Goal: Task Accomplishment & Management: Use online tool/utility

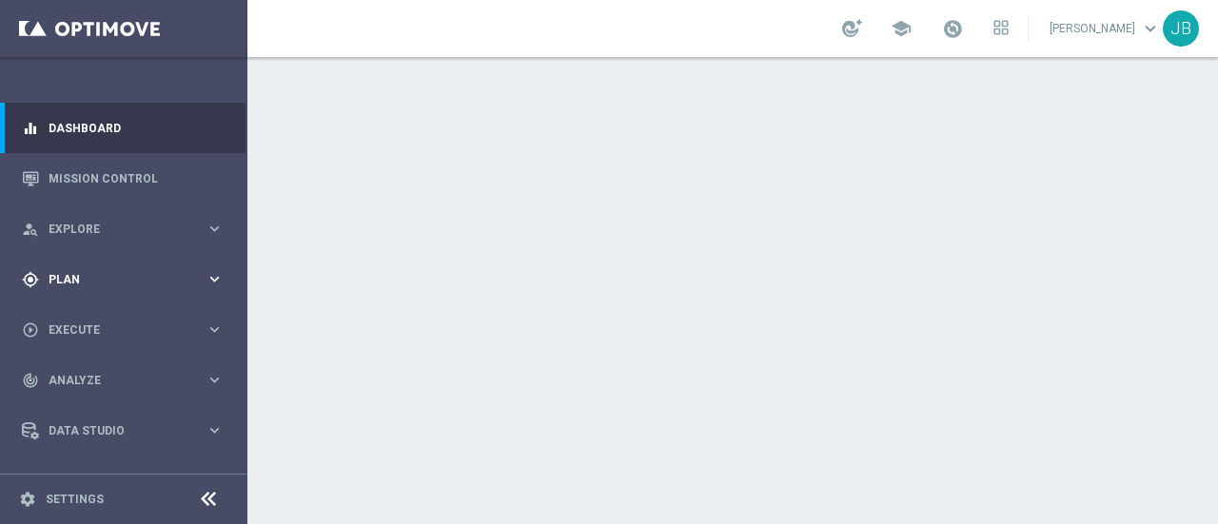
click at [107, 281] on span "Plan" at bounding box center [127, 279] width 157 height 11
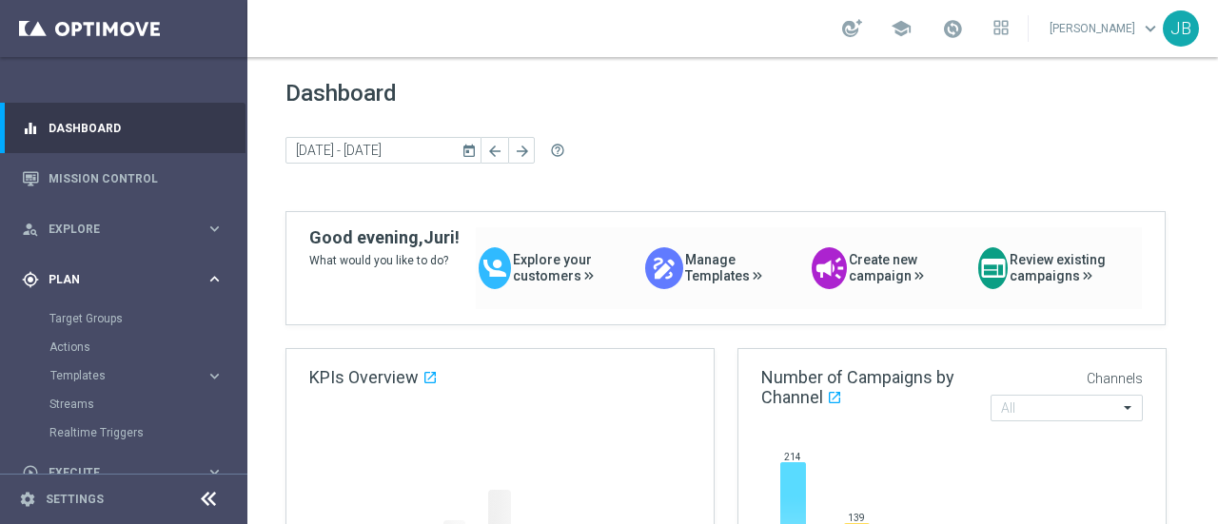
click at [120, 272] on div "gps_fixed Plan" at bounding box center [114, 279] width 184 height 17
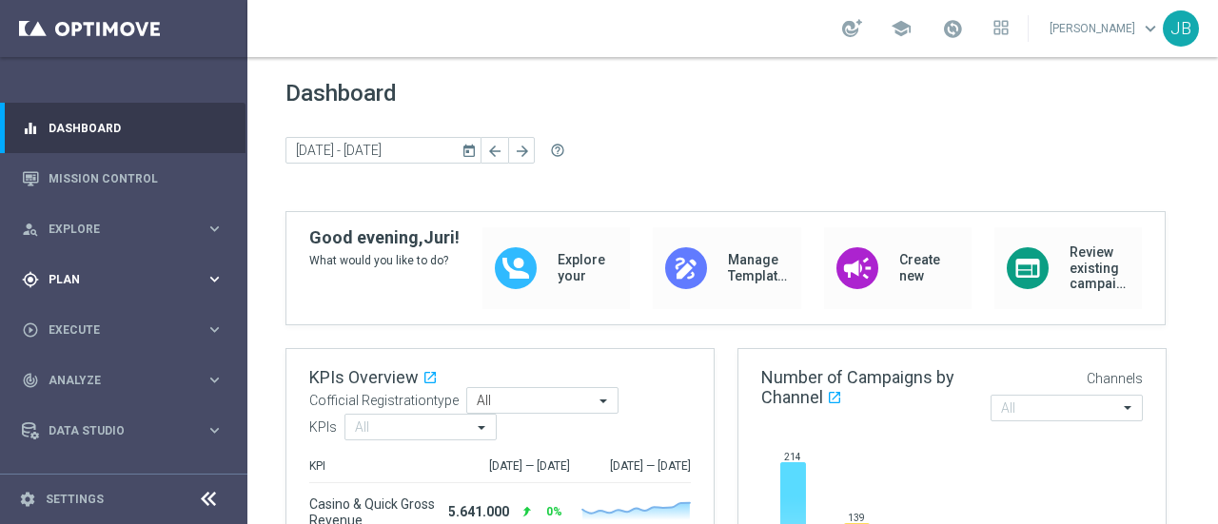
click at [107, 287] on div "gps_fixed Plan" at bounding box center [114, 279] width 184 height 17
click at [187, 372] on div "Templates" at bounding box center [127, 375] width 155 height 11
click at [91, 402] on link "Optimail" at bounding box center [128, 404] width 139 height 15
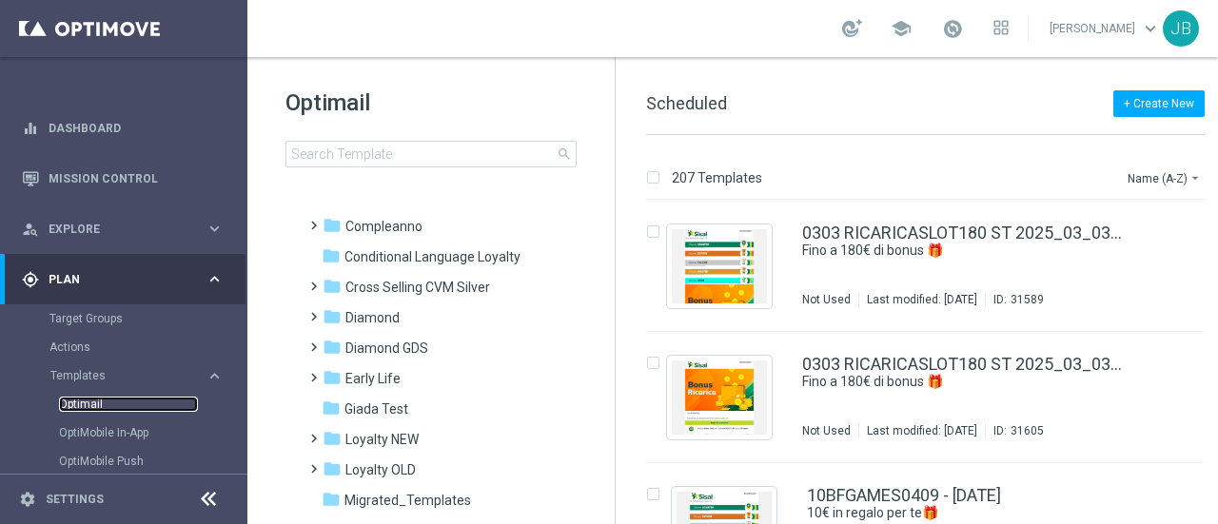
scroll to position [138, 0]
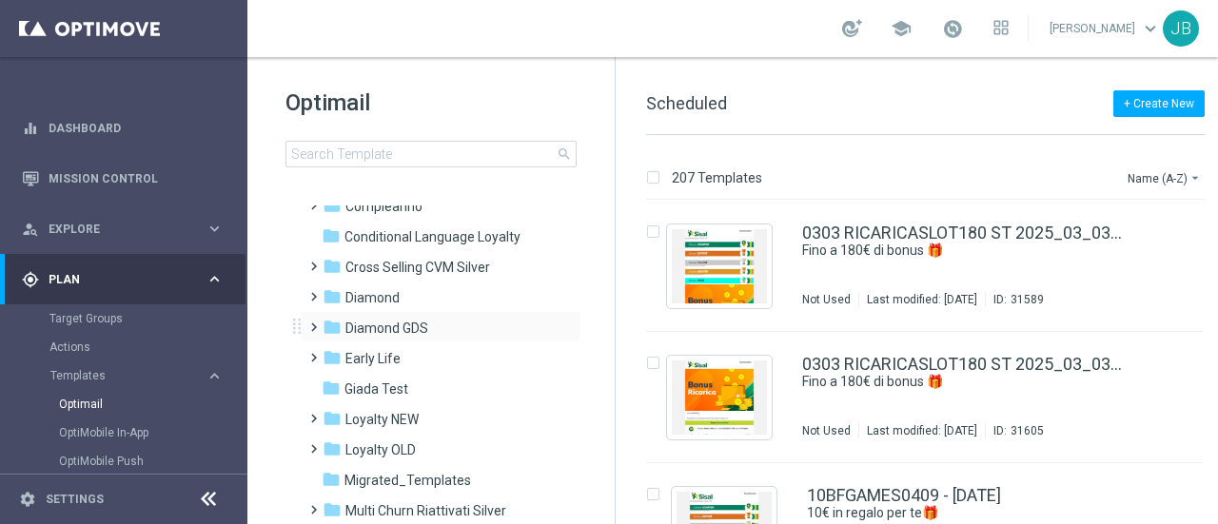
click at [314, 320] on span at bounding box center [309, 319] width 9 height 8
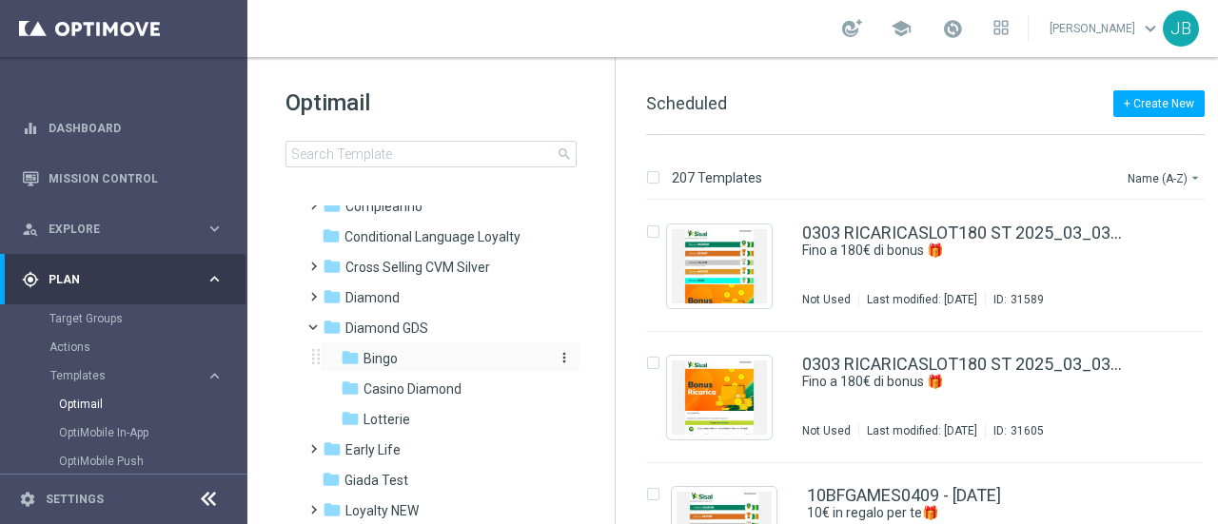
click at [353, 361] on icon "folder" at bounding box center [350, 357] width 19 height 19
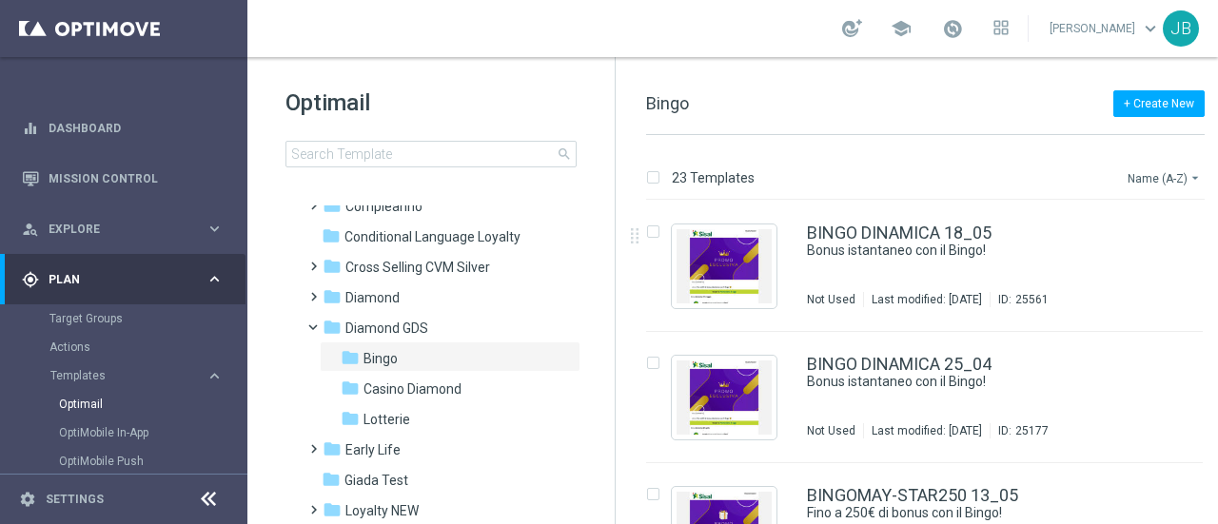
click at [1172, 176] on button "Name (A-Z) arrow_drop_down" at bounding box center [1165, 178] width 79 height 23
click at [1122, 264] on span "Date Modified (Newest)" at bounding box center [1132, 262] width 128 height 13
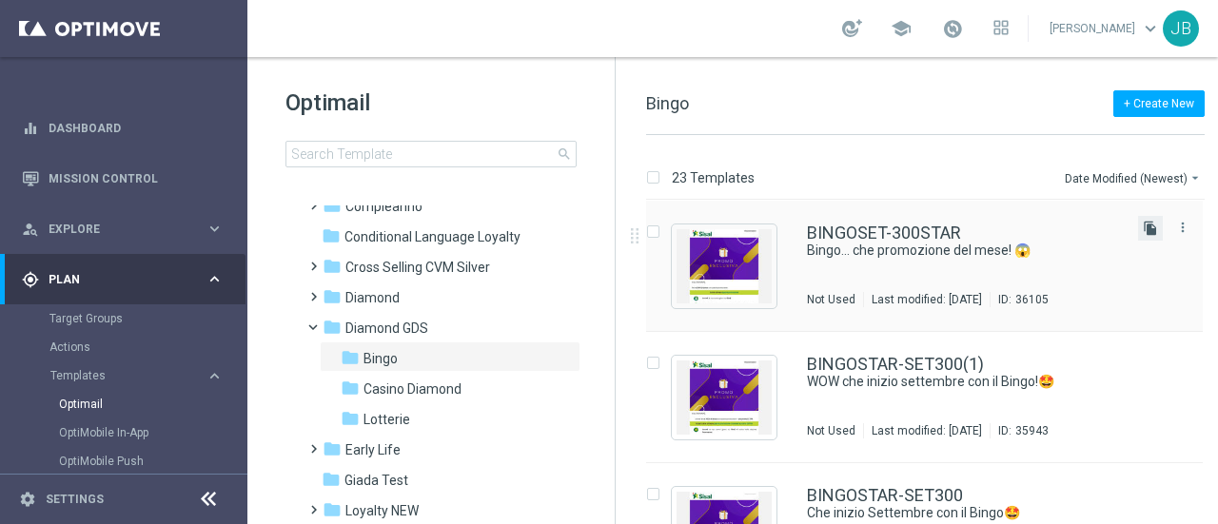
click at [1148, 230] on icon "file_copy" at bounding box center [1150, 228] width 15 height 15
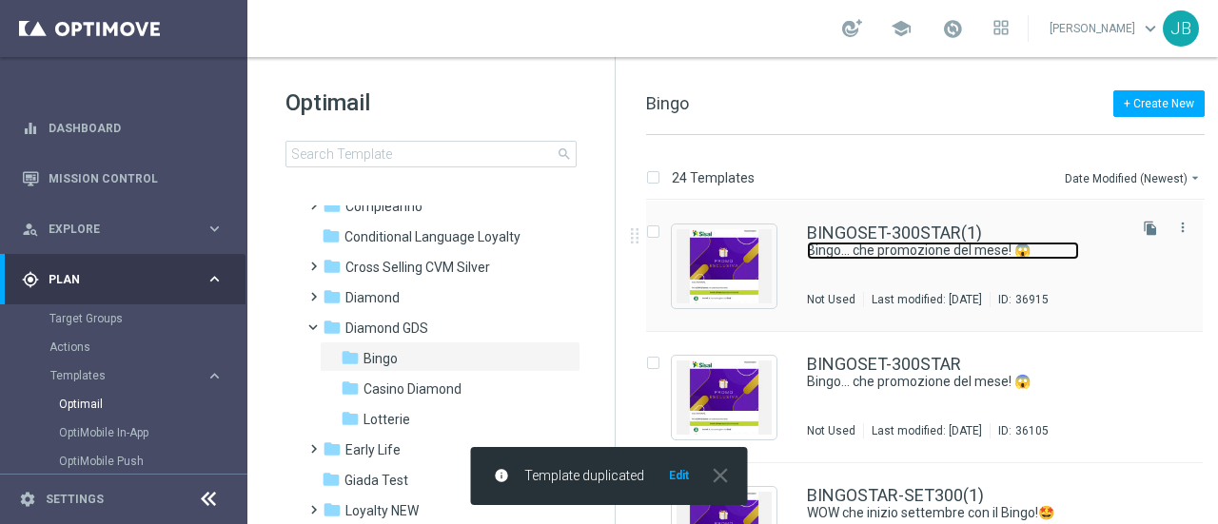
click at [910, 252] on link "Bingo... che promozione del mese! 😱" at bounding box center [943, 251] width 272 height 18
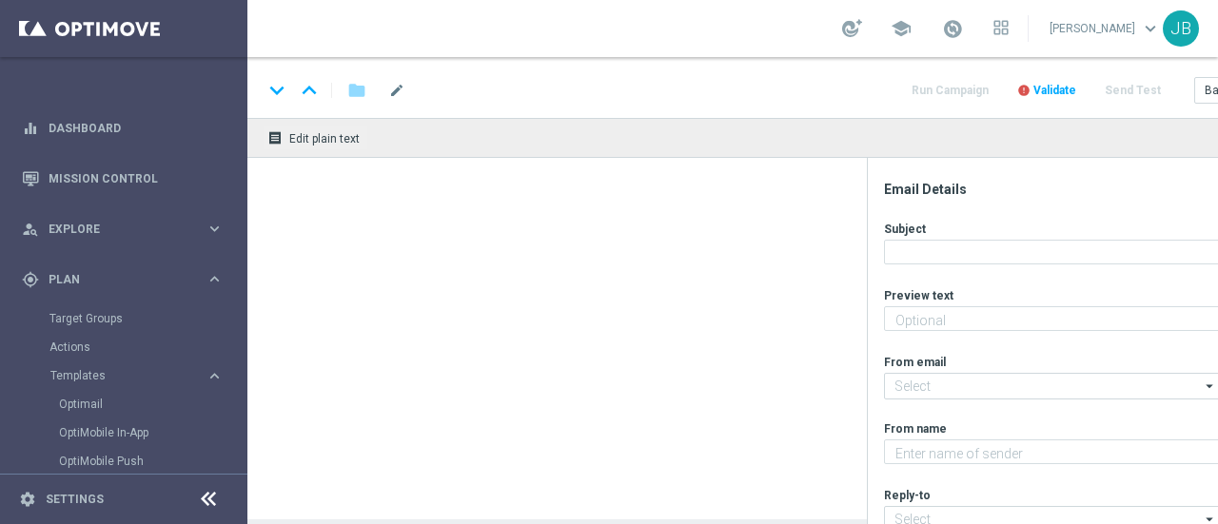
type textarea "Fino a 300€ di bonus per te!"
type input "[EMAIL_ADDRESS][DOMAIN_NAME]"
type textarea "Sisal Vip"
type input "[EMAIL_ADDRESS][DOMAIN_NAME]"
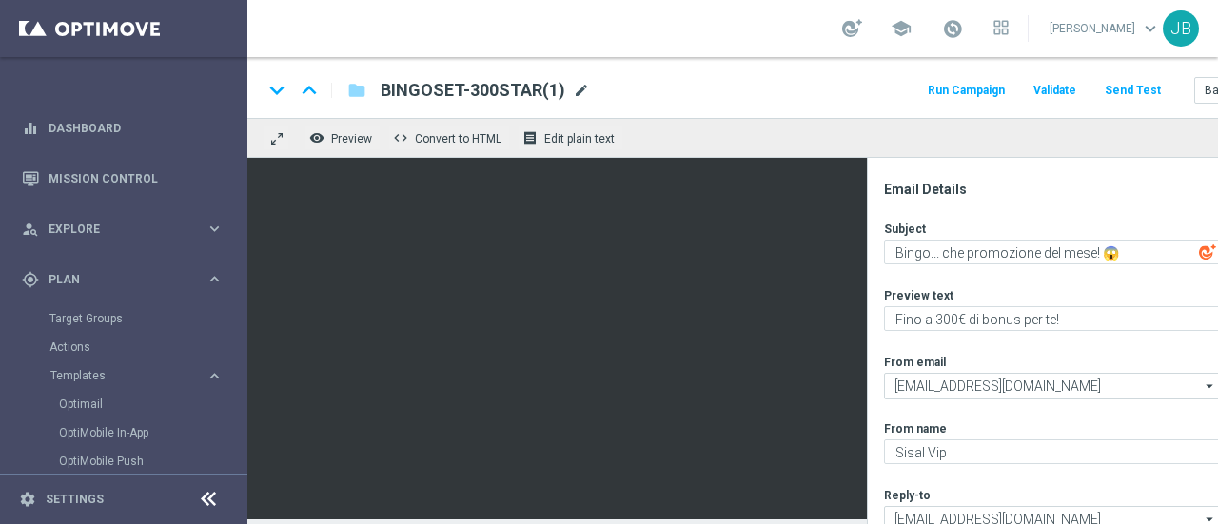
click at [580, 91] on span "mode_edit" at bounding box center [581, 90] width 17 height 17
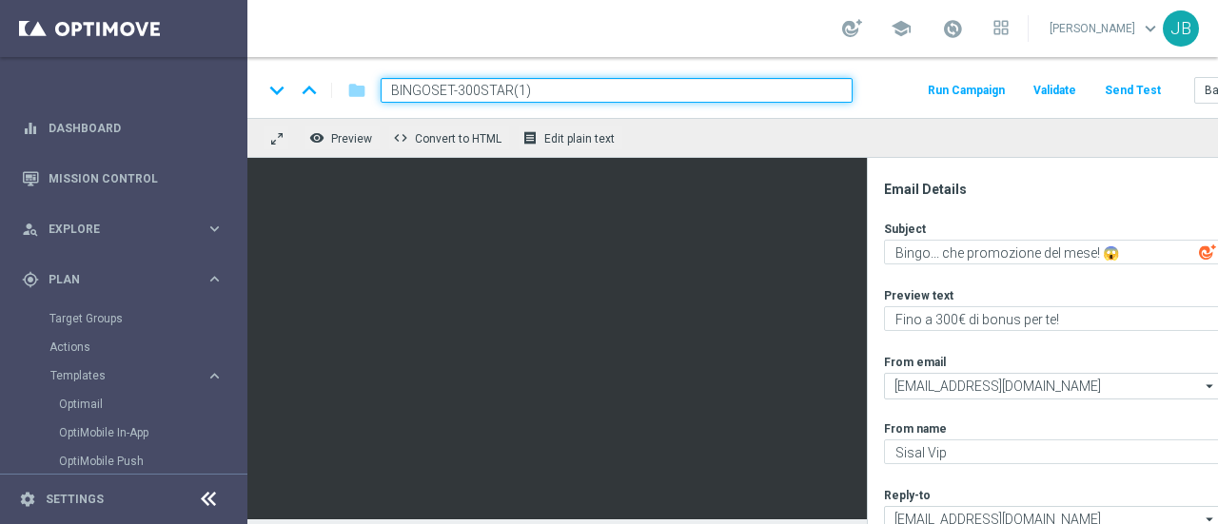
click at [484, 88] on input "BINGOSET-300STAR(1)" at bounding box center [617, 90] width 472 height 25
paste input "OTT-300STAR"
type input "BINGOOTT-300STAR"
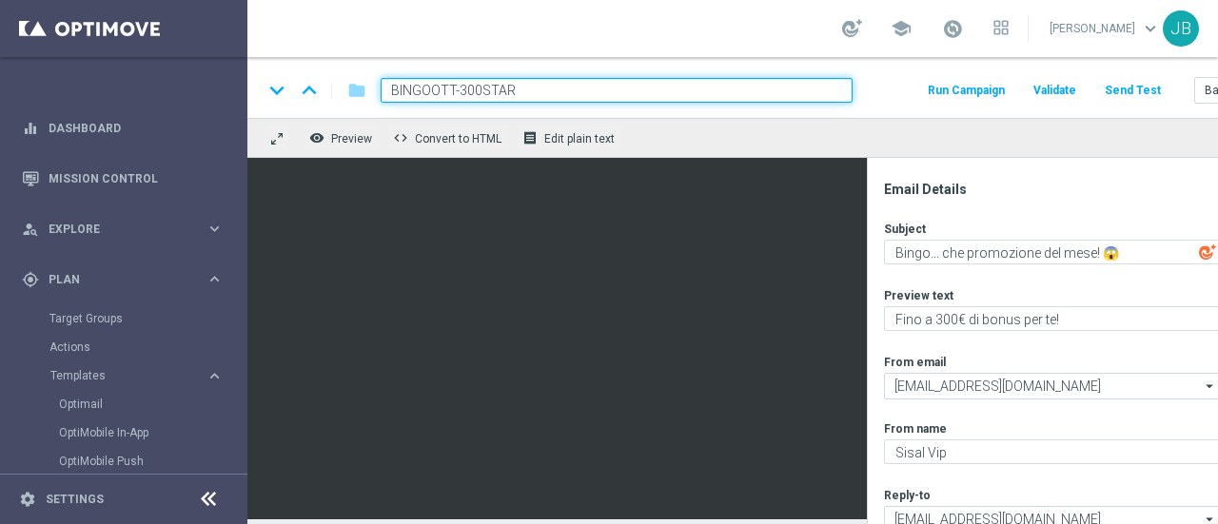
scroll to position [14, 0]
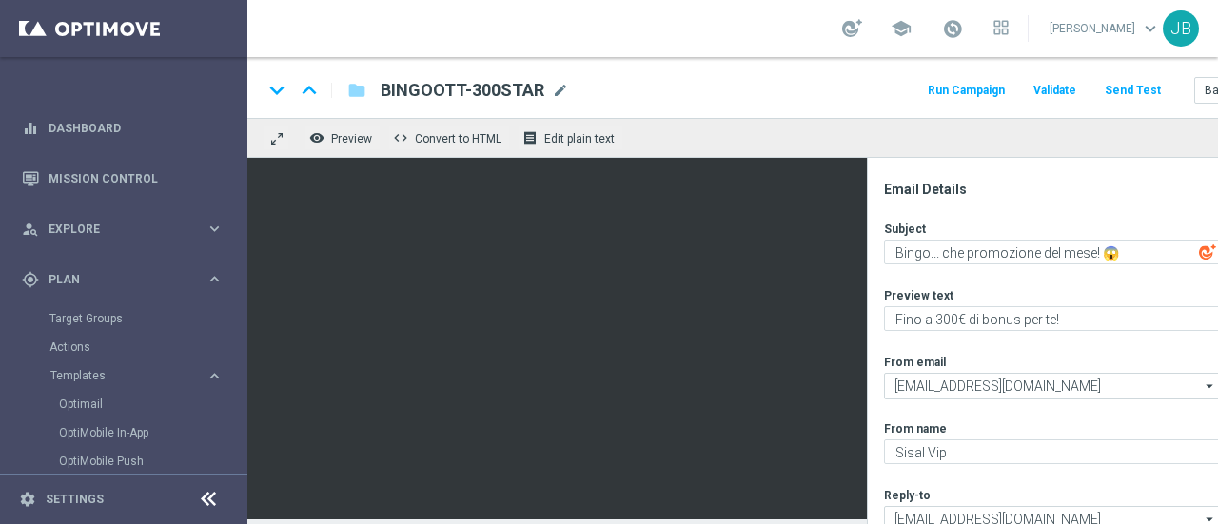
click at [872, 378] on div "Email Details Subject Bingo... che promozione del mese! 😱 playlist_add Preview …" at bounding box center [1063, 341] width 392 height 366
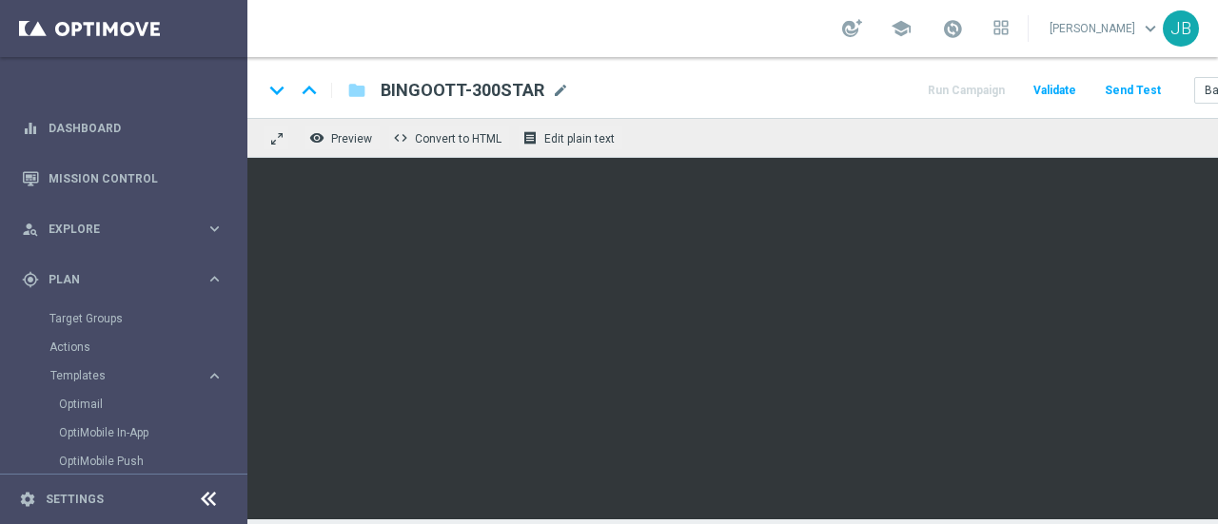
scroll to position [13, 119]
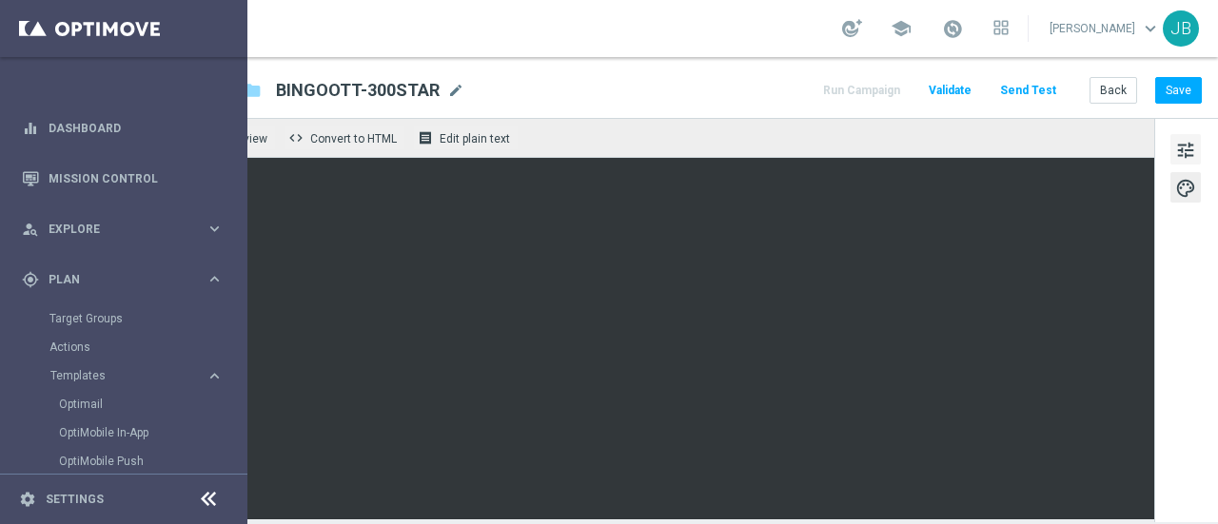
click at [1177, 138] on span "tune" at bounding box center [1185, 150] width 21 height 25
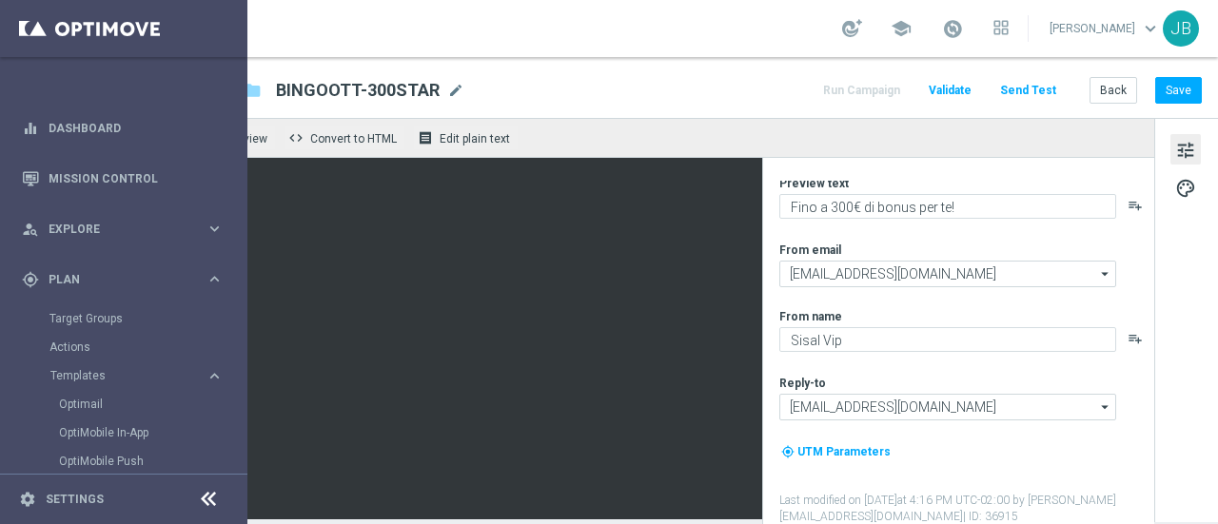
drag, startPoint x: 845, startPoint y: 218, endPoint x: 843, endPoint y: 246, distance: 28.6
click at [843, 246] on div "Subject Bingo... che promozione del mese! 😱 playlist_add Preview text Fino a 30…" at bounding box center [965, 316] width 373 height 417
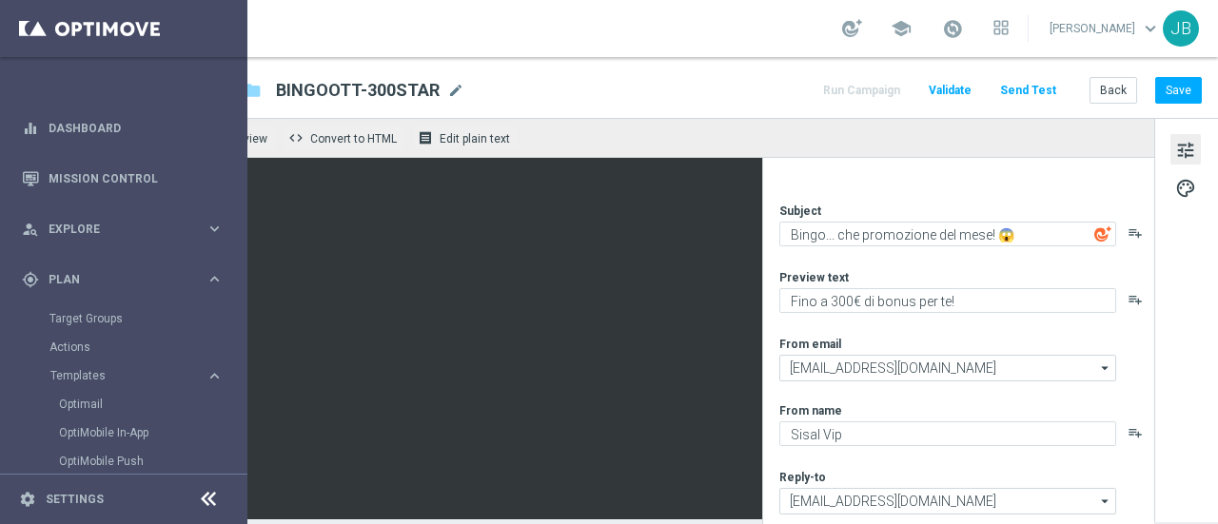
scroll to position [0, 0]
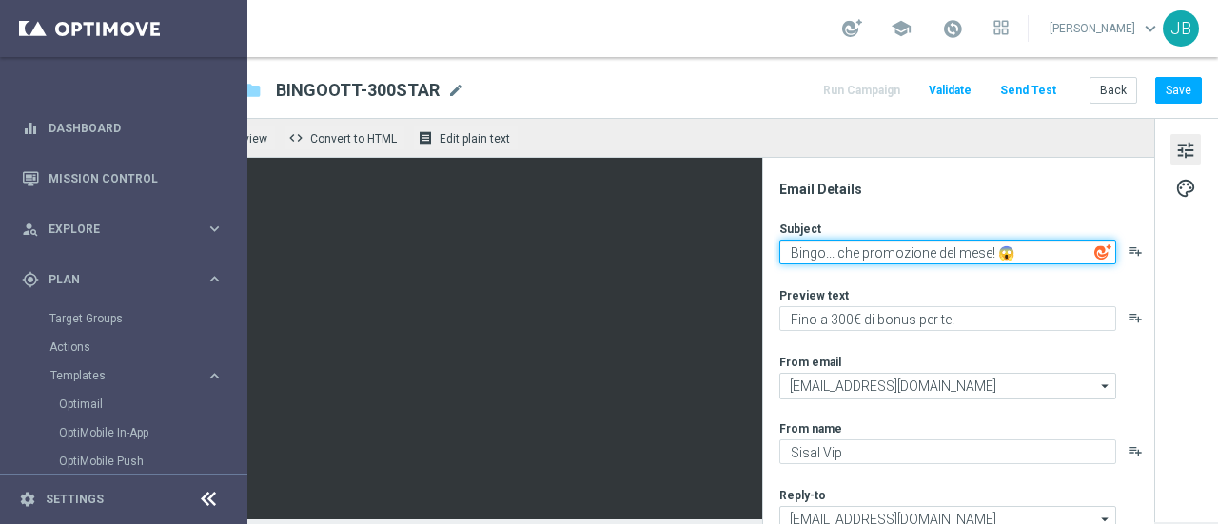
click at [971, 240] on textarea "Bingo... che promozione del mese! 😱" at bounding box center [947, 252] width 337 height 25
click at [1001, 240] on textarea "Bingo... che promozione di Ottobre! 😱" at bounding box center [947, 252] width 337 height 25
paste textarea "😎"
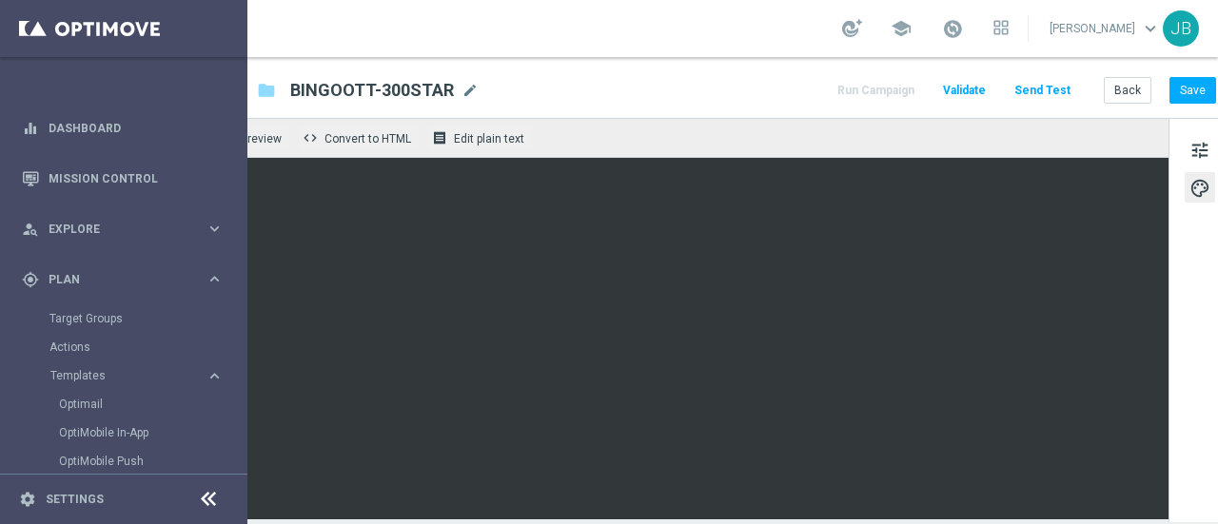
scroll to position [13, 119]
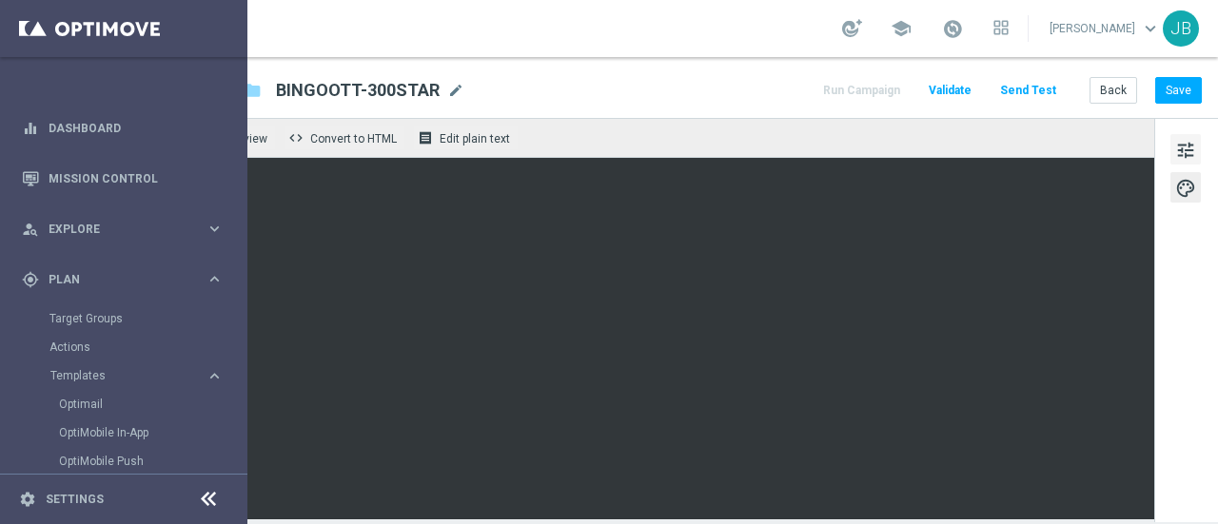
click at [1180, 138] on span "tune" at bounding box center [1185, 150] width 21 height 25
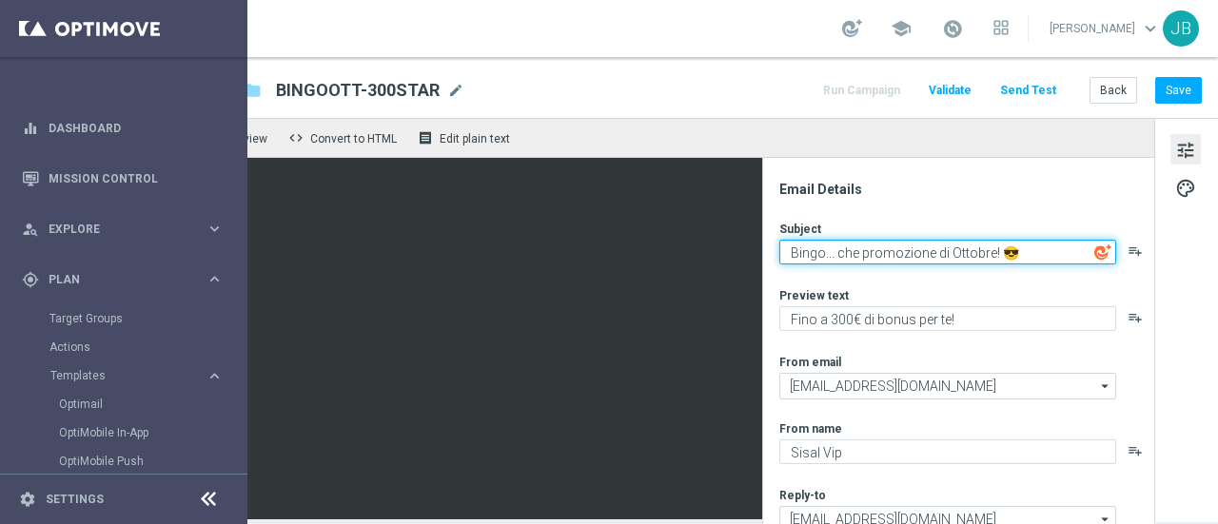
drag, startPoint x: 841, startPoint y: 242, endPoint x: 808, endPoint y: 241, distance: 33.3
click at [808, 241] on textarea "Bingo... che promozione di Ottobre! 😎" at bounding box center [947, 252] width 337 height 25
type textarea "Bingo, super promozione di [PERSON_NAME]! 😎"
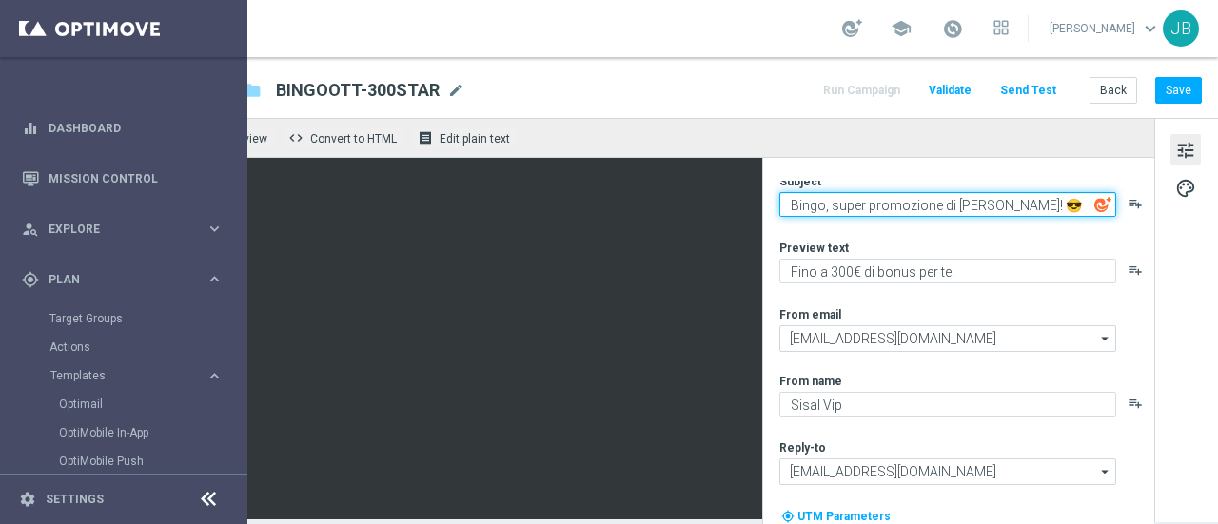
scroll to position [112, 0]
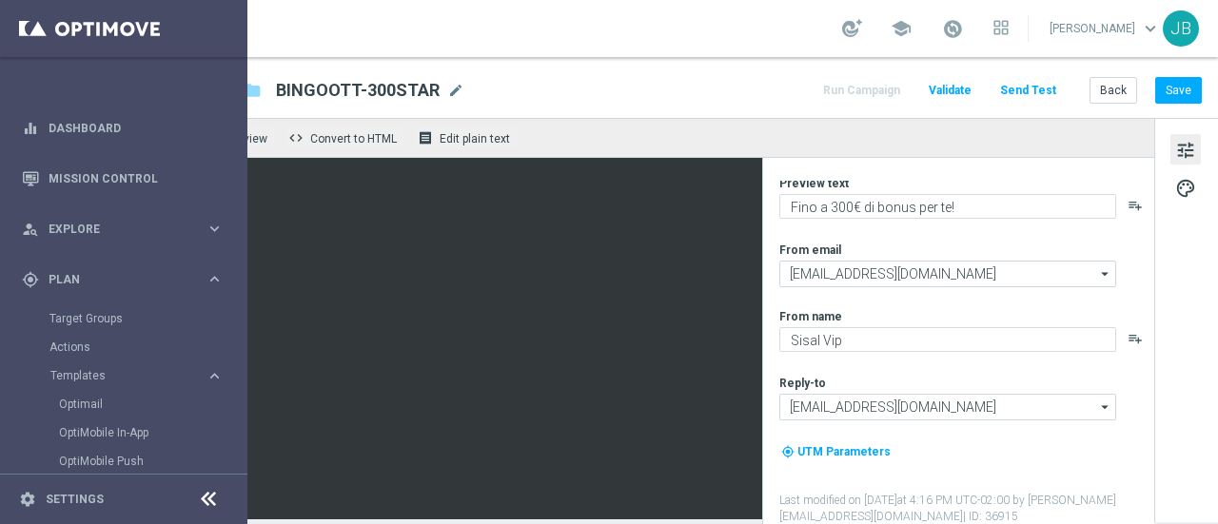
click at [1128, 414] on div "Subject Bingo, super promozione di [PERSON_NAME]! 😎 playlist_add Preview text F…" at bounding box center [965, 316] width 373 height 417
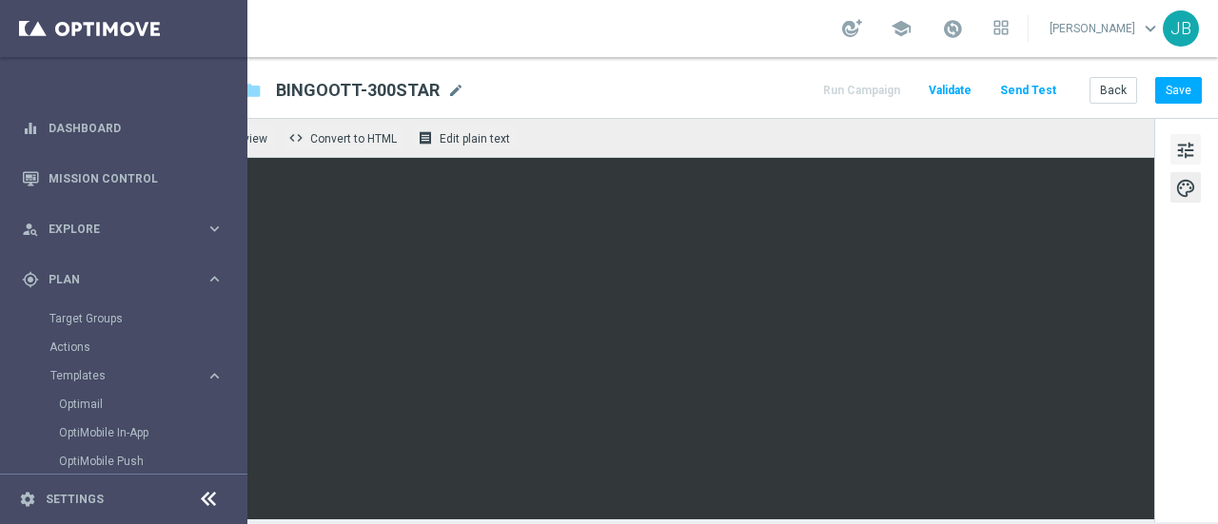
click at [1188, 136] on button "tune" at bounding box center [1185, 149] width 30 height 30
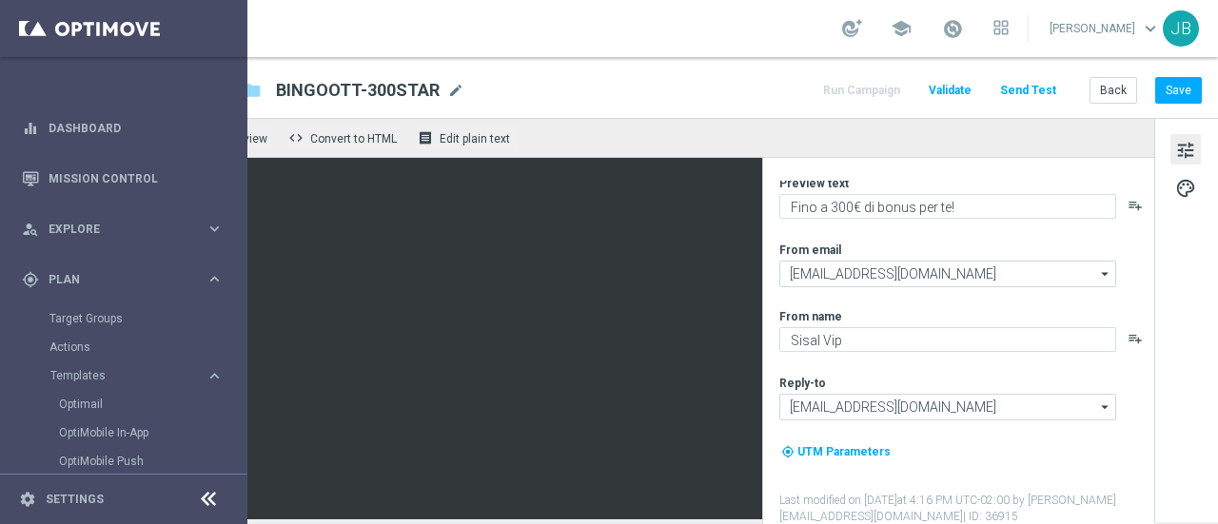
click at [858, 78] on div "Run Campaign Validate Send Test Back Save" at bounding box center [1011, 90] width 382 height 25
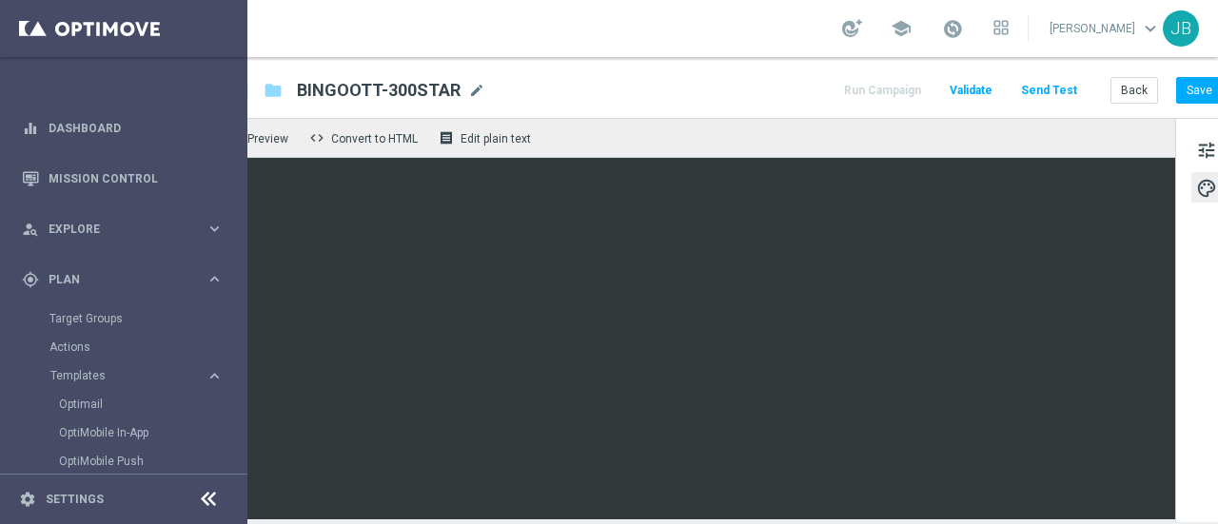
scroll to position [0, 119]
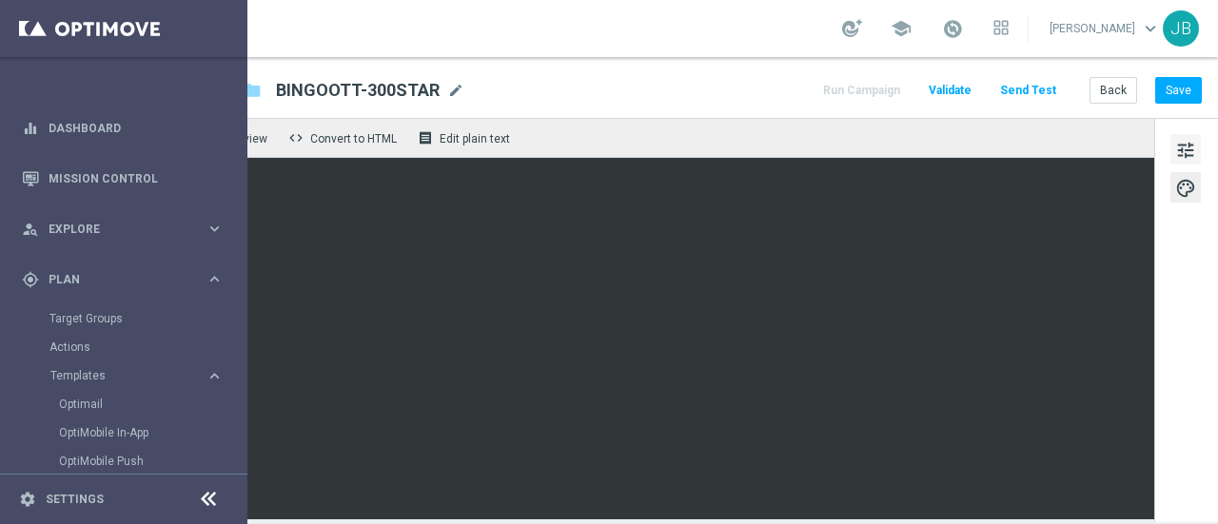
click at [1175, 157] on span "tune" at bounding box center [1185, 150] width 21 height 25
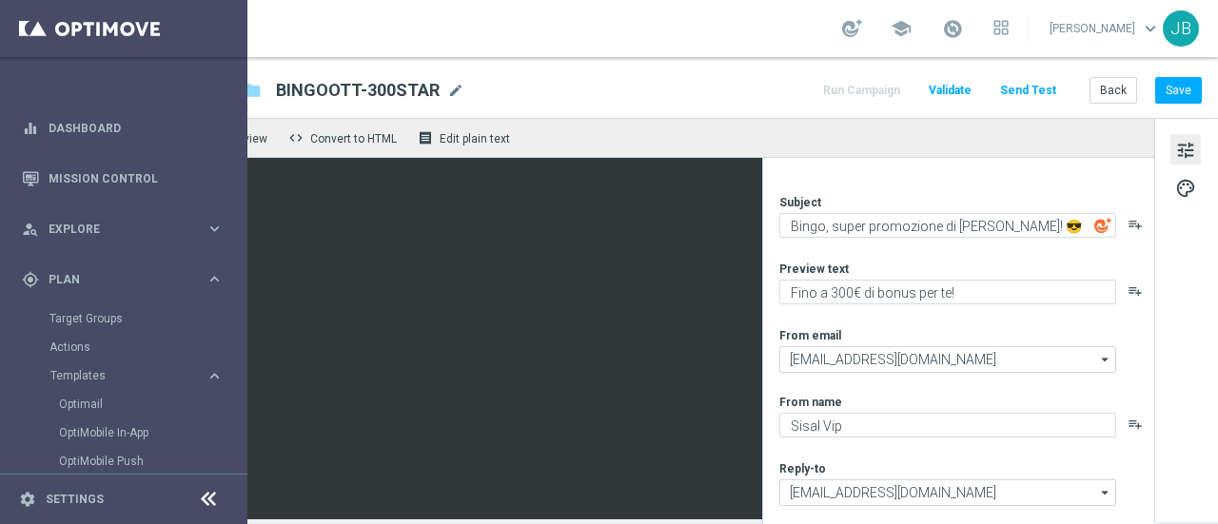
scroll to position [0, 0]
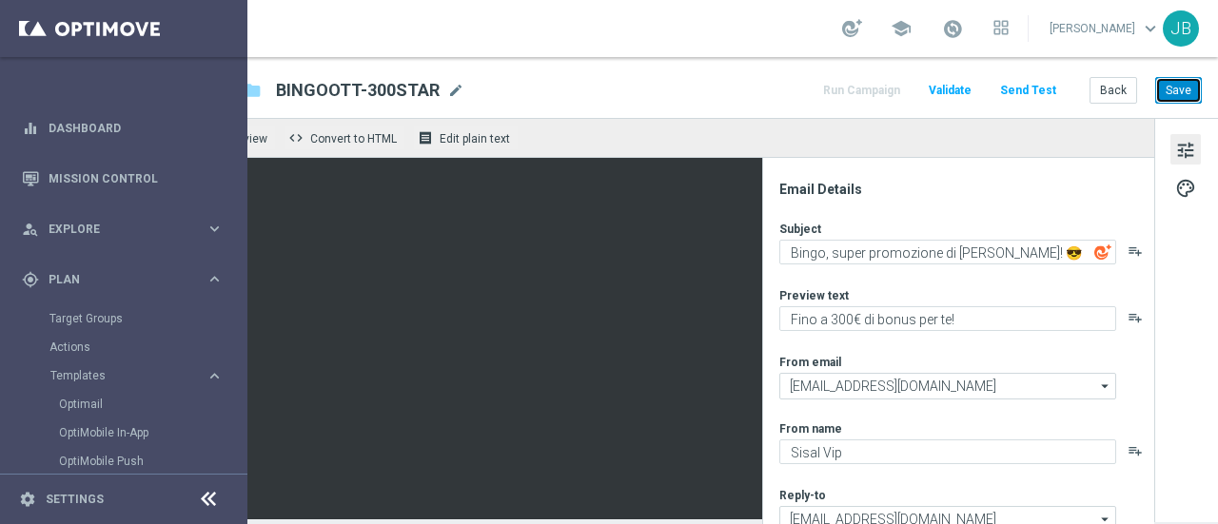
click at [1155, 101] on button "Save" at bounding box center [1178, 90] width 47 height 27
click at [857, 94] on button "Run Campaign" at bounding box center [861, 91] width 83 height 26
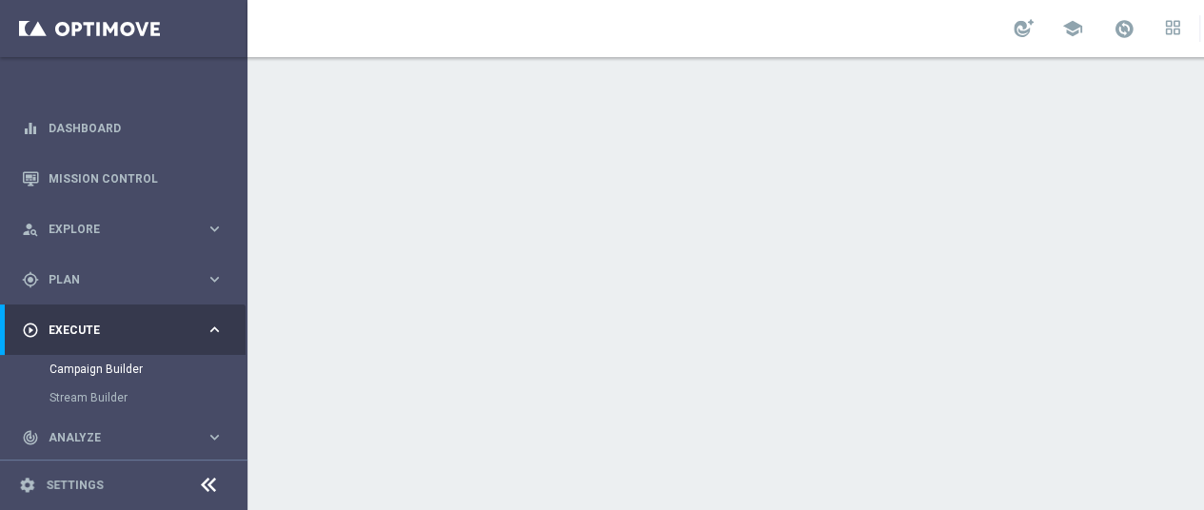
click at [724, 260] on icon "button" at bounding box center [727, 257] width 13 height 13
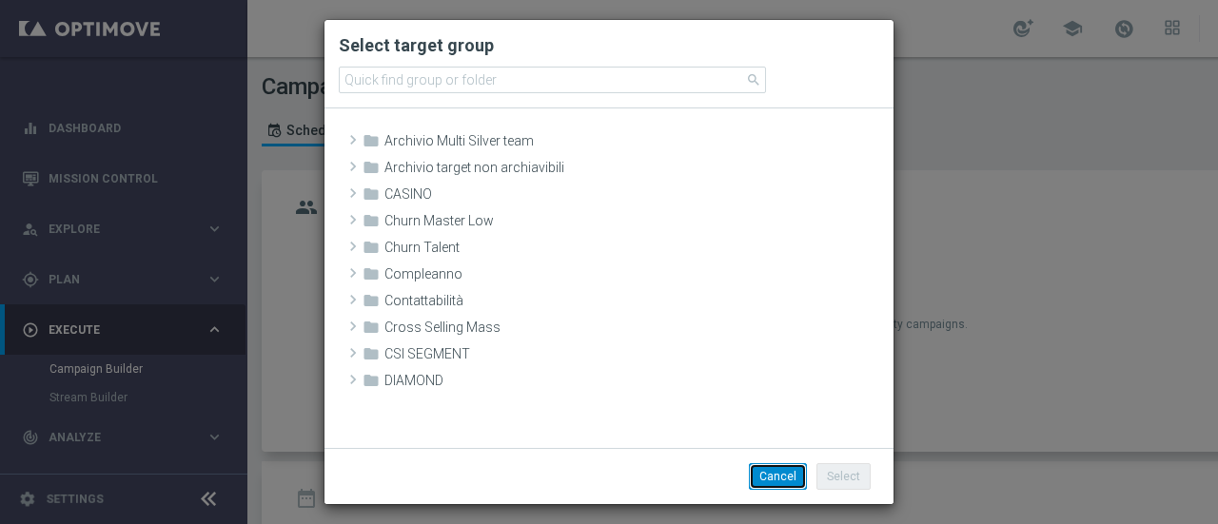
click at [790, 475] on button "Cancel" at bounding box center [778, 476] width 58 height 27
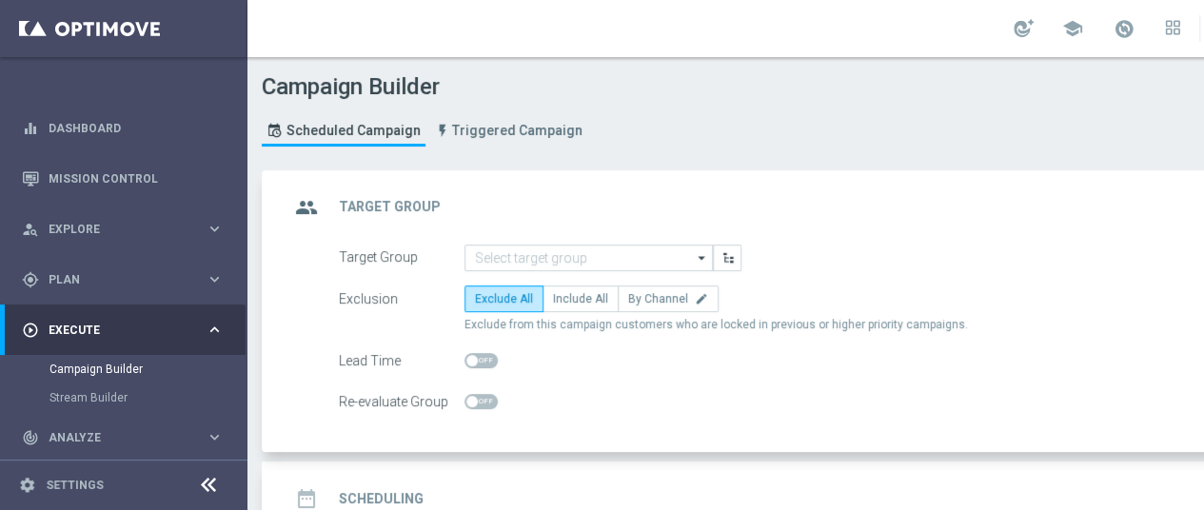
click at [702, 258] on icon "arrow_drop_down" at bounding box center [702, 258] width 19 height 25
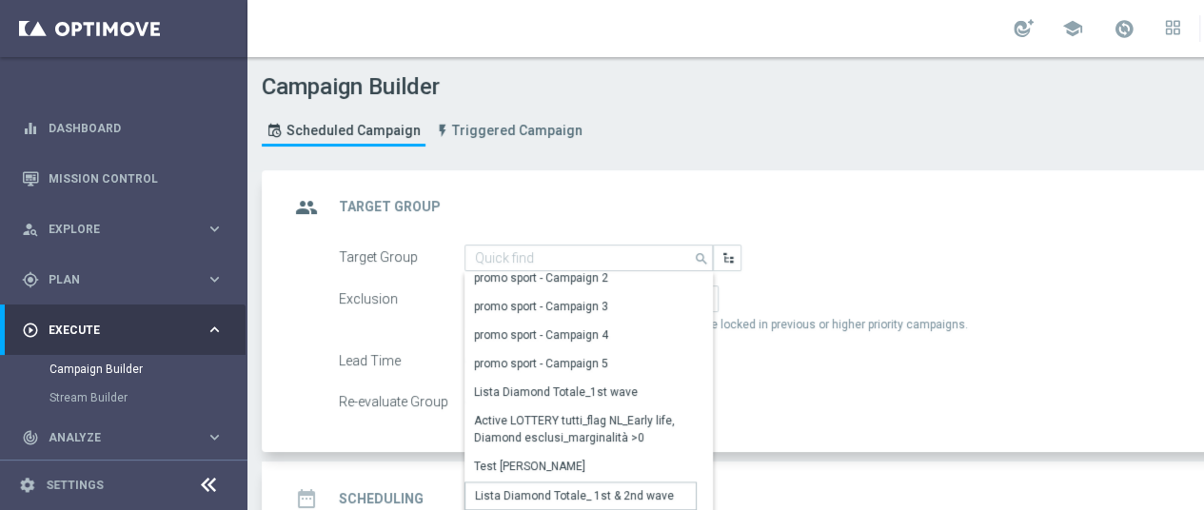
scroll to position [1218, 0]
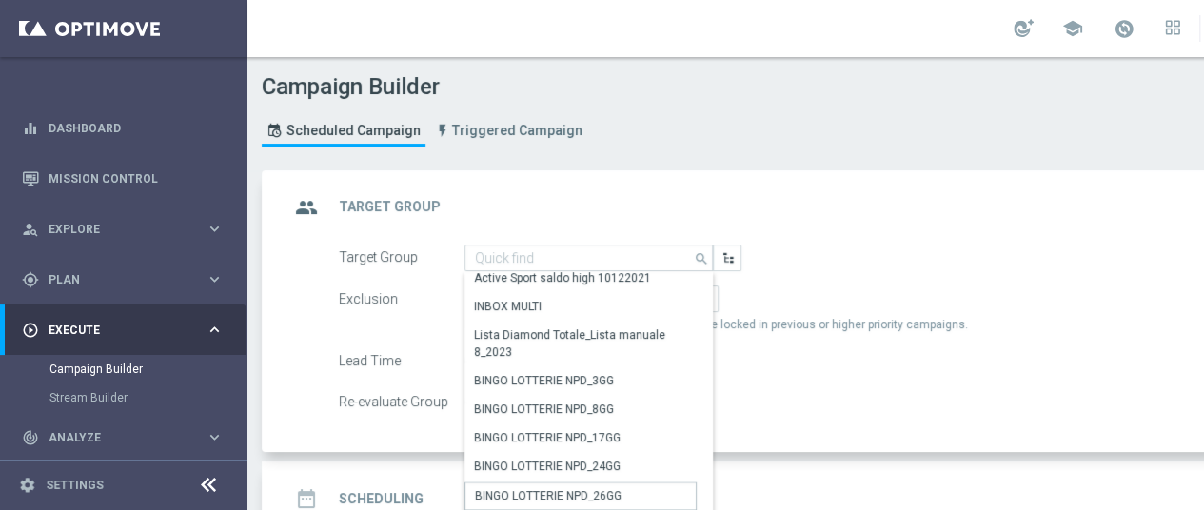
click at [957, 361] on div "Lead Time" at bounding box center [841, 360] width 1035 height 27
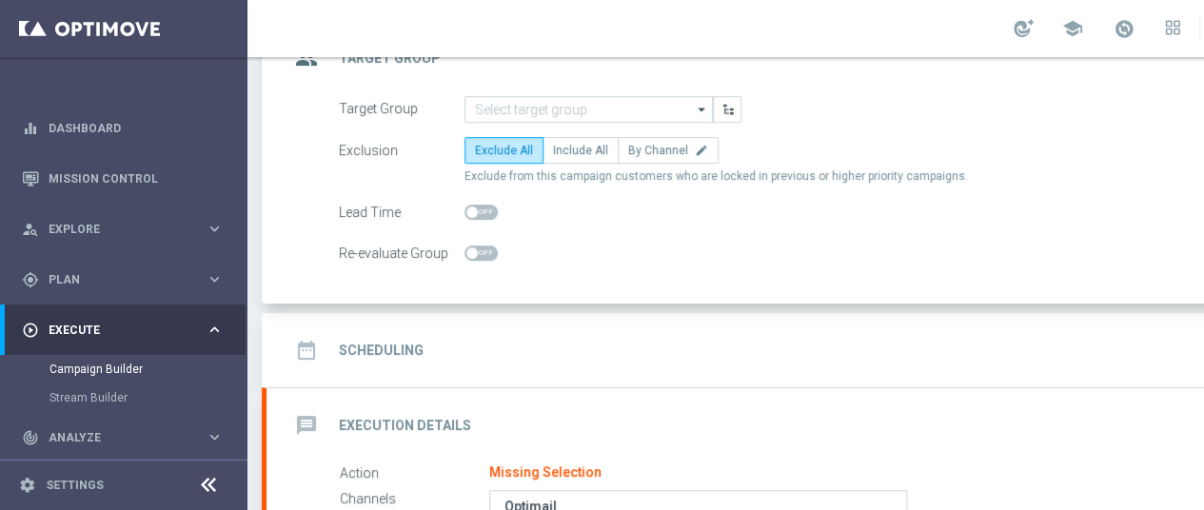
scroll to position [152, 0]
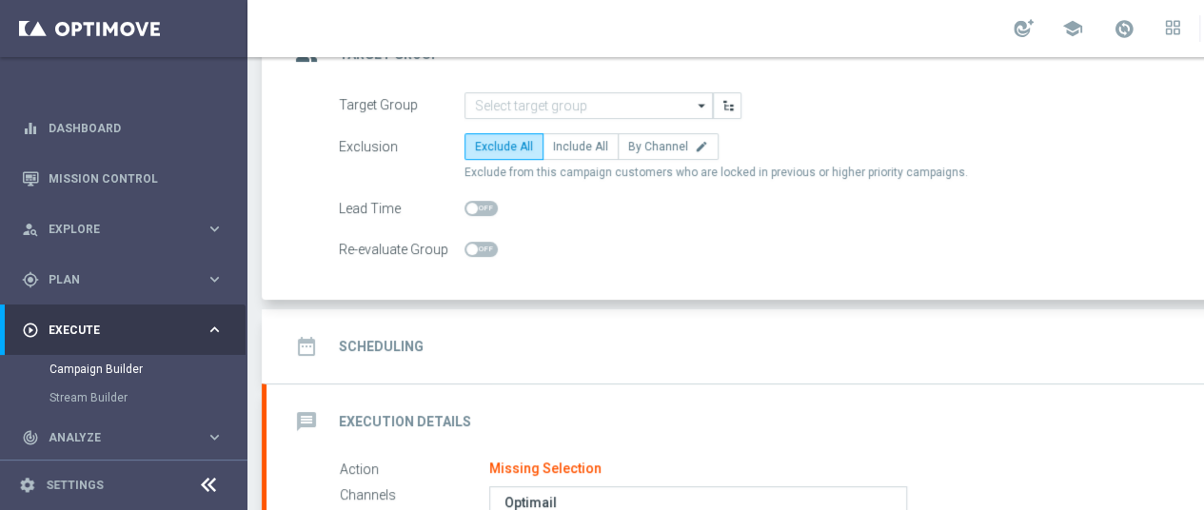
click at [701, 104] on icon "arrow_drop_down" at bounding box center [702, 105] width 19 height 25
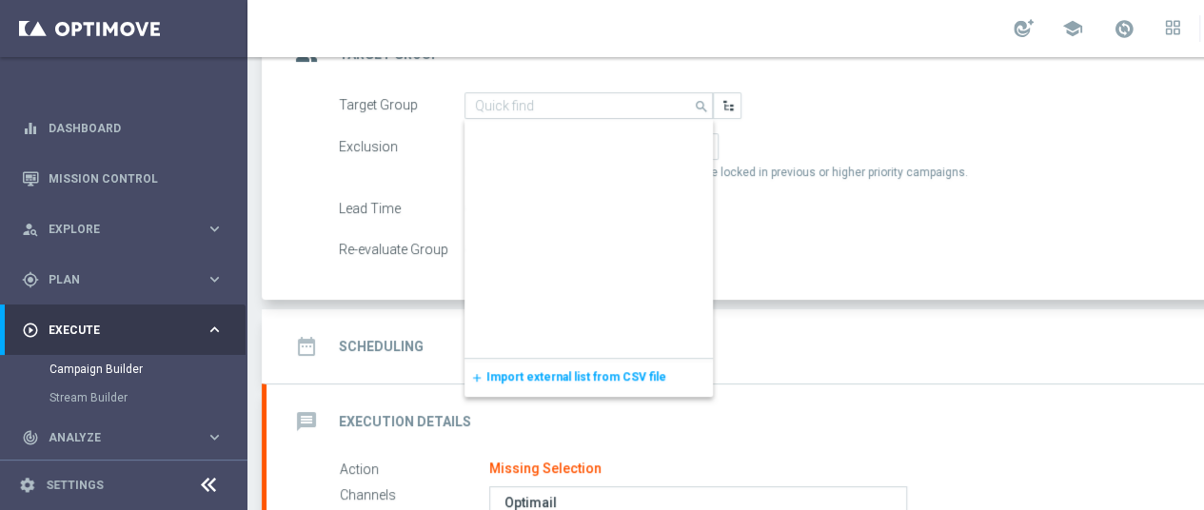
scroll to position [55500, 0]
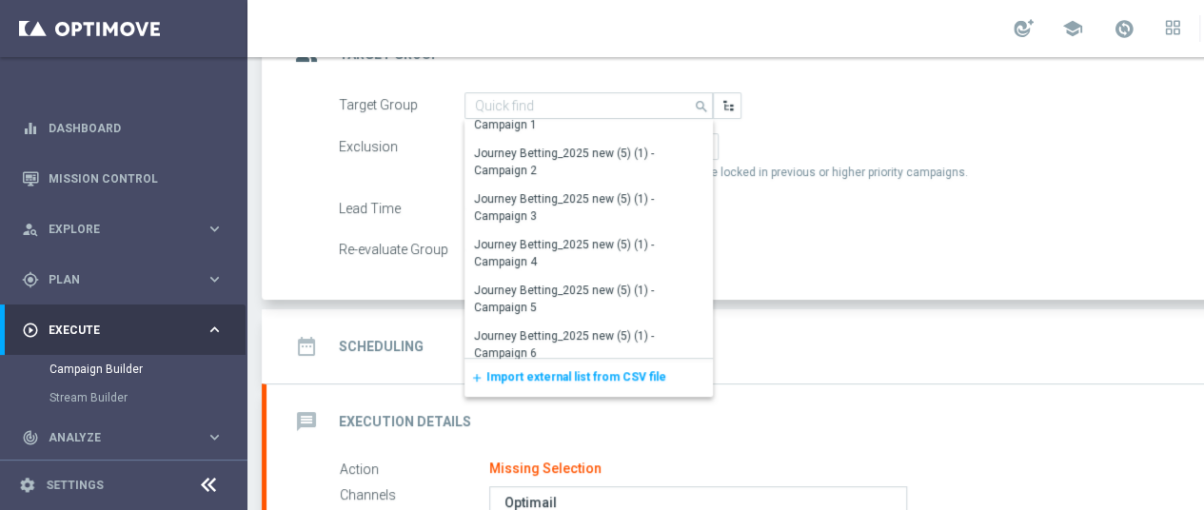
click at [602, 372] on span "Import external list from CSV file" at bounding box center [576, 376] width 180 height 13
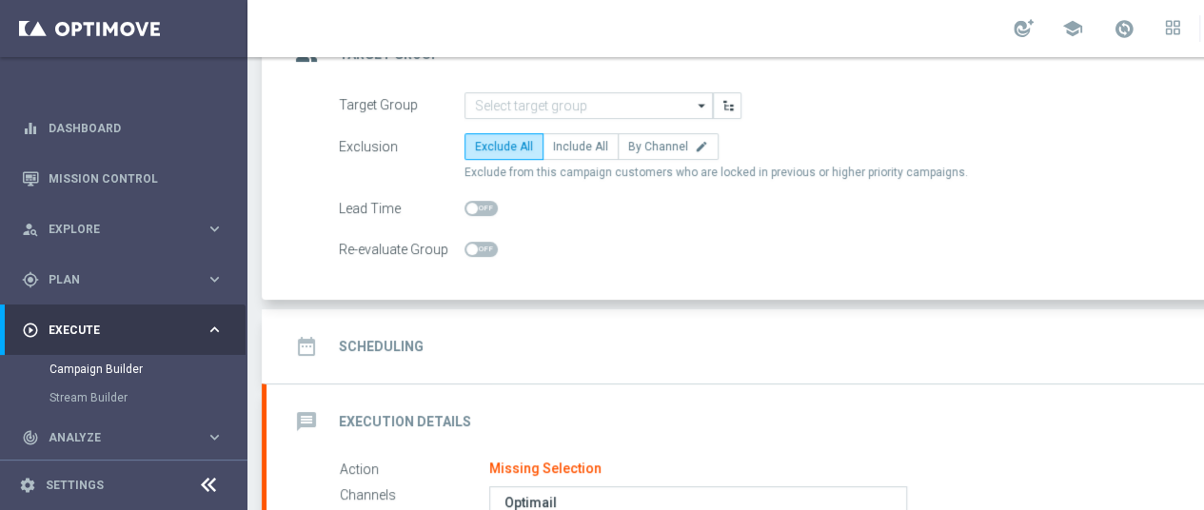
scroll to position [0, 0]
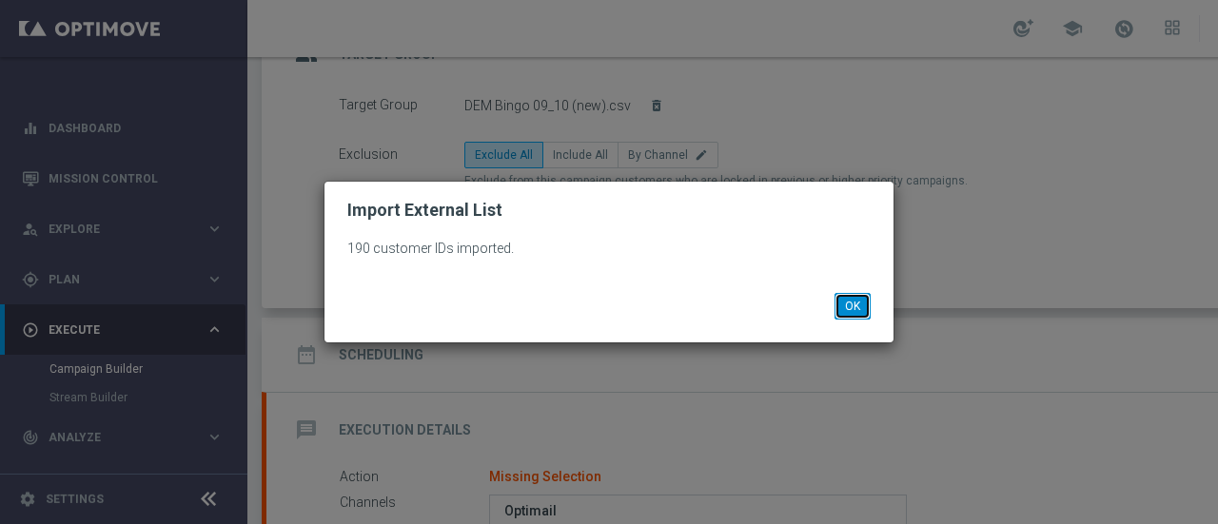
click at [852, 315] on button "OK" at bounding box center [853, 306] width 36 height 27
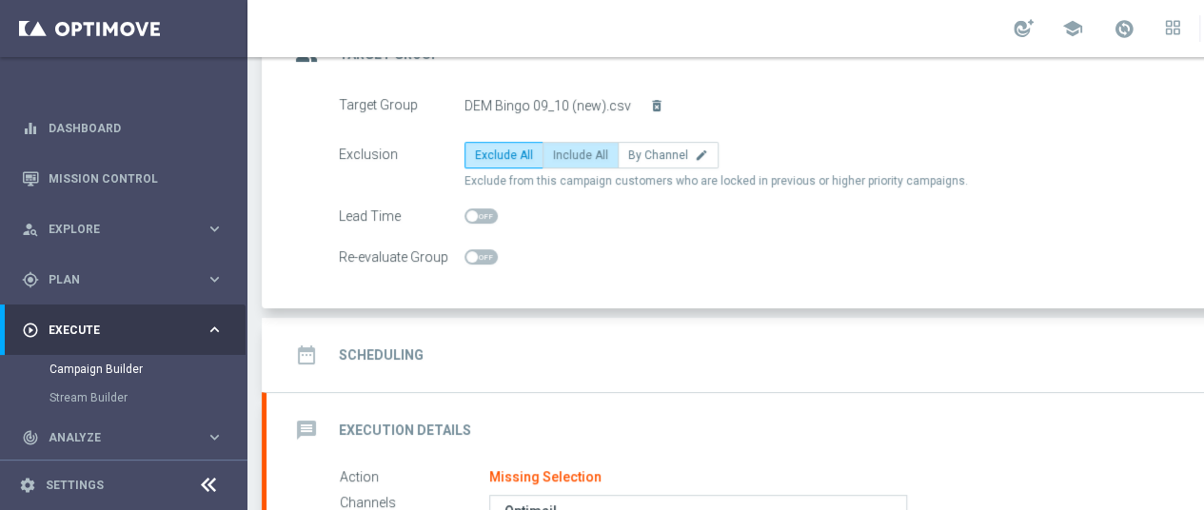
click at [580, 156] on span "Include All" at bounding box center [580, 154] width 55 height 13
click at [565, 156] on input "Include All" at bounding box center [559, 158] width 12 height 12
radio input "true"
click at [1027, 337] on div "date_range Scheduling keyboard_arrow_down" at bounding box center [820, 355] width 1063 height 36
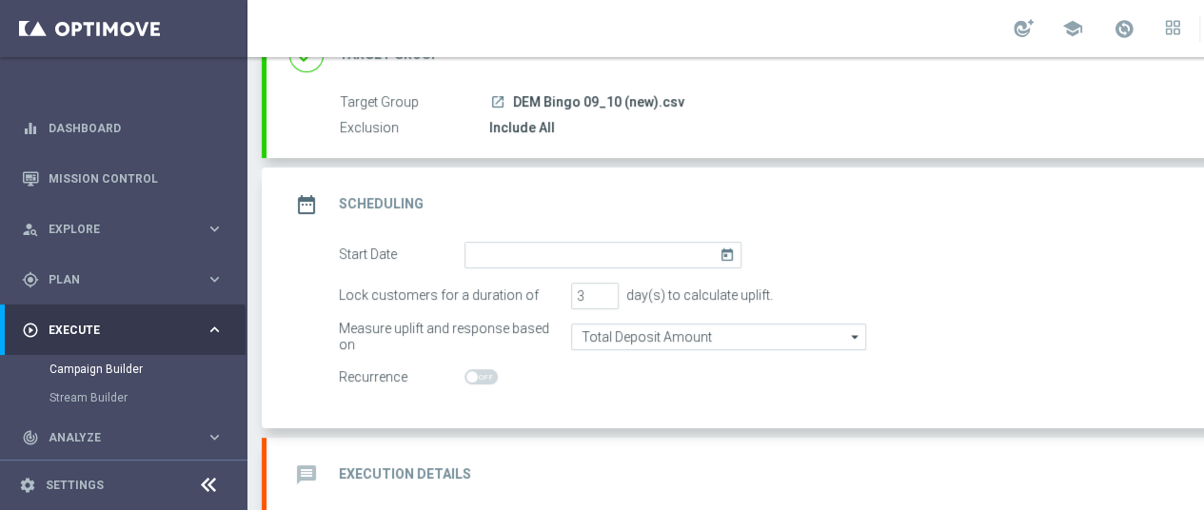
scroll to position [190, 0]
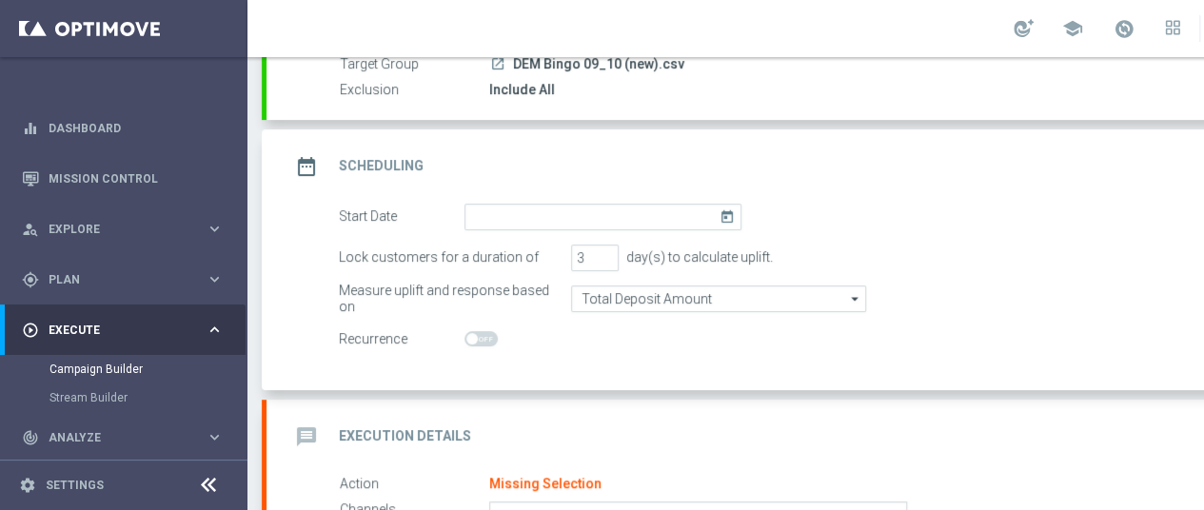
click at [728, 204] on icon "today" at bounding box center [730, 214] width 22 height 21
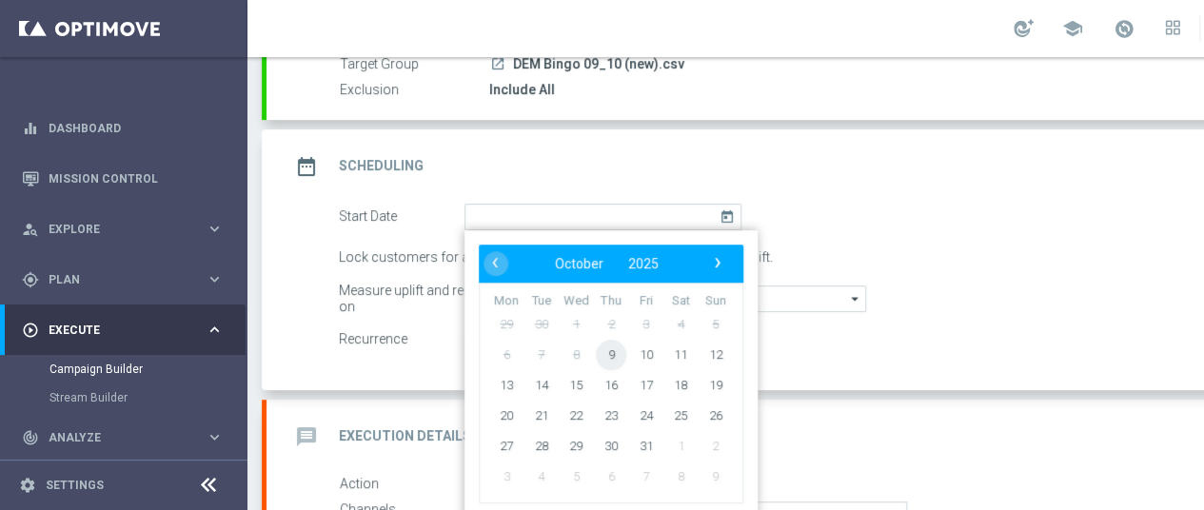
click at [615, 342] on span "9" at bounding box center [611, 354] width 30 height 30
type input "[DATE]"
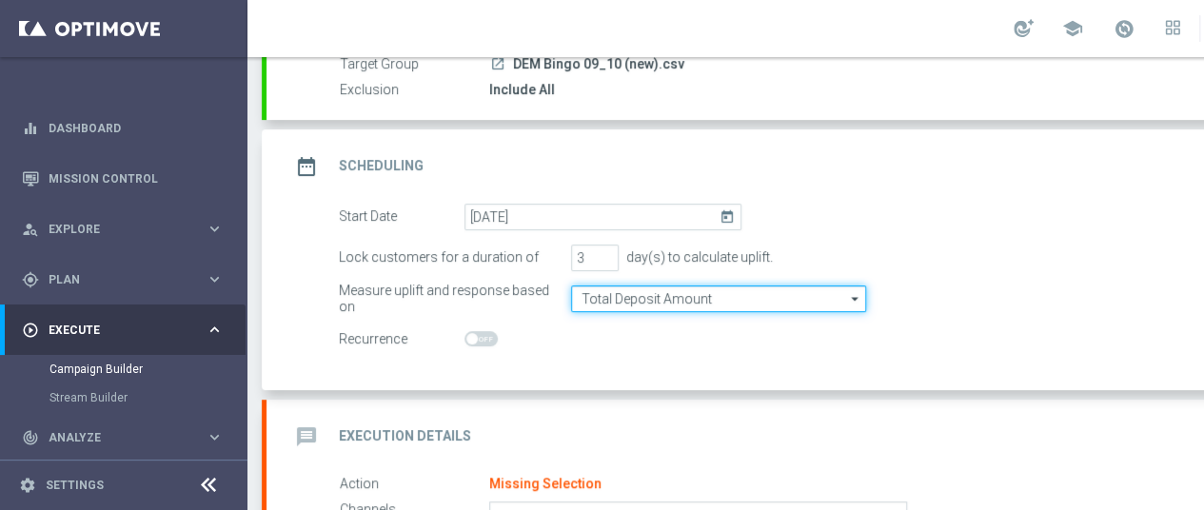
click at [706, 285] on input "Total Deposit Amount" at bounding box center [718, 298] width 295 height 27
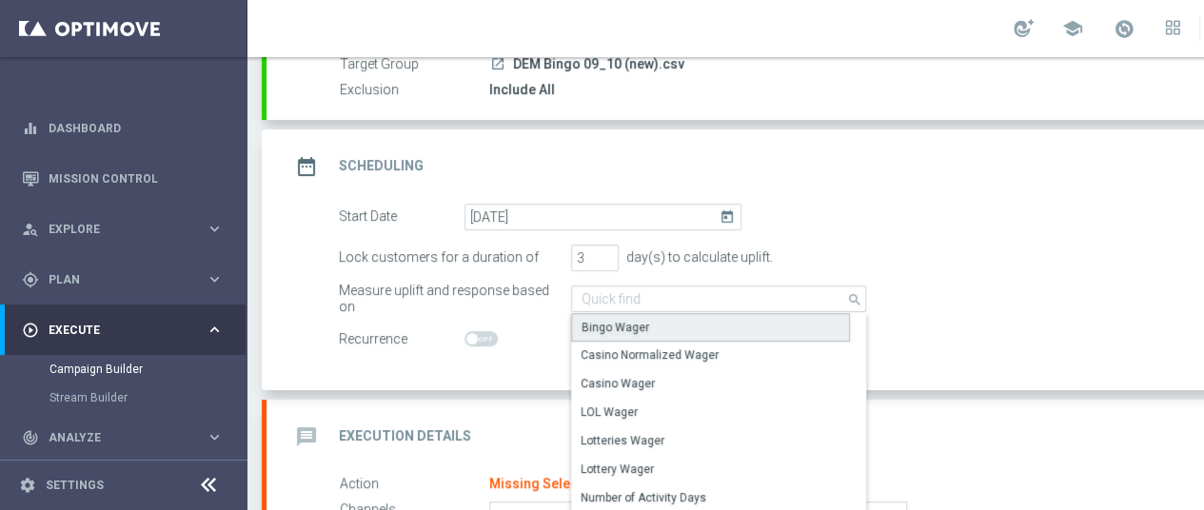
click at [679, 318] on div "Bingo Wager" at bounding box center [710, 327] width 279 height 29
type input "Bingo Wager"
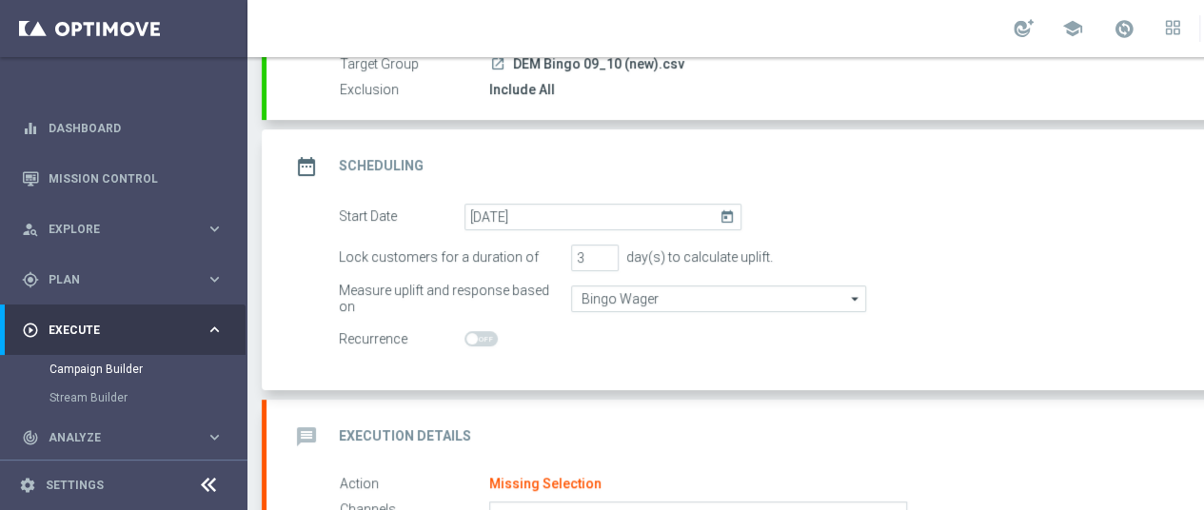
click at [1091, 419] on div "message Execution Details keyboard_arrow_down" at bounding box center [820, 437] width 1063 height 36
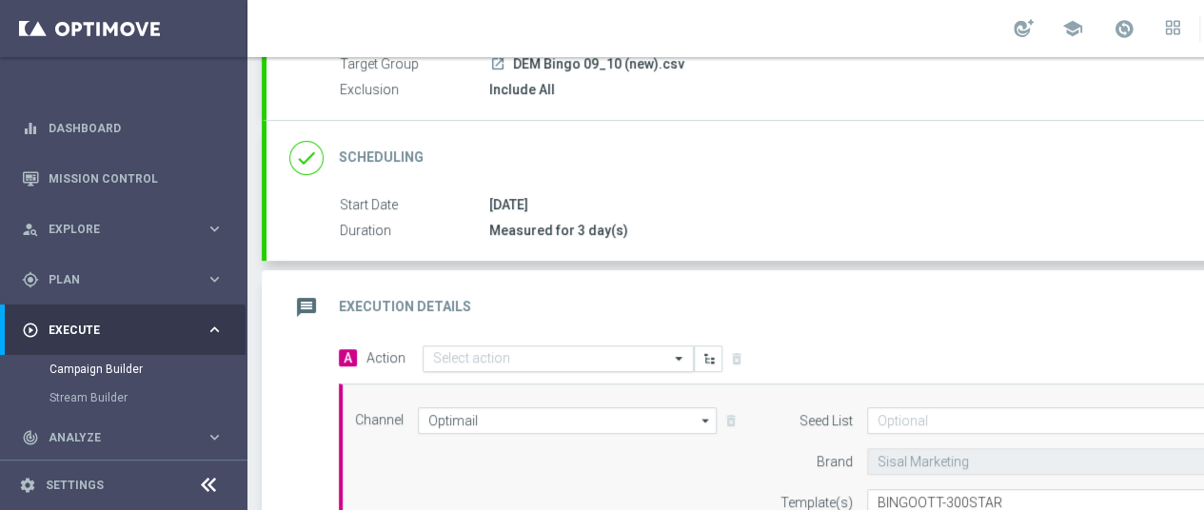
click at [521, 351] on input "text" at bounding box center [539, 359] width 212 height 16
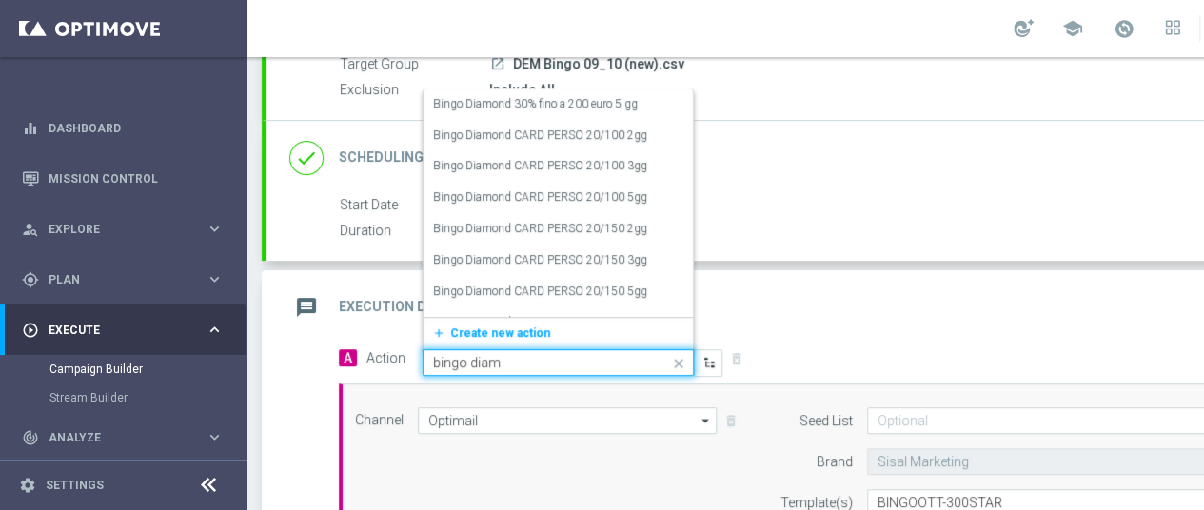
type input "bingo diamo"
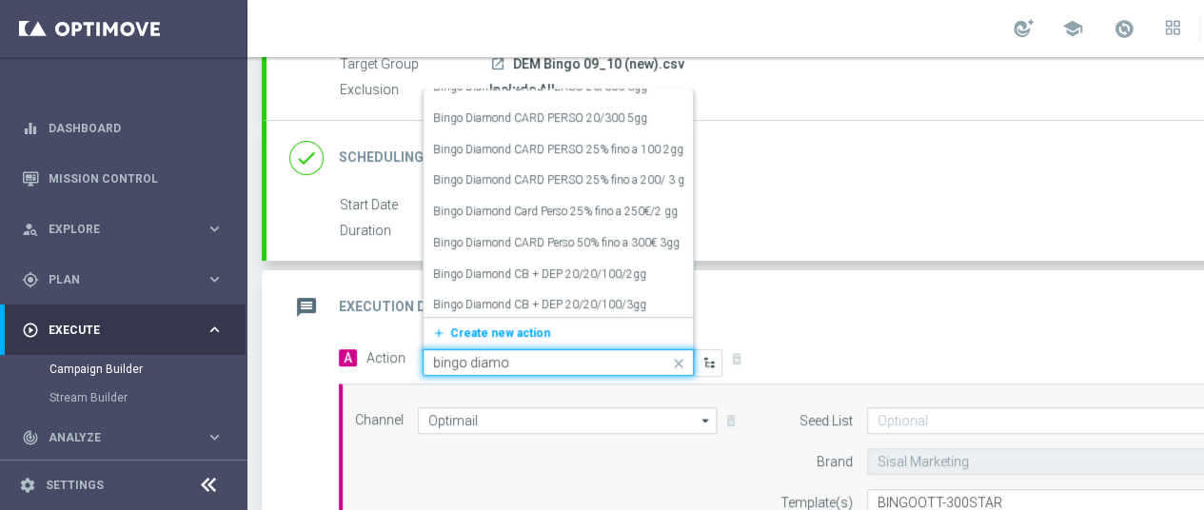
scroll to position [457, 0]
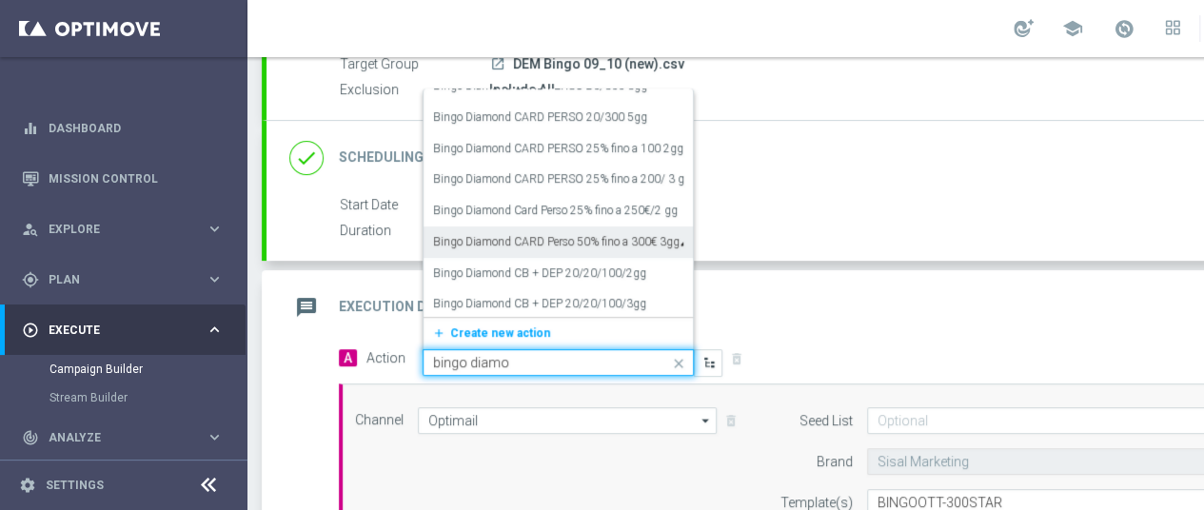
click at [577, 234] on label "Bingo Diamond CARD Perso 50% fino a 300€ 3gg" at bounding box center [556, 242] width 246 height 16
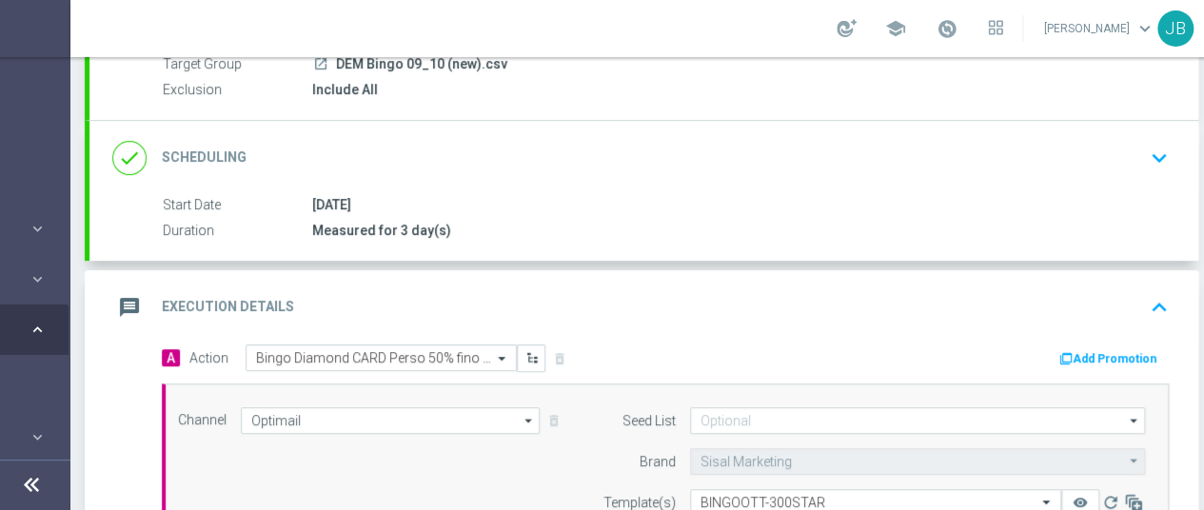
scroll to position [14, 184]
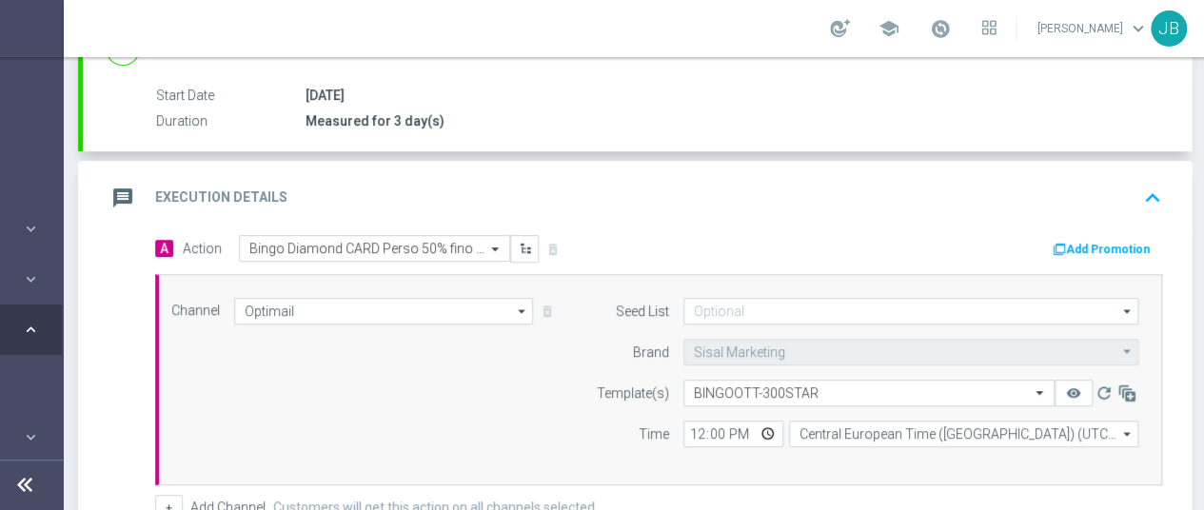
scroll to position [305, 0]
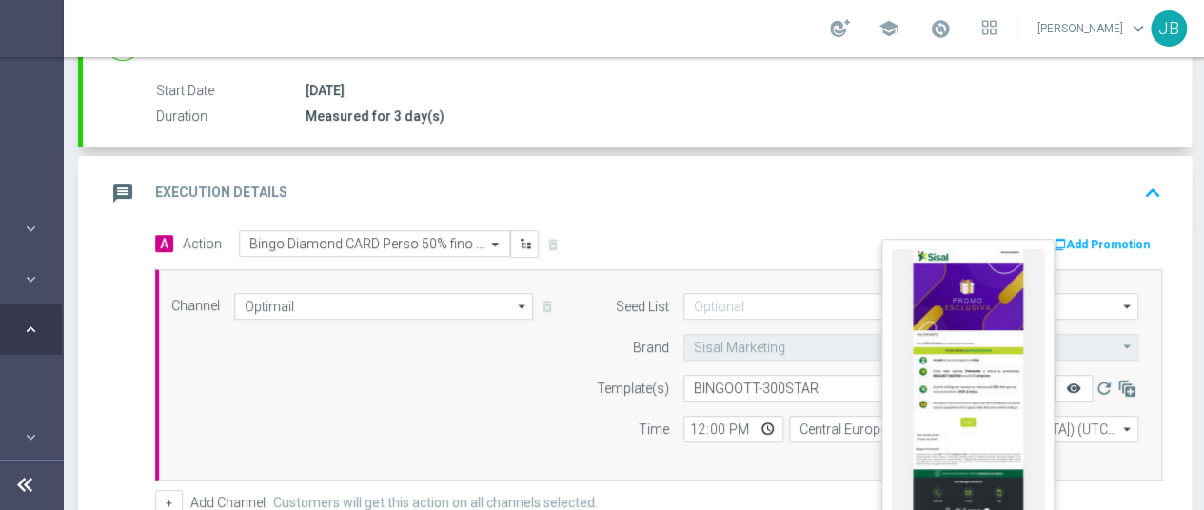
click at [1079, 381] on icon "remove_red_eye" at bounding box center [1073, 388] width 15 height 15
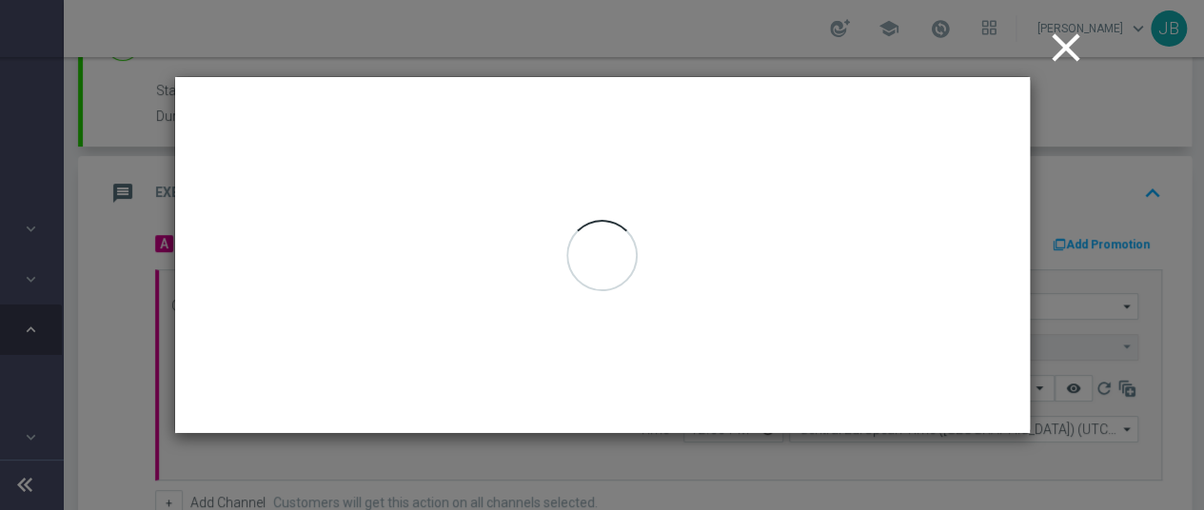
scroll to position [0, 184]
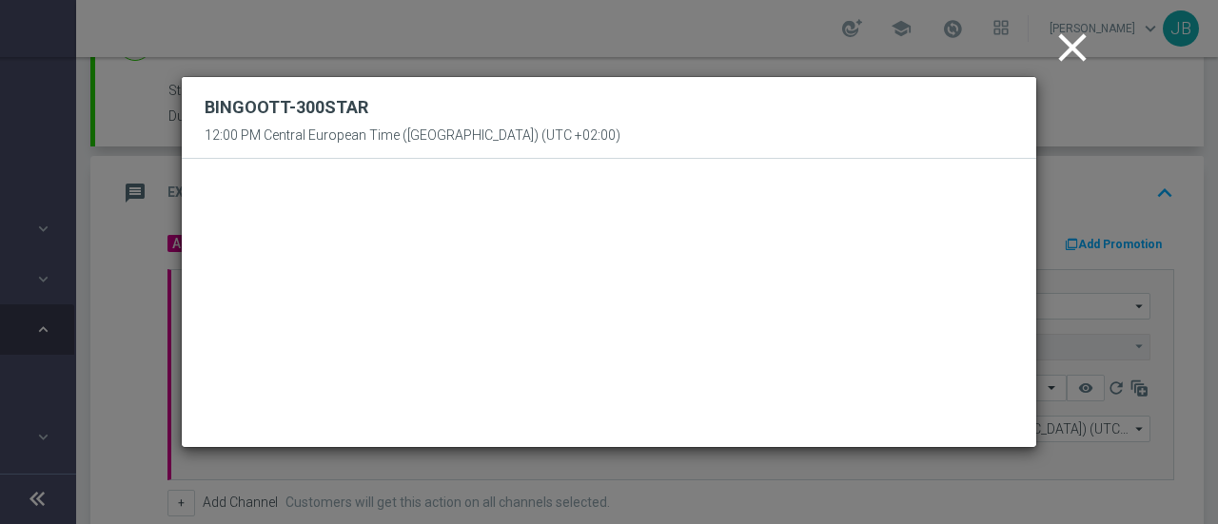
click at [1073, 51] on icon "close" at bounding box center [1073, 48] width 48 height 48
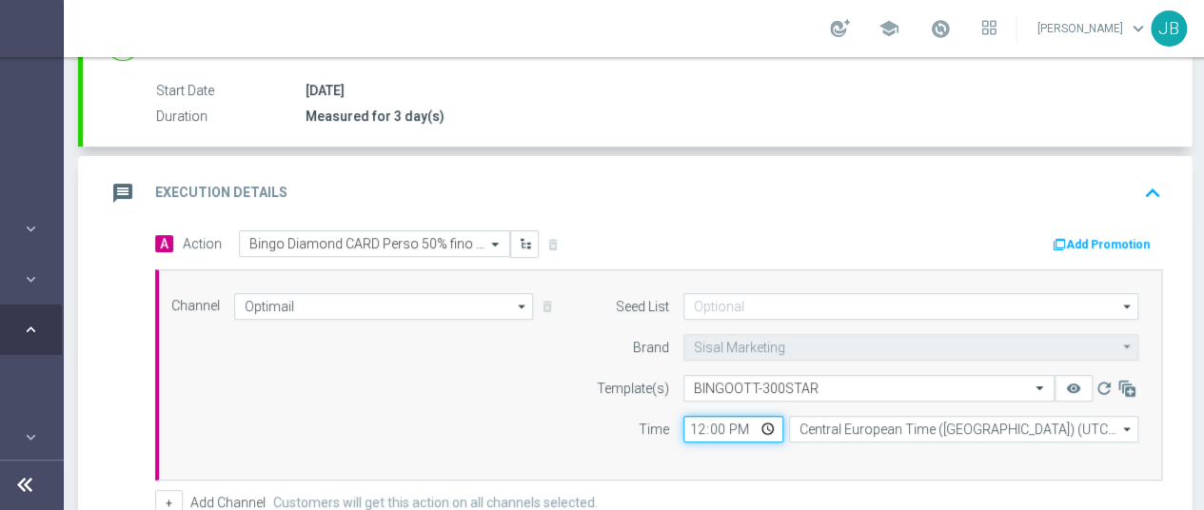
click at [764, 428] on input "12:00" at bounding box center [733, 429] width 100 height 27
type input "17:00"
click at [818, 460] on div "Channel Optimail Optimail arrow_drop_down Drag here to set row groups Drag here…" at bounding box center [658, 374] width 1007 height 211
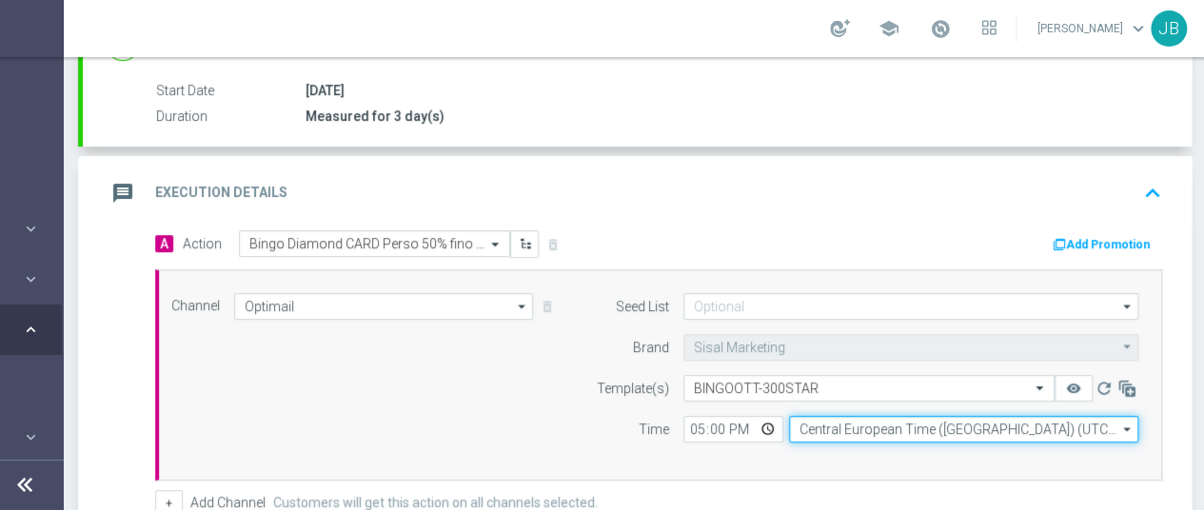
click at [896, 423] on input "Central European Time ([GEOGRAPHIC_DATA]) (UTC +02:00)" at bounding box center [963, 429] width 349 height 27
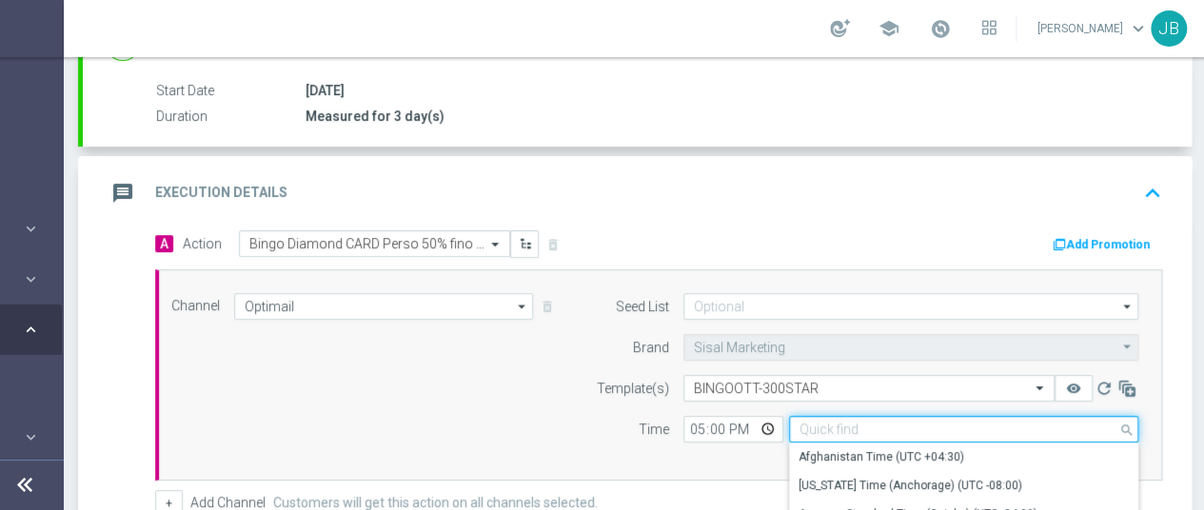
click at [896, 423] on input at bounding box center [963, 429] width 349 height 27
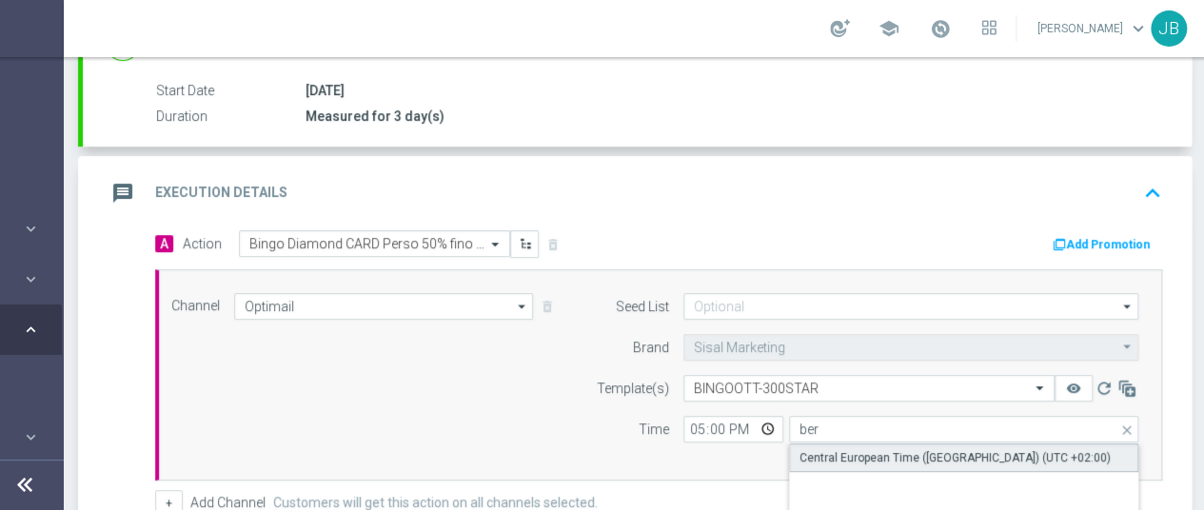
click at [901, 452] on div "Central European Time ([GEOGRAPHIC_DATA]) (UTC +02:00)" at bounding box center [954, 457] width 311 height 17
type input "Central European Time ([GEOGRAPHIC_DATA]) (UTC +02:00)"
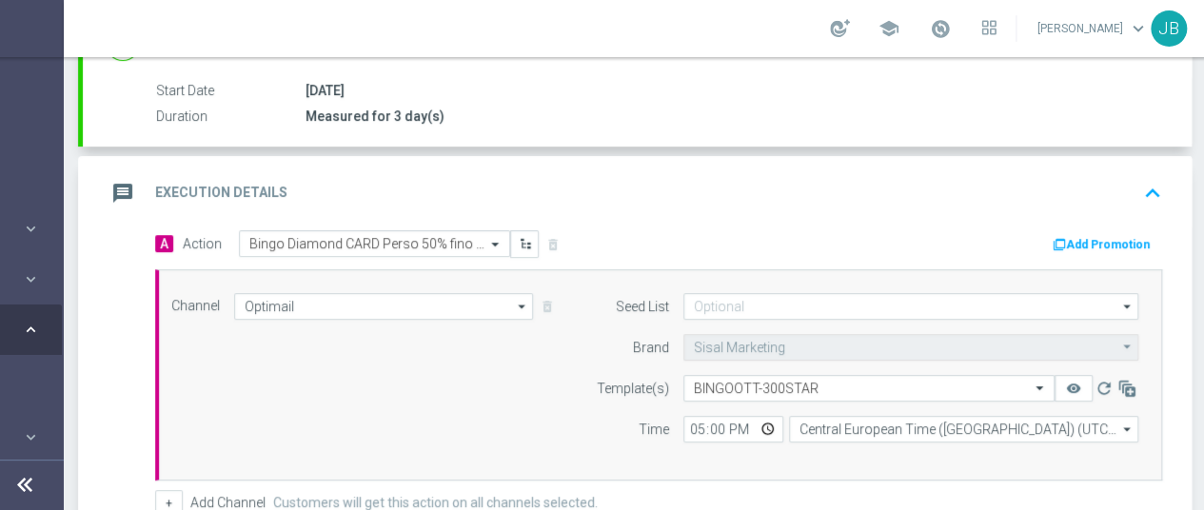
scroll to position [14, 184]
click at [1176, 341] on div "A Action Select action Bingo Diamond CARD Perso 50% fino a 300€ 3gg delete_fore…" at bounding box center [637, 472] width 1109 height 484
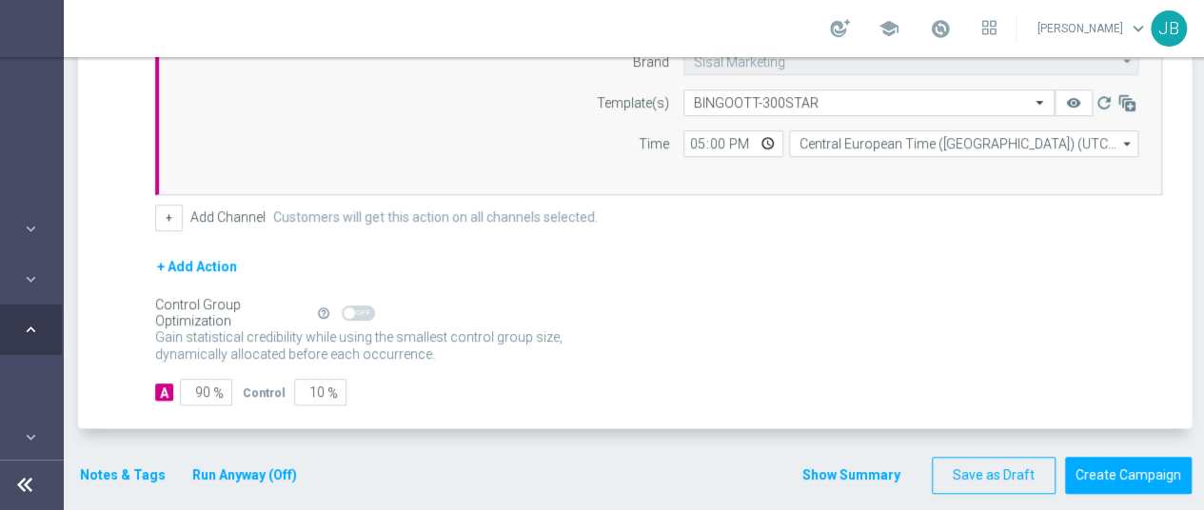
scroll to position [591, 0]
click at [194, 378] on input "90" at bounding box center [206, 391] width 52 height 27
type input "1"
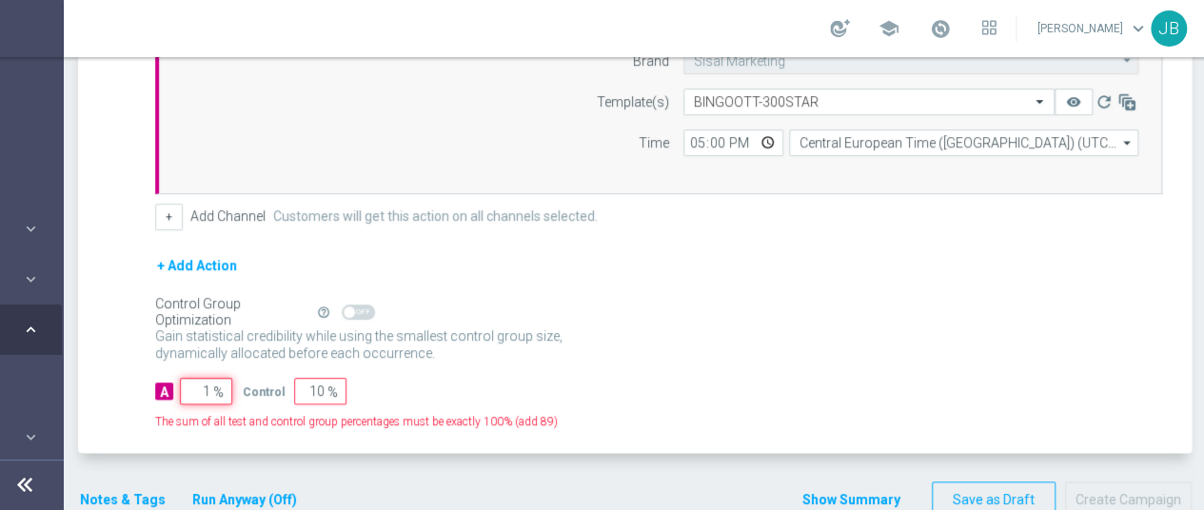
type input "99"
type input "10"
type input "90"
type input "100"
type input "0"
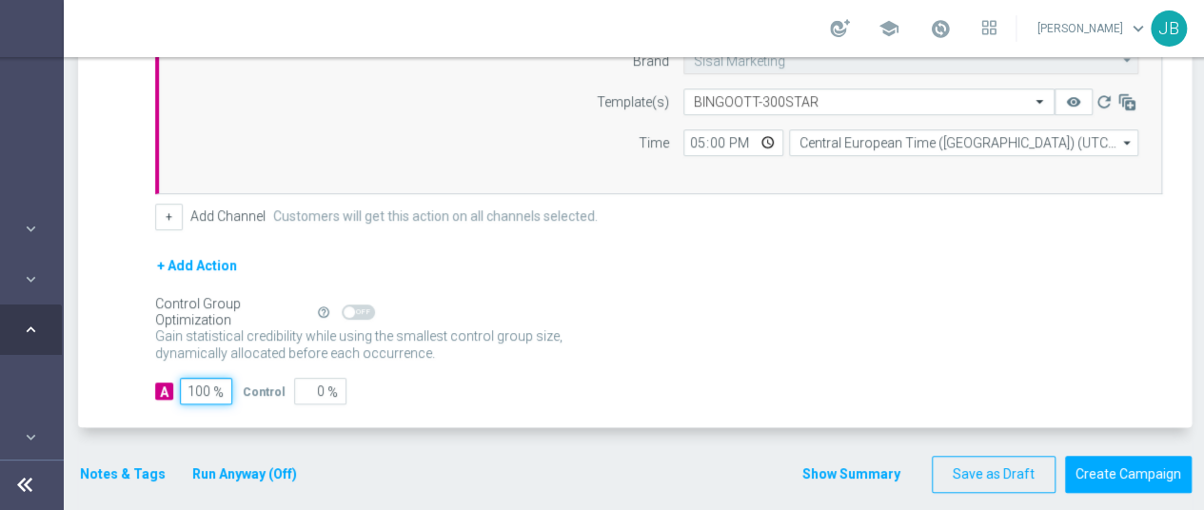
type input "100"
click at [78, 285] on accordion-group "message Execution Details keyboard_arrow_up Action Missing Selection Channels O…" at bounding box center [634, 149] width 1113 height 559
click at [139, 462] on button "Notes & Tags" at bounding box center [122, 474] width 89 height 24
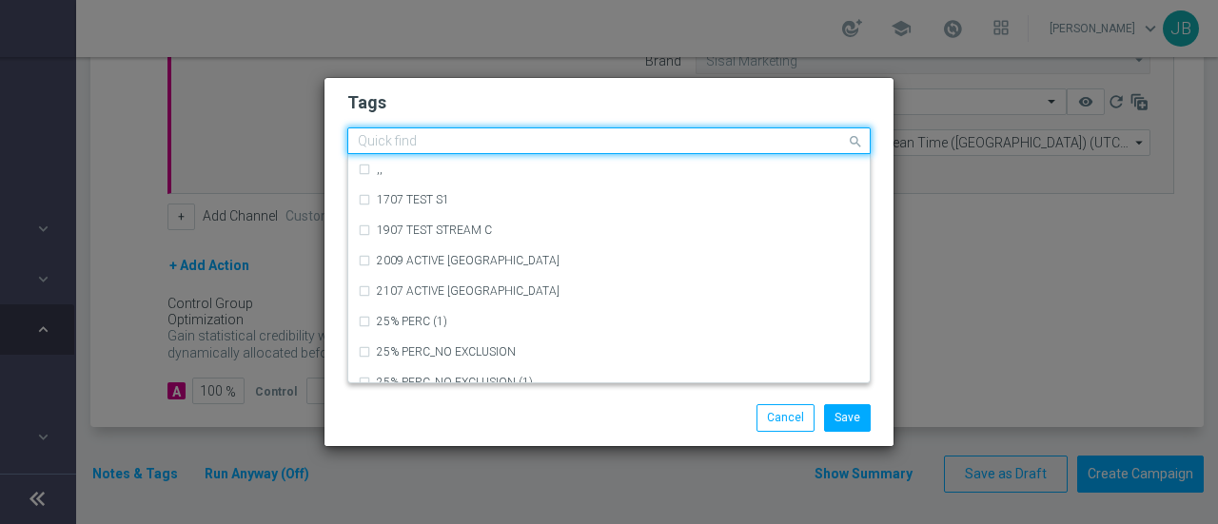
click at [428, 154] on div "Quick find" at bounding box center [608, 141] width 523 height 27
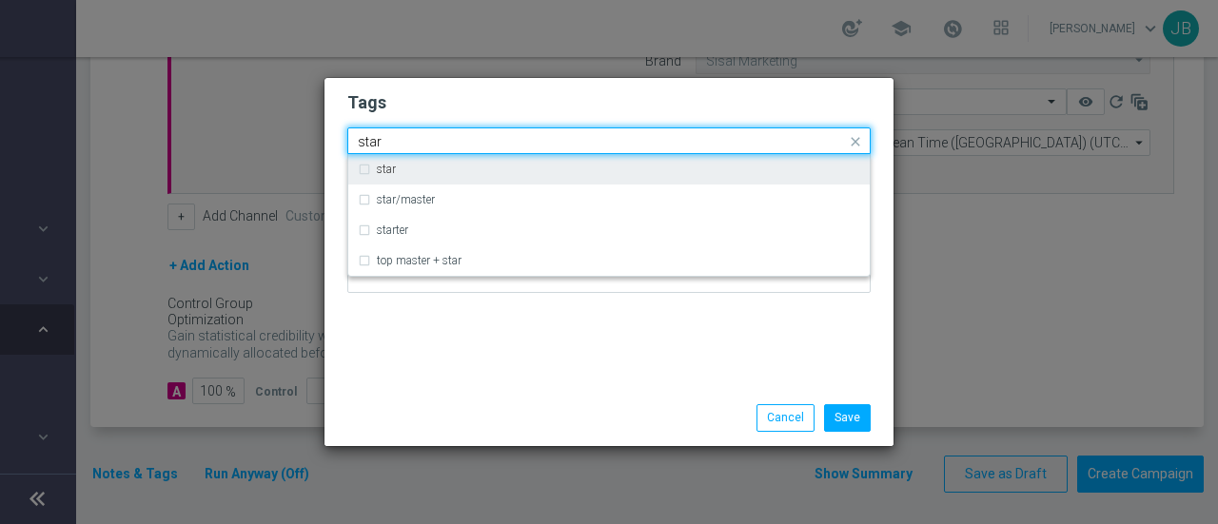
click at [432, 172] on div "star" at bounding box center [618, 169] width 483 height 11
type input "star"
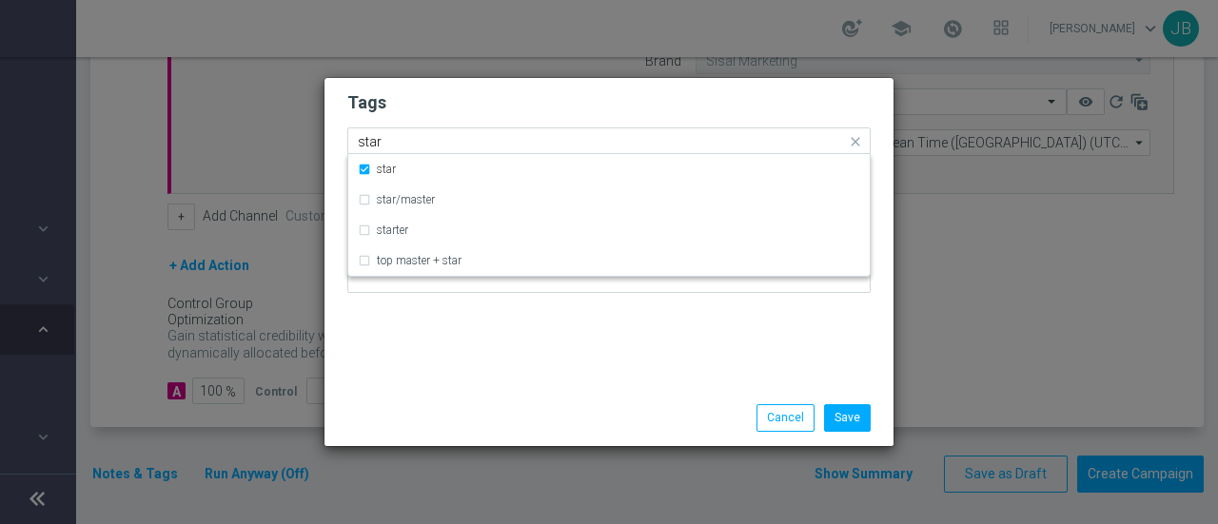
click at [521, 137] on input "star" at bounding box center [602, 142] width 488 height 16
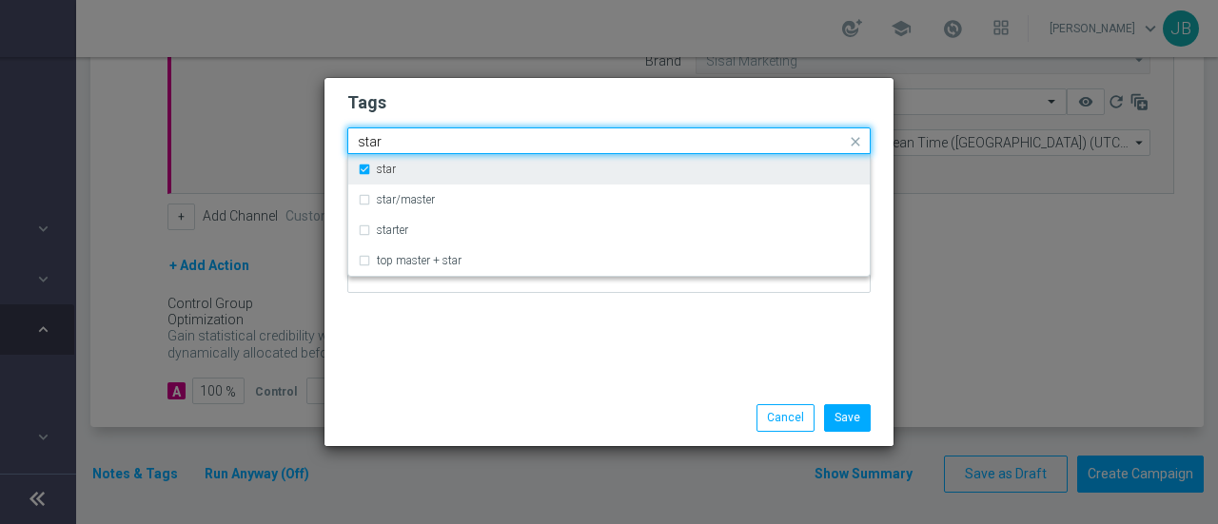
click at [521, 168] on div "star" at bounding box center [618, 169] width 483 height 11
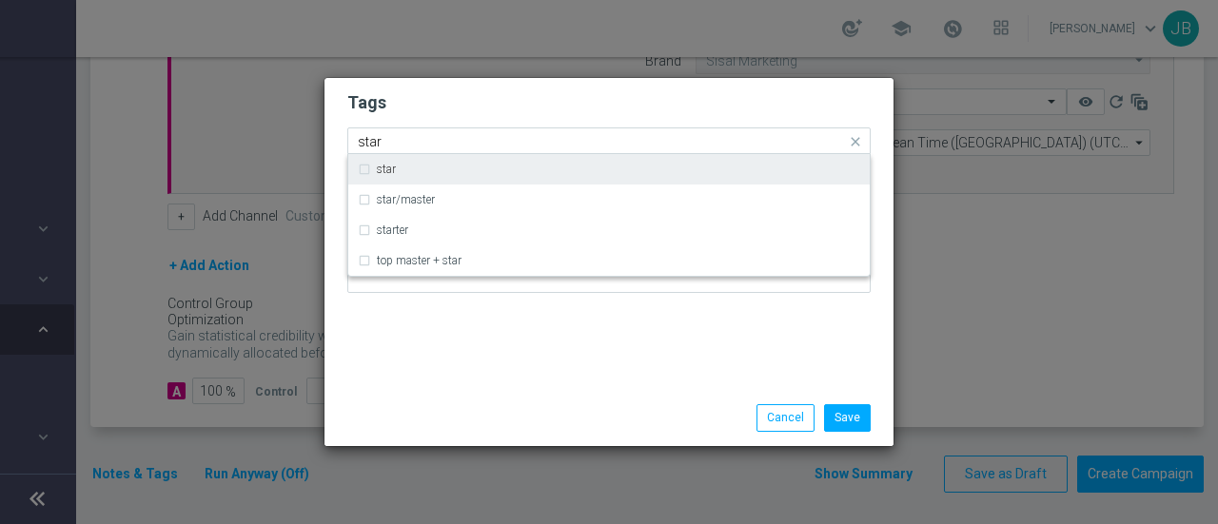
click at [521, 168] on div "star" at bounding box center [618, 169] width 483 height 11
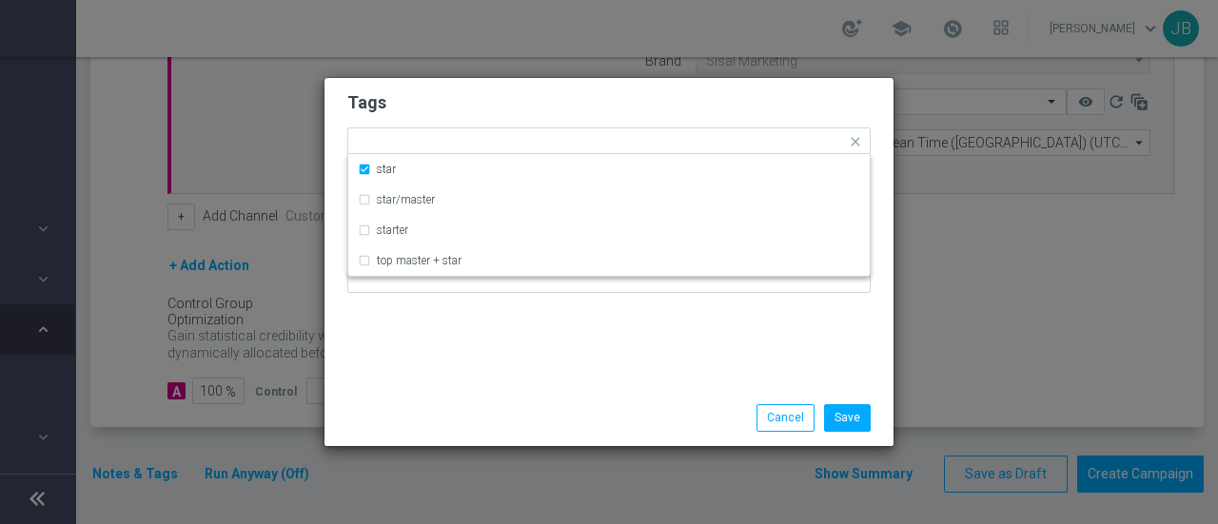
click at [509, 100] on h2 "Tags" at bounding box center [608, 102] width 523 height 23
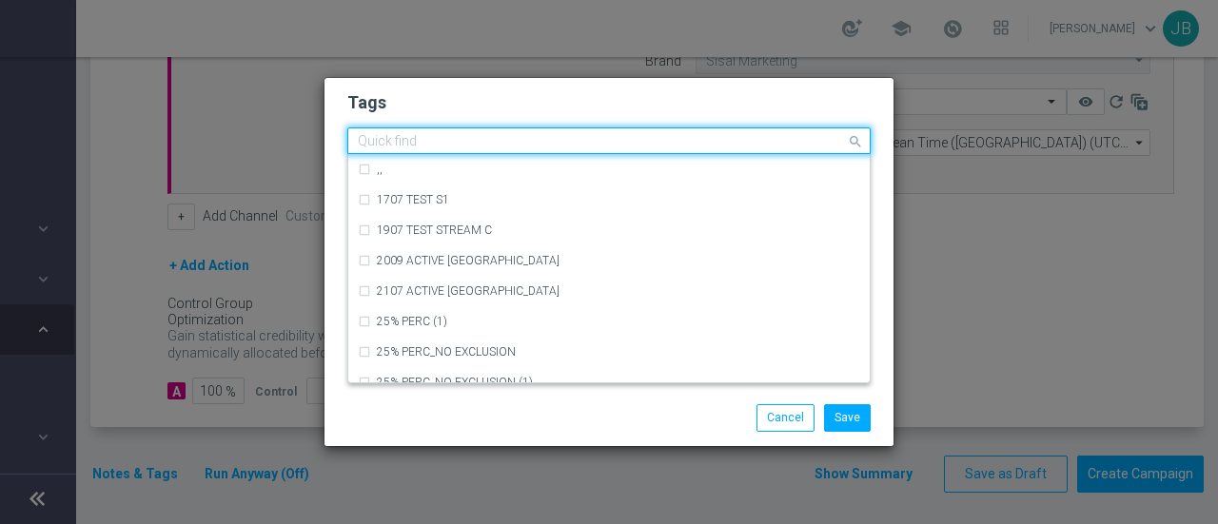
click at [506, 143] on input "text" at bounding box center [602, 142] width 488 height 16
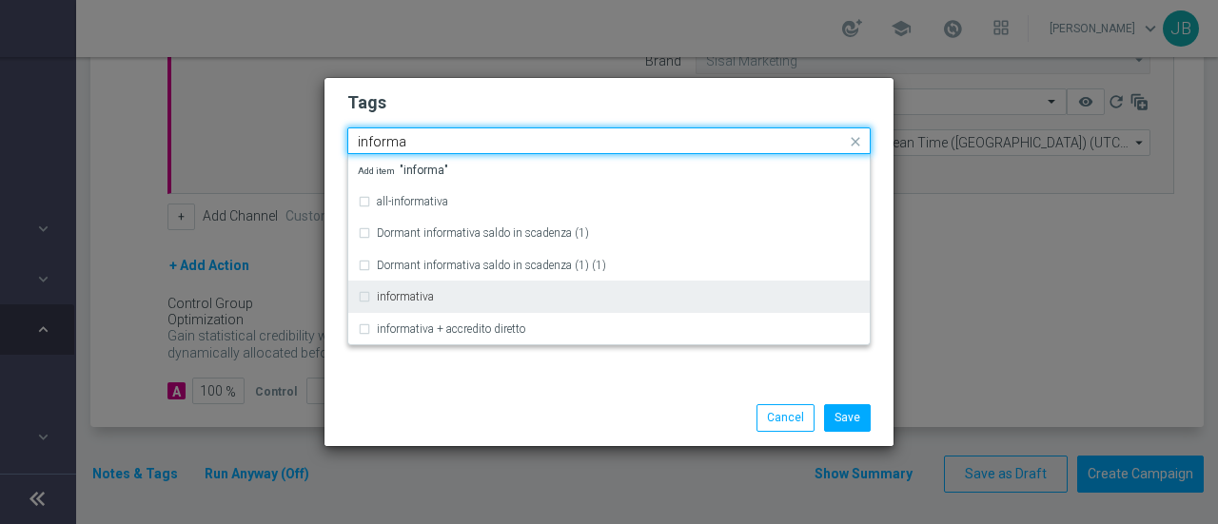
click at [446, 299] on div "informativa" at bounding box center [618, 296] width 483 height 11
type input "informa"
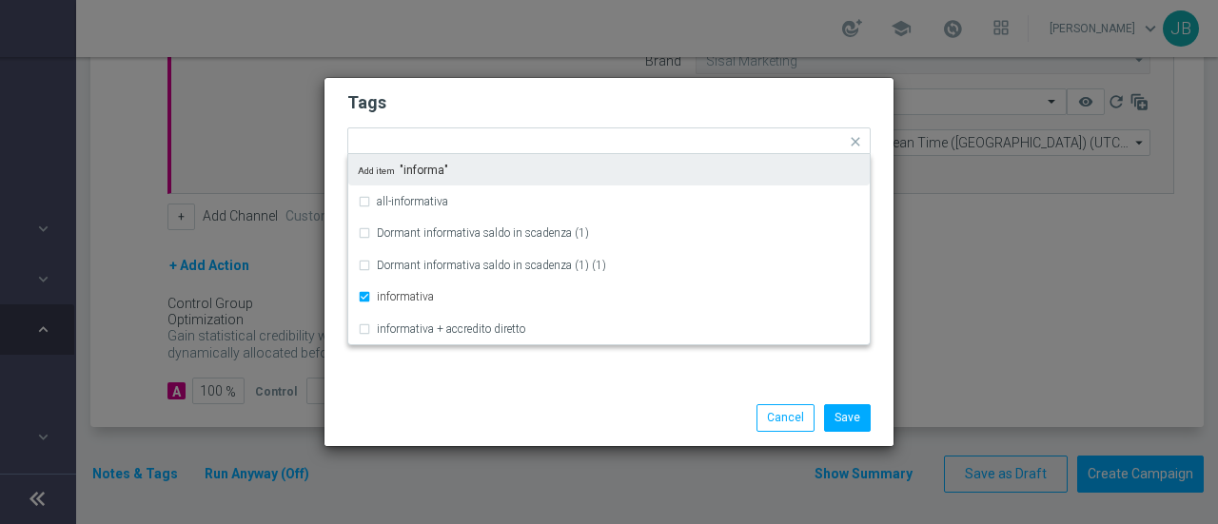
click at [482, 107] on h2 "Tags" at bounding box center [608, 102] width 523 height 23
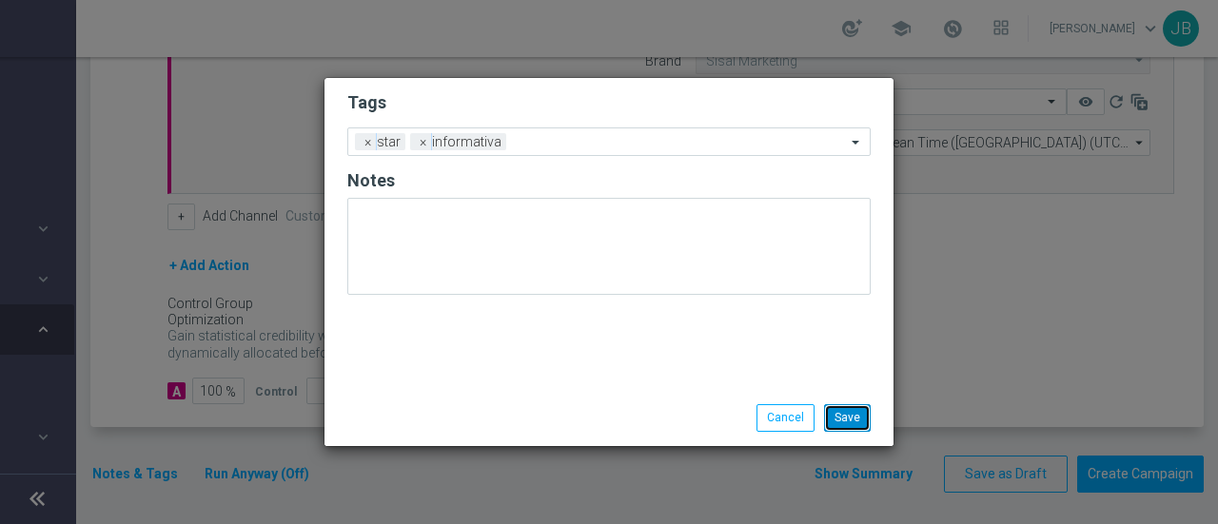
click at [857, 413] on button "Save" at bounding box center [847, 417] width 47 height 27
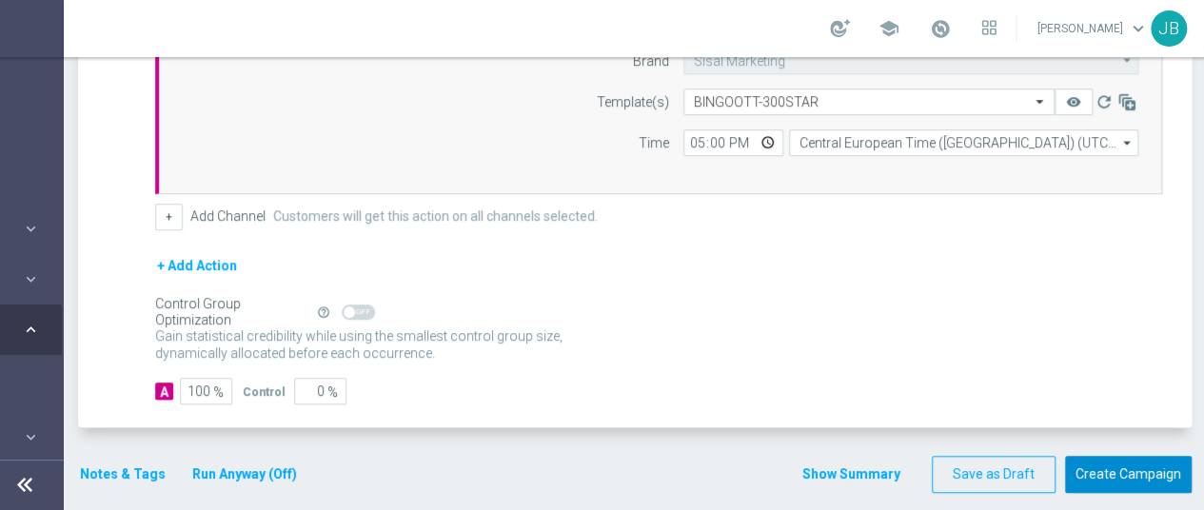
click at [1121, 474] on button "Create Campaign" at bounding box center [1128, 474] width 127 height 37
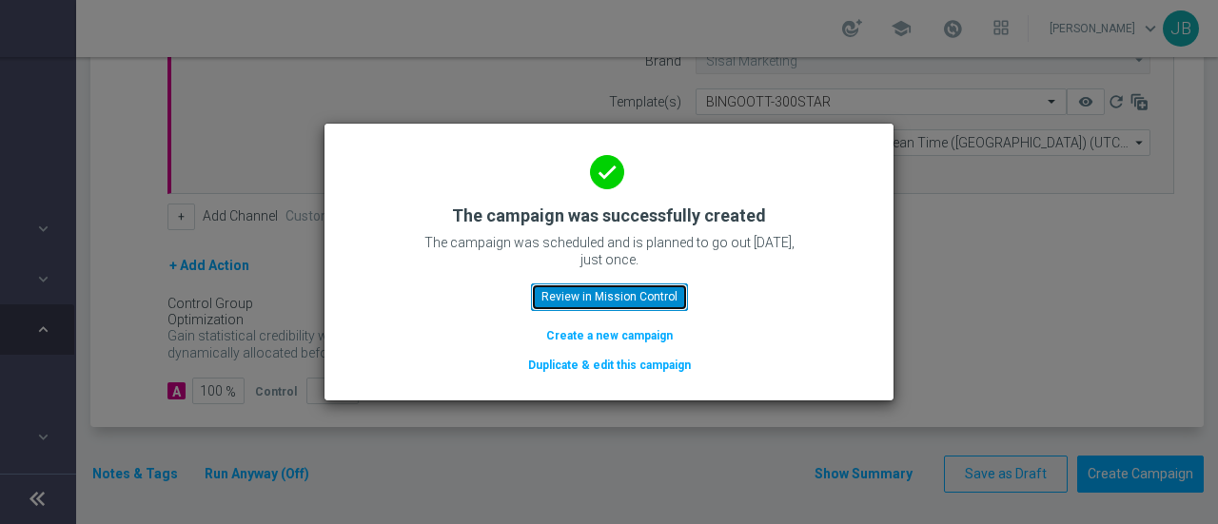
click at [634, 295] on button "Review in Mission Control" at bounding box center [609, 297] width 157 height 27
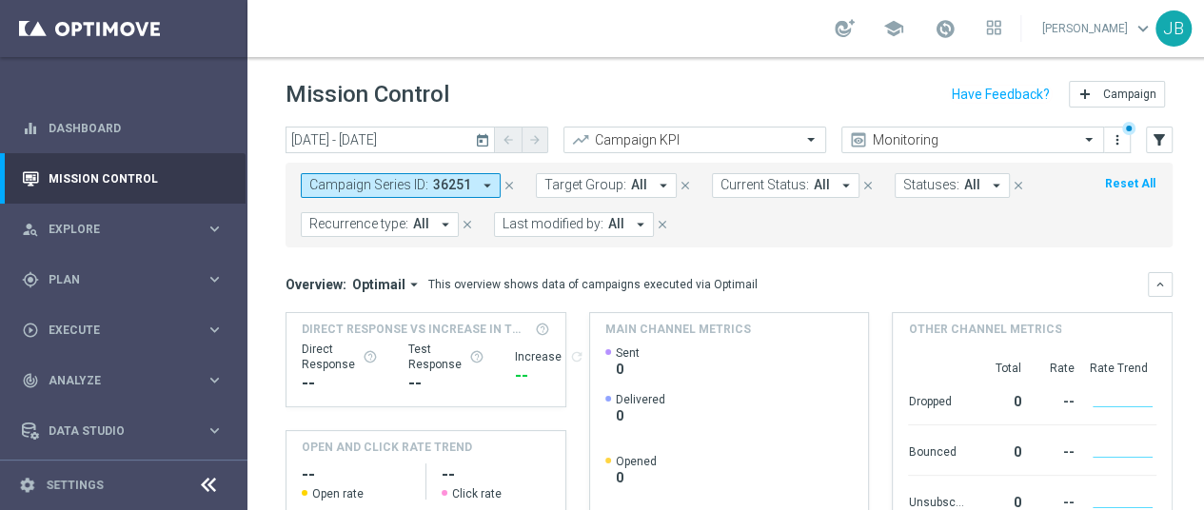
click at [1186, 319] on div "[DATE] [DATE] - [DATE] arrow_back arrow_forward Campaign KPI trending_up Monito…" at bounding box center [728, 310] width 963 height 366
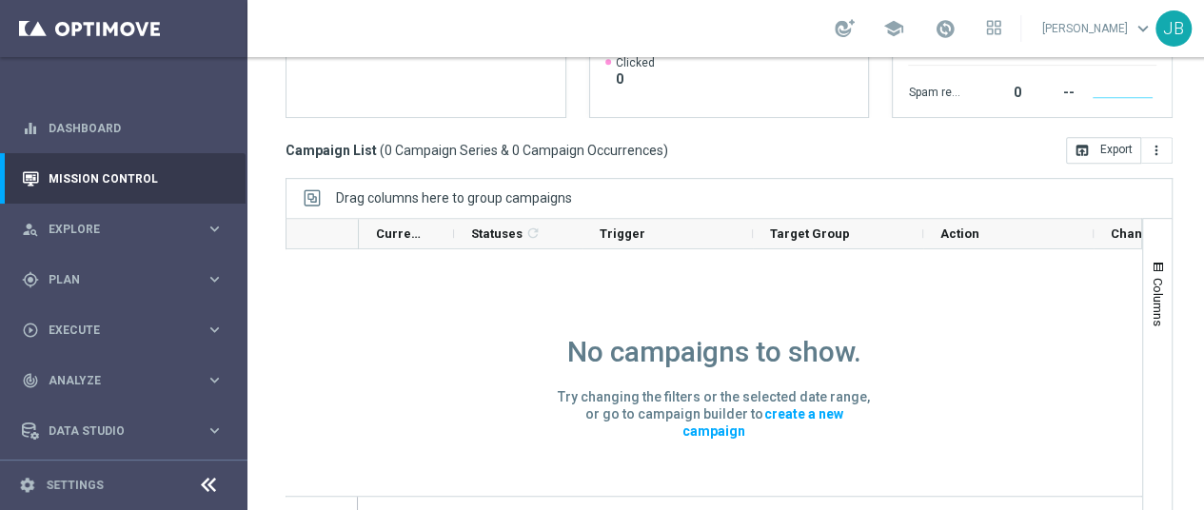
scroll to position [463, 0]
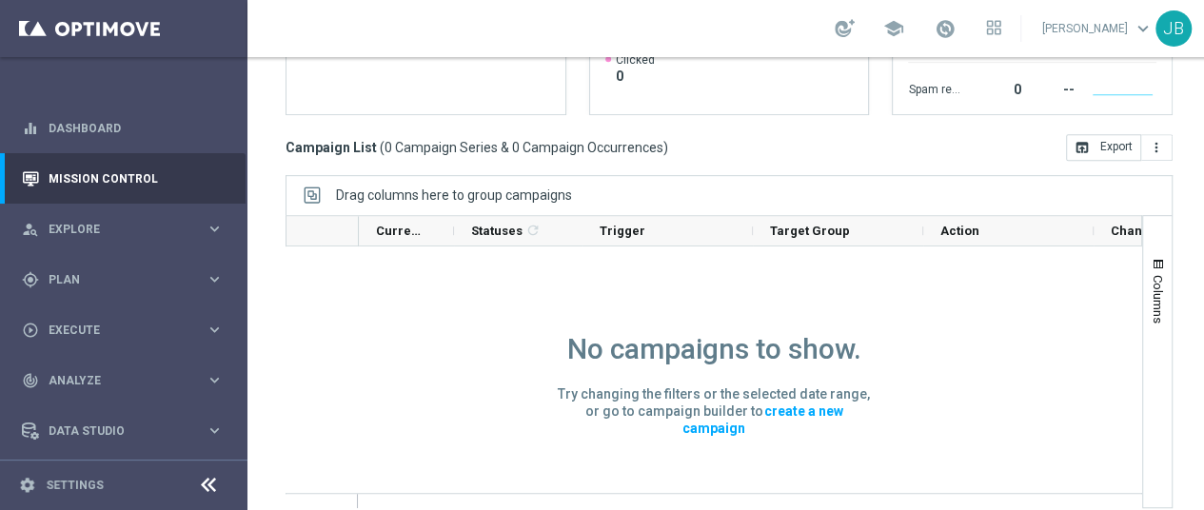
click at [1192, 252] on div "Mission Control add Campaign [DATE] [DATE] - [DATE] arrow_back arrow_forward Ca…" at bounding box center [728, 283] width 963 height 453
click at [1159, 140] on icon "more_vert" at bounding box center [1156, 147] width 15 height 15
click at [835, 142] on div "Campaign List ( 0 Campaign Series & 0 Campaign Occurrences ) open_in_browser Ex…" at bounding box center [728, 147] width 887 height 27
click at [167, 155] on link "Mission Control" at bounding box center [136, 178] width 175 height 50
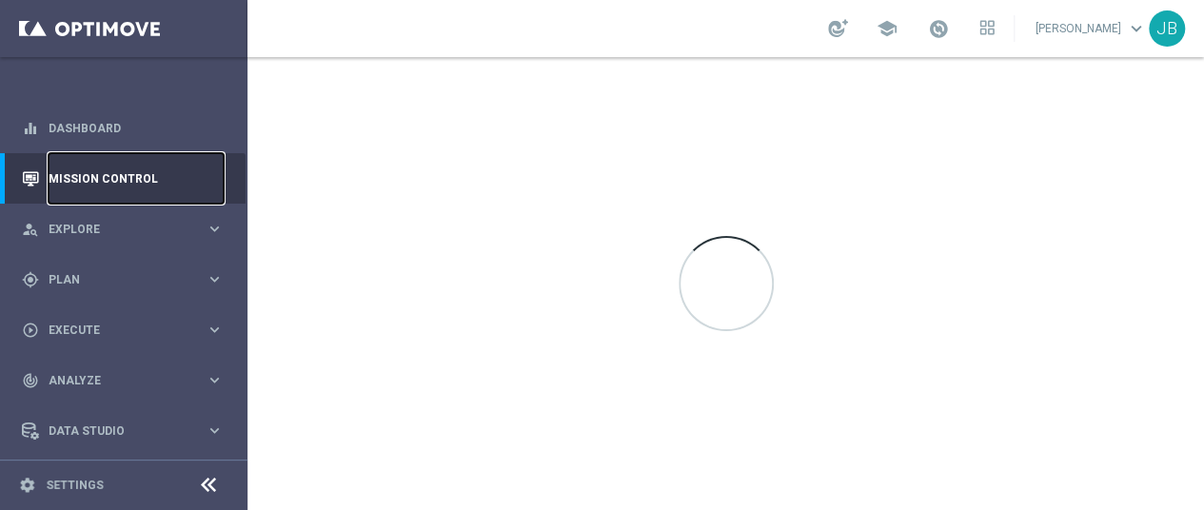
scroll to position [0, 0]
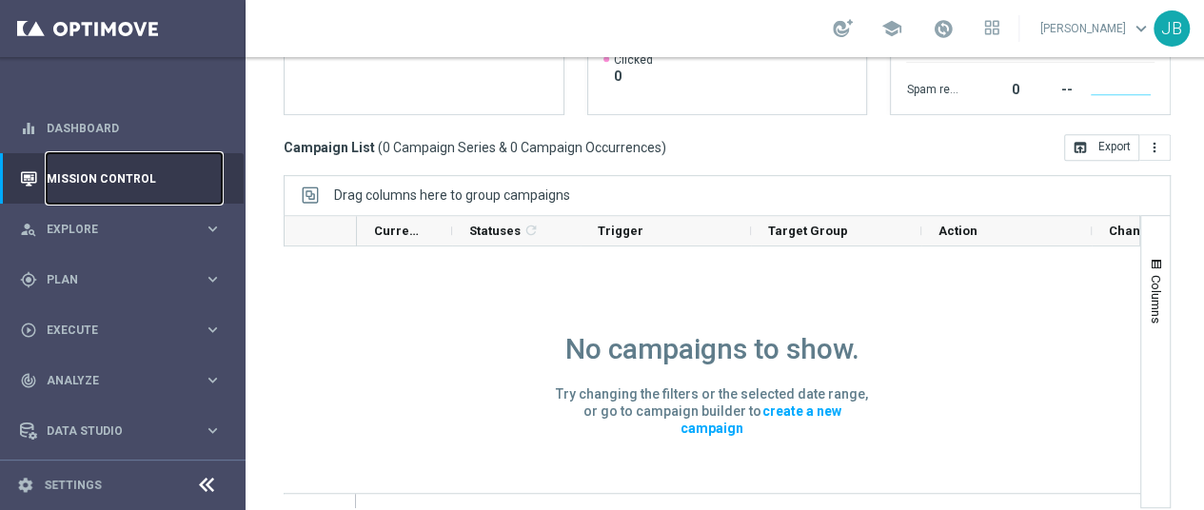
scroll to position [0, 3]
click at [1189, 176] on div "Mission Control add Campaign [DATE] [DATE] - [DATE] arrow_back arrow_forward Ca…" at bounding box center [726, 283] width 963 height 453
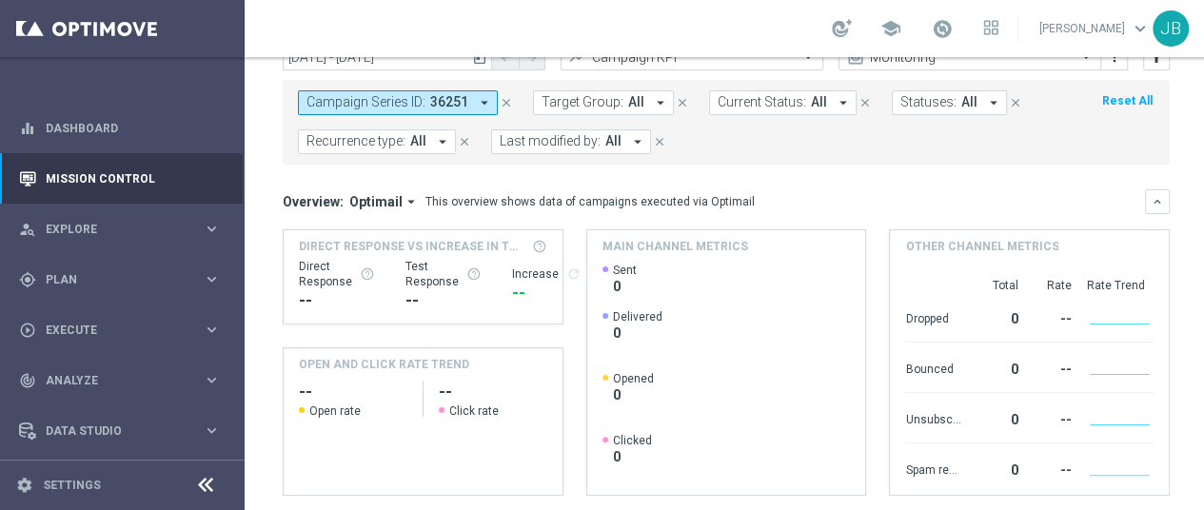
scroll to position [0, 0]
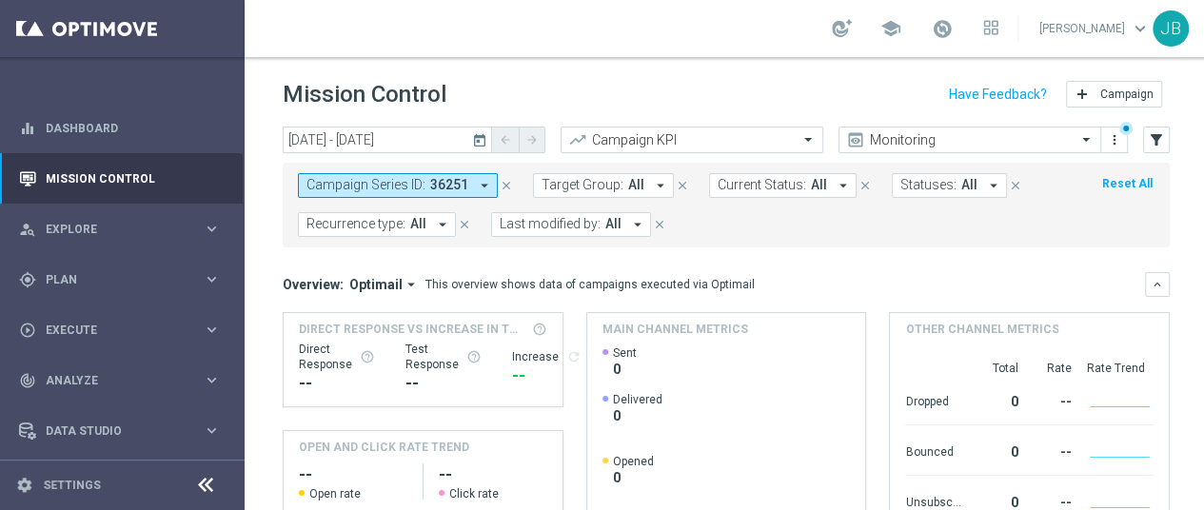
click at [502, 184] on icon "close" at bounding box center [506, 185] width 13 height 13
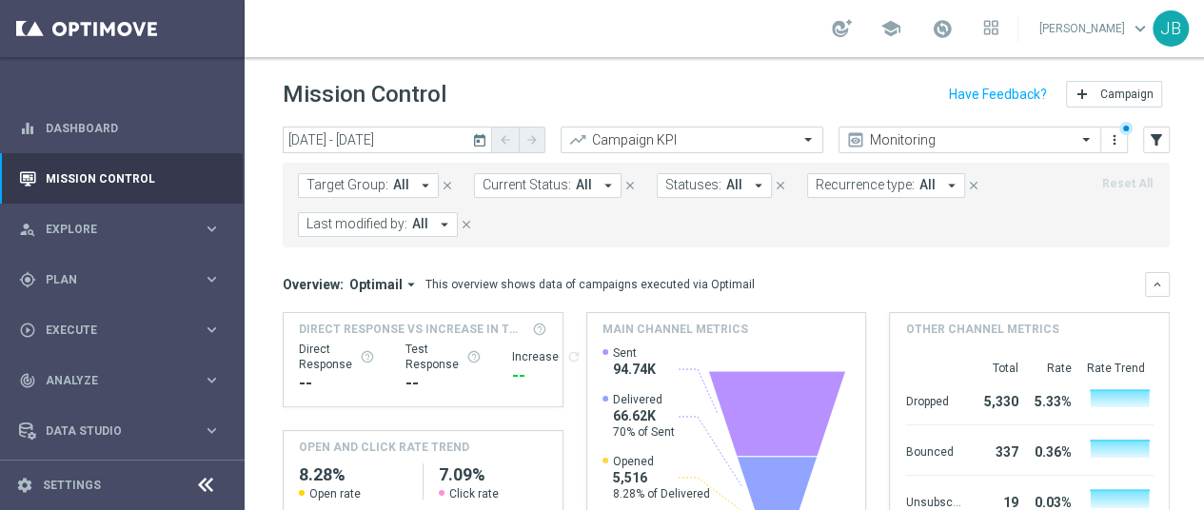
click at [1184, 215] on div "[DATE] [DATE] - [DATE] arrow_back arrow_forward Campaign KPI trending_up Monito…" at bounding box center [726, 310] width 963 height 366
click at [417, 185] on icon "arrow_drop_down" at bounding box center [425, 185] width 17 height 17
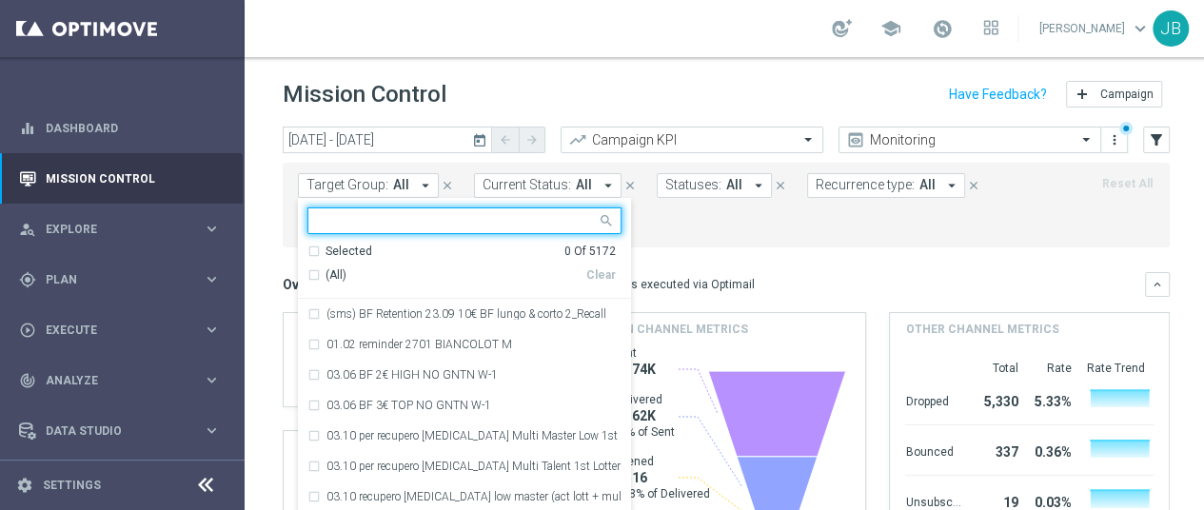
type input "i"
type input "b"
click at [803, 246] on div "Target Group: All arrow_drop_down Selected 0 Of 5172 (All) Clear (sms) BF Reten…" at bounding box center [726, 205] width 887 height 85
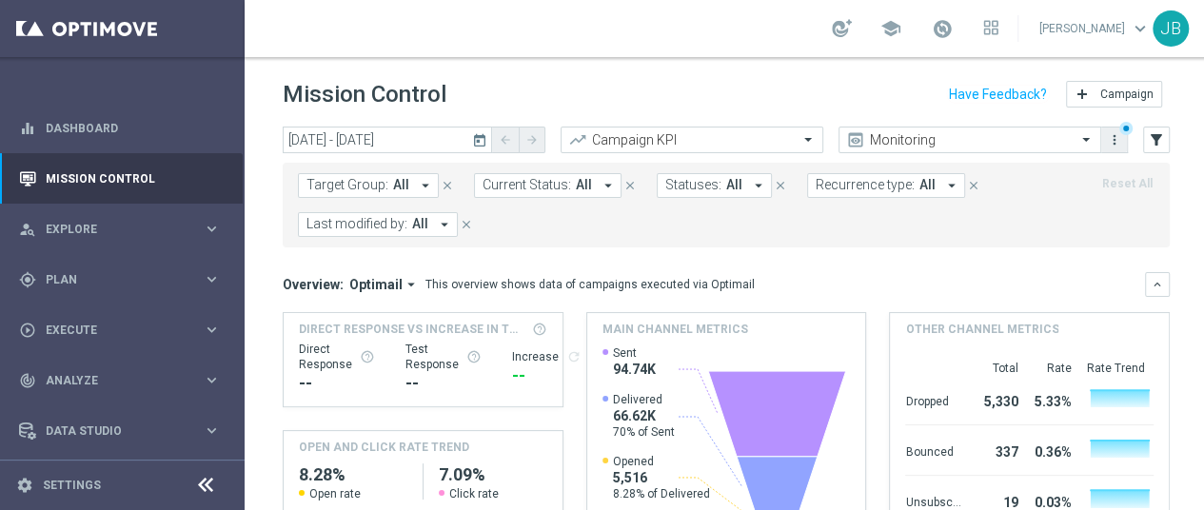
click at [1115, 146] on icon "more_vert" at bounding box center [1114, 139] width 15 height 15
click at [1082, 206] on div "Target Group: All arrow_drop_down close Current Status: All arrow_drop_down clo…" at bounding box center [726, 205] width 887 height 85
click at [1200, 281] on div "[DATE] [DATE] - [DATE] arrow_back arrow_forward Campaign KPI trending_up Monito…" at bounding box center [726, 310] width 963 height 366
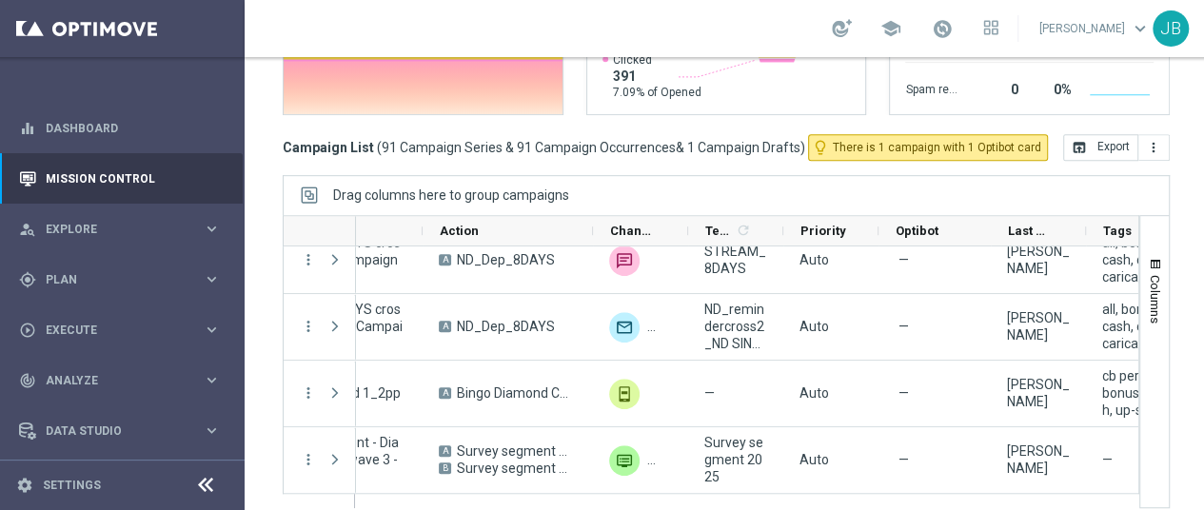
scroll to position [0, 101]
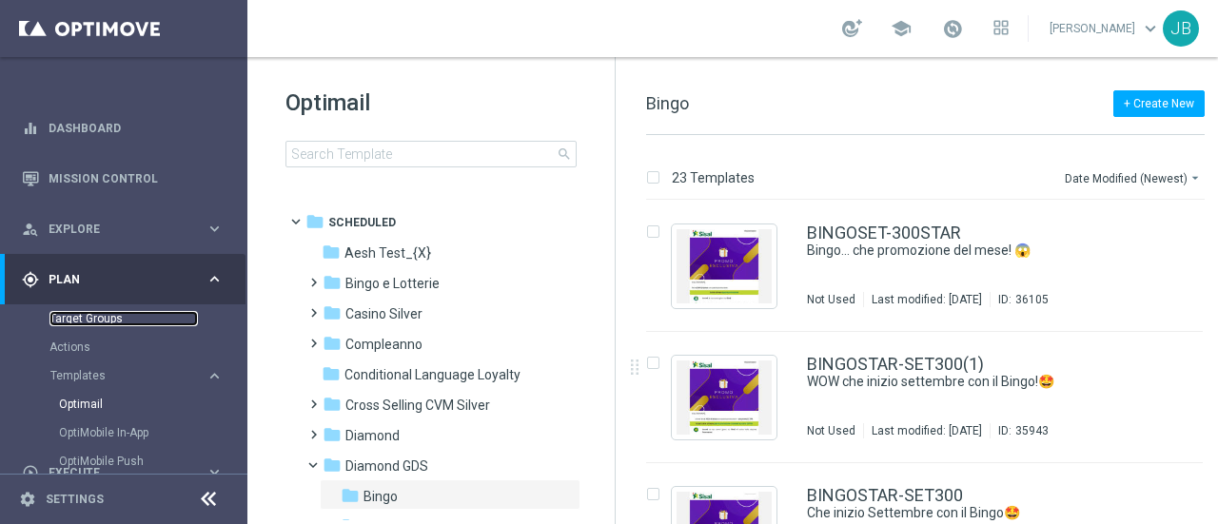
click at [104, 321] on link "Target Groups" at bounding box center [123, 318] width 148 height 15
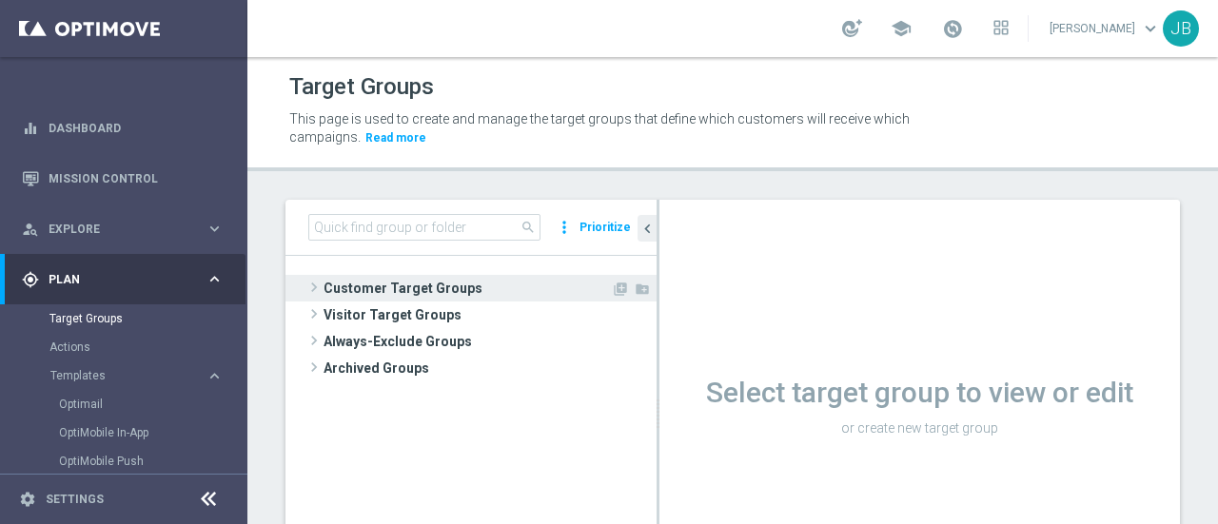
click at [319, 282] on span at bounding box center [314, 287] width 19 height 23
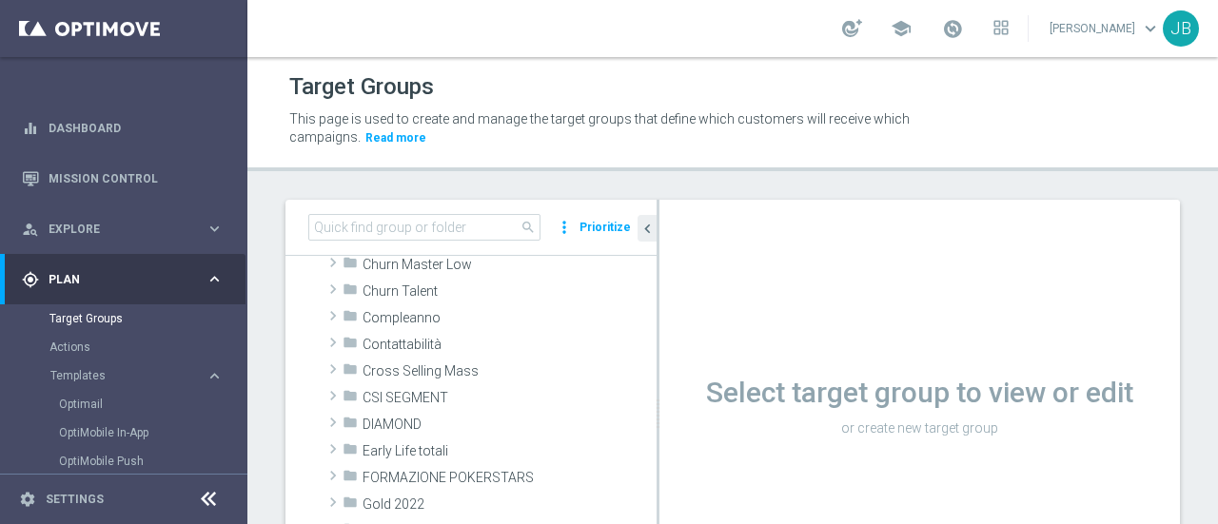
scroll to position [140, 0]
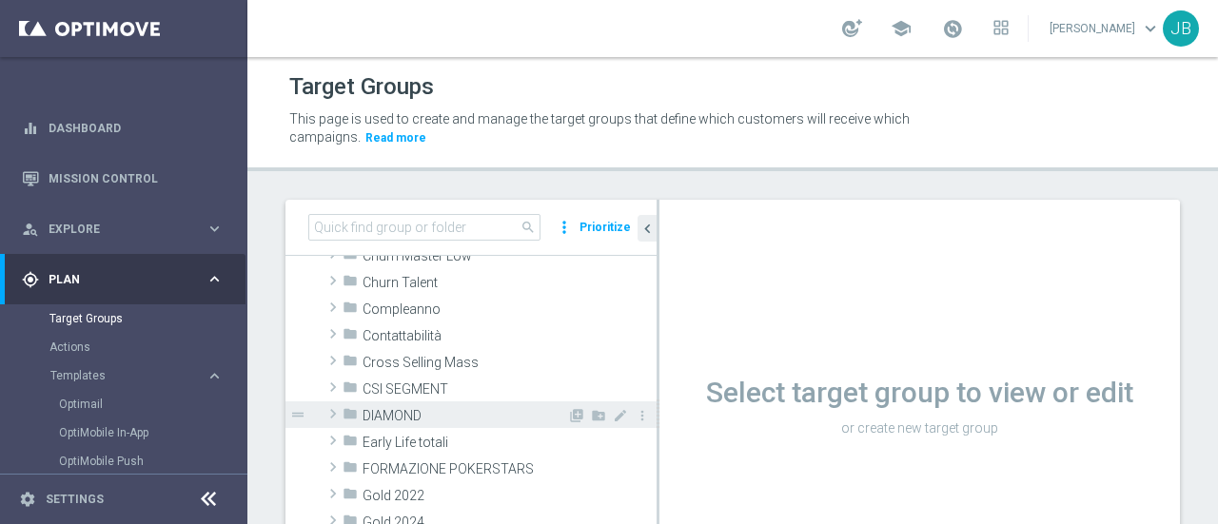
click at [329, 412] on span at bounding box center [333, 414] width 19 height 23
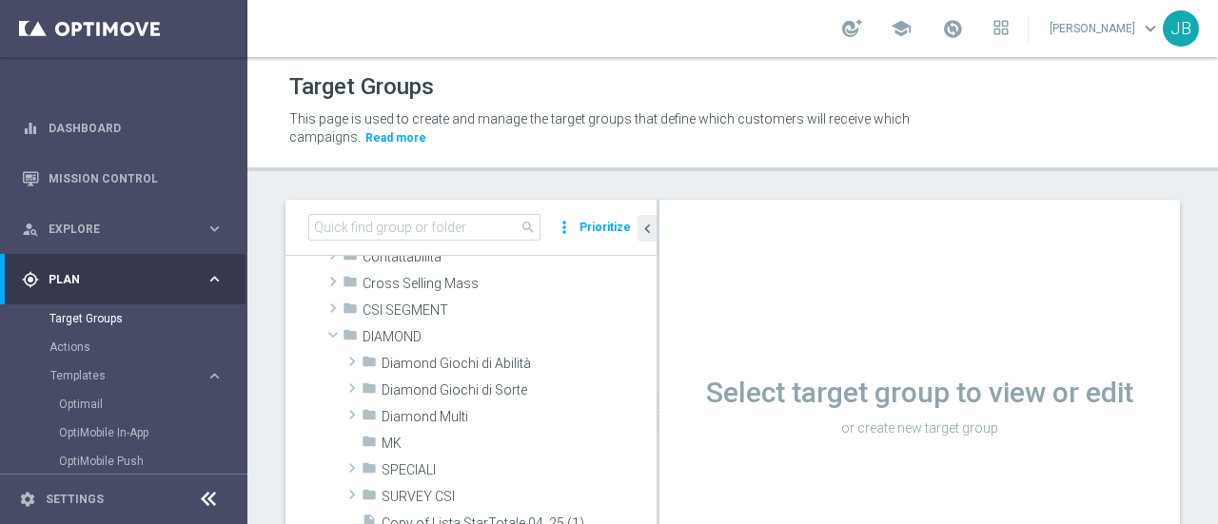
scroll to position [225, 0]
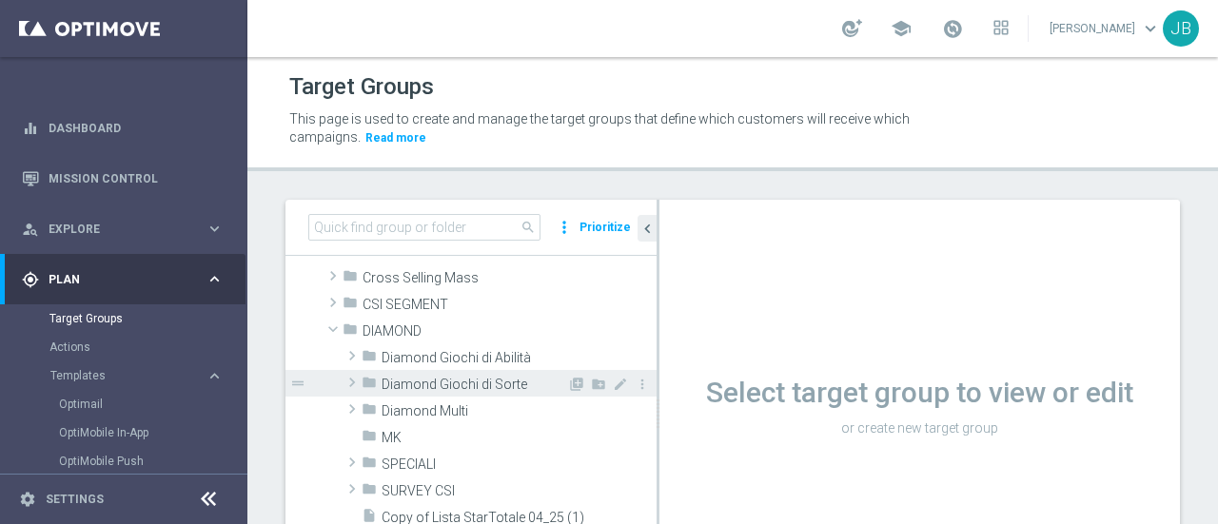
click at [358, 383] on span at bounding box center [352, 382] width 19 height 23
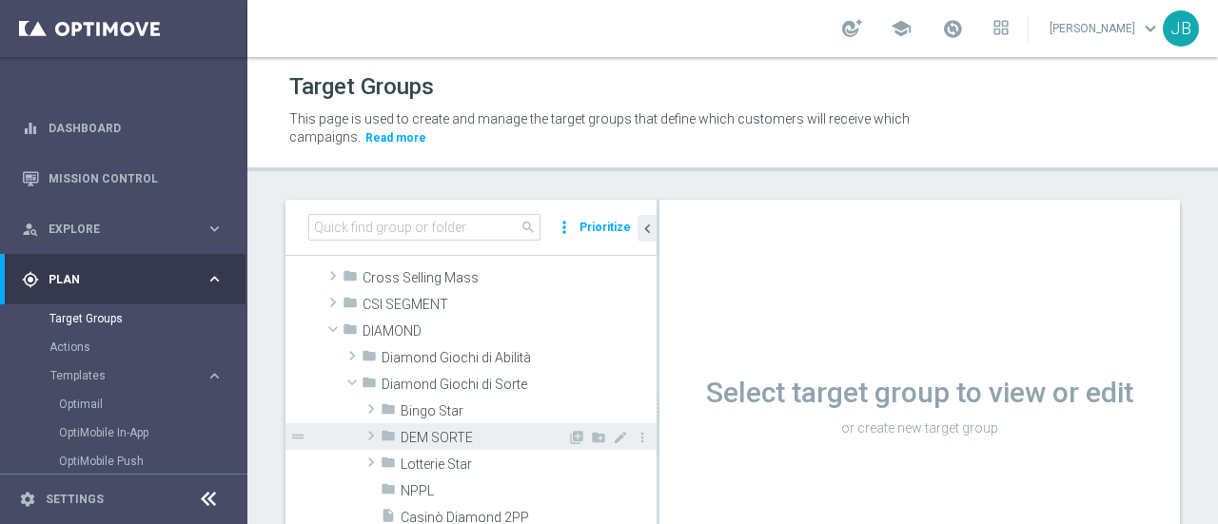
click at [371, 435] on span at bounding box center [371, 435] width 19 height 23
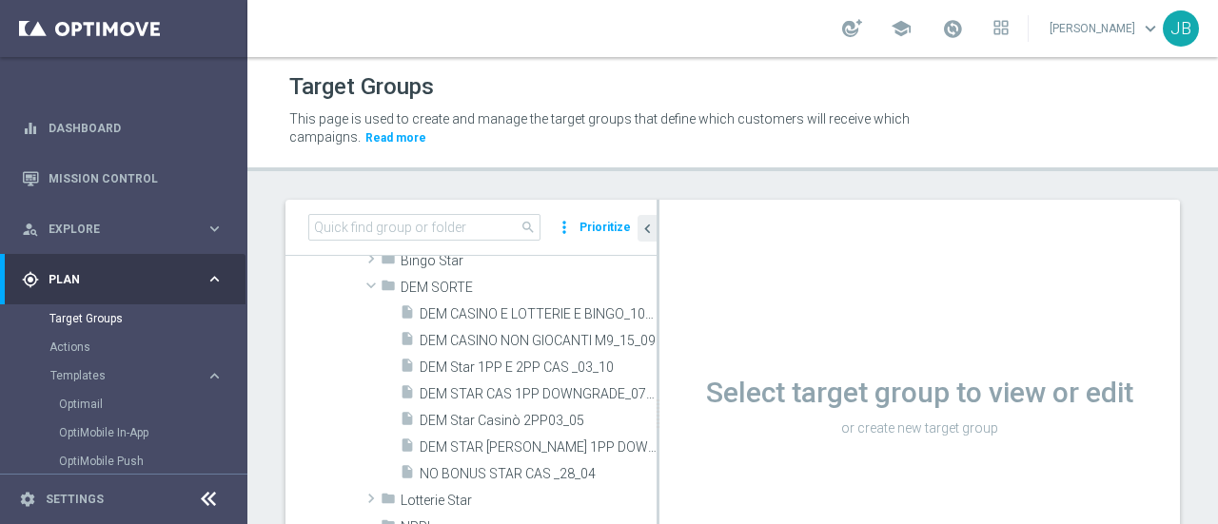
scroll to position [362, 0]
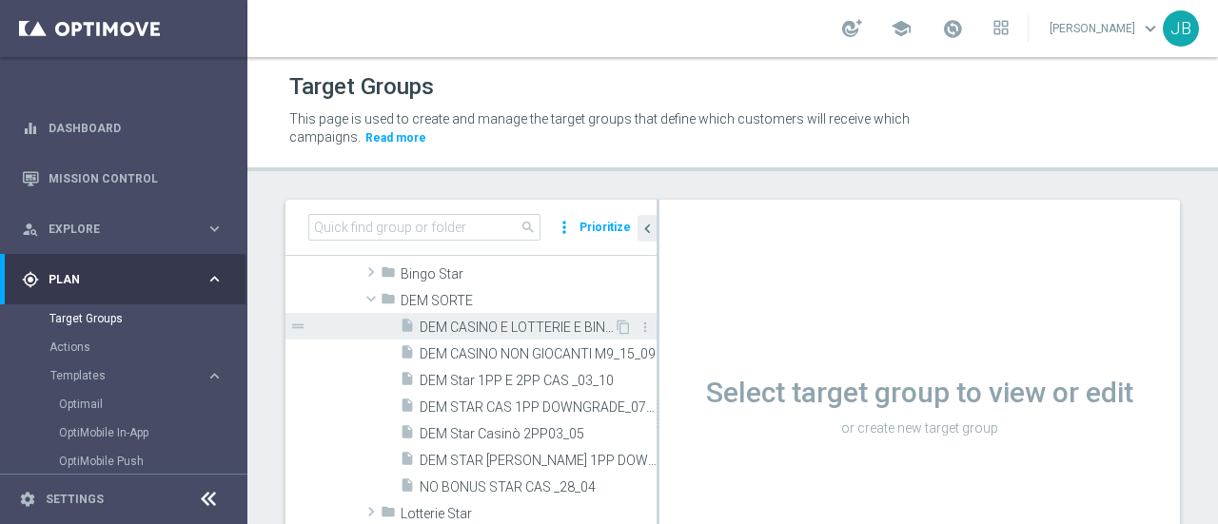
click at [501, 322] on span "DEM CASINO E LOTTERIE E BINGO_10_6" at bounding box center [517, 328] width 194 height 16
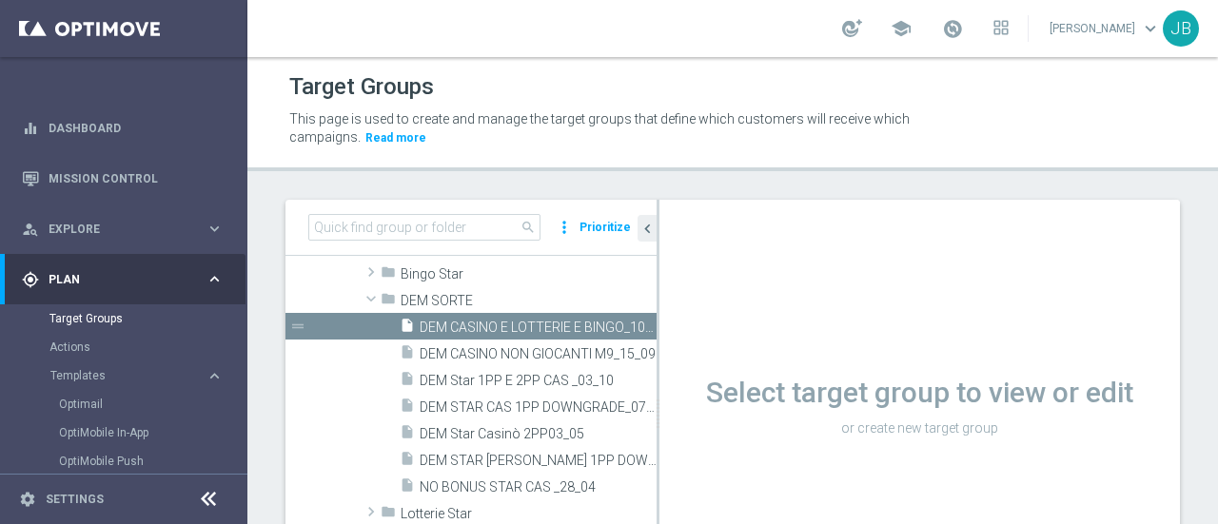
scroll to position [186, 0]
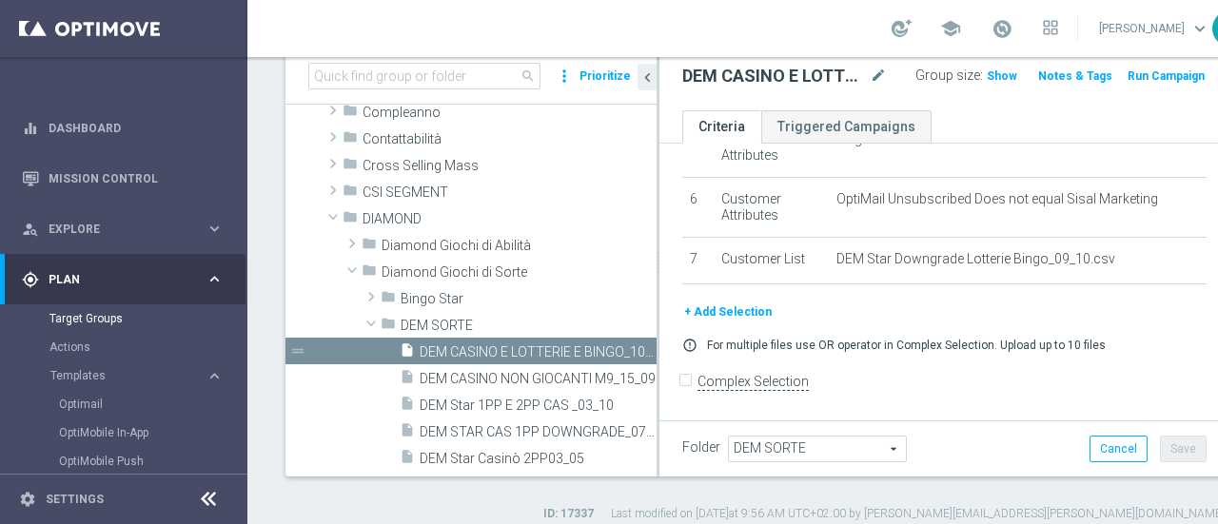
scroll to position [344, 0]
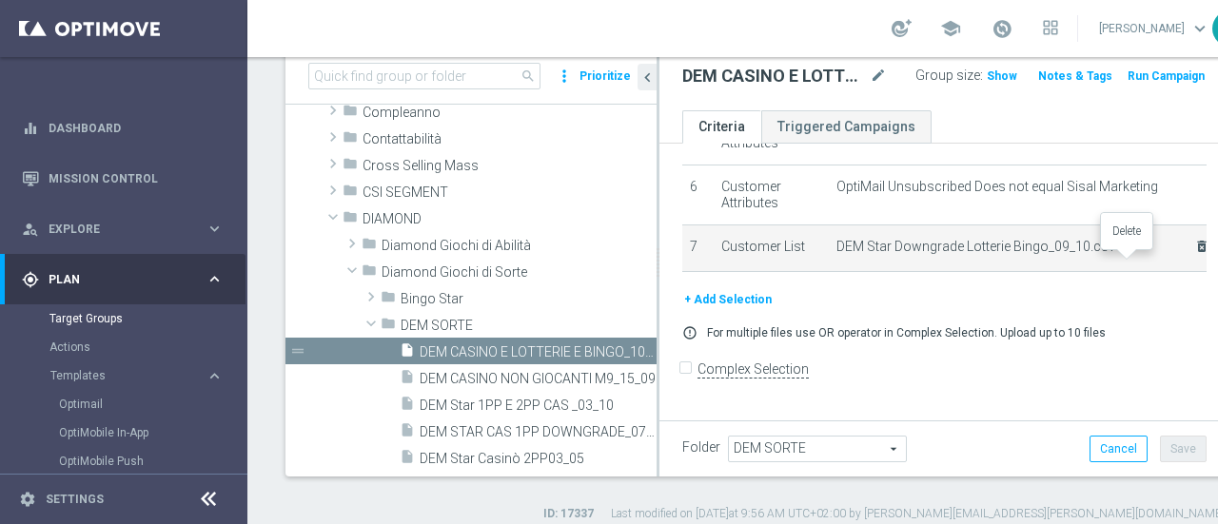
click at [1194, 254] on icon "delete_forever" at bounding box center [1201, 246] width 15 height 15
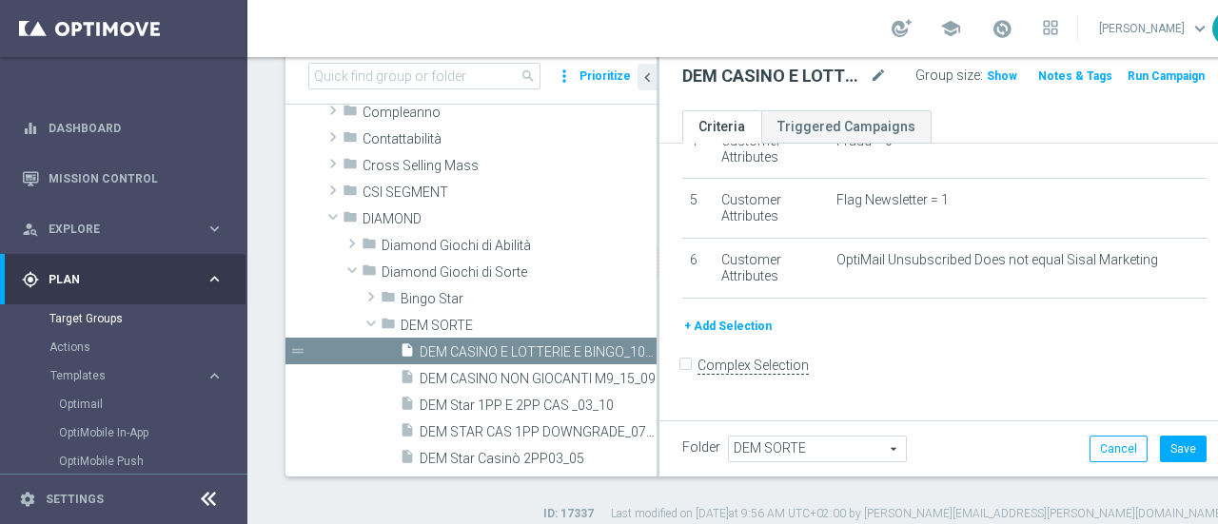
scroll to position [267, 0]
click at [746, 340] on button "+ Add Selection" at bounding box center [727, 329] width 91 height 21
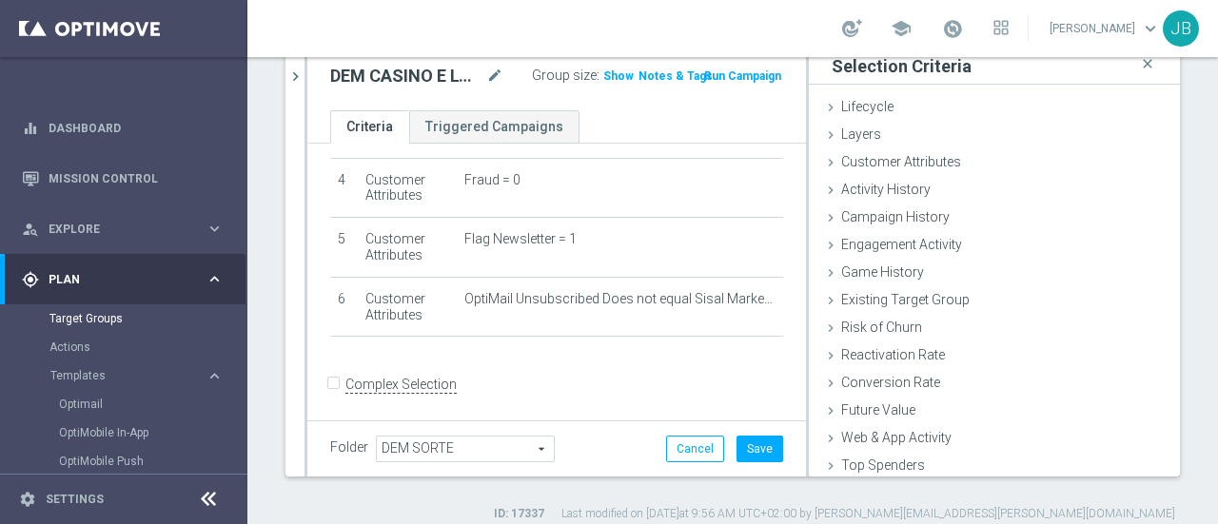
scroll to position [88, 0]
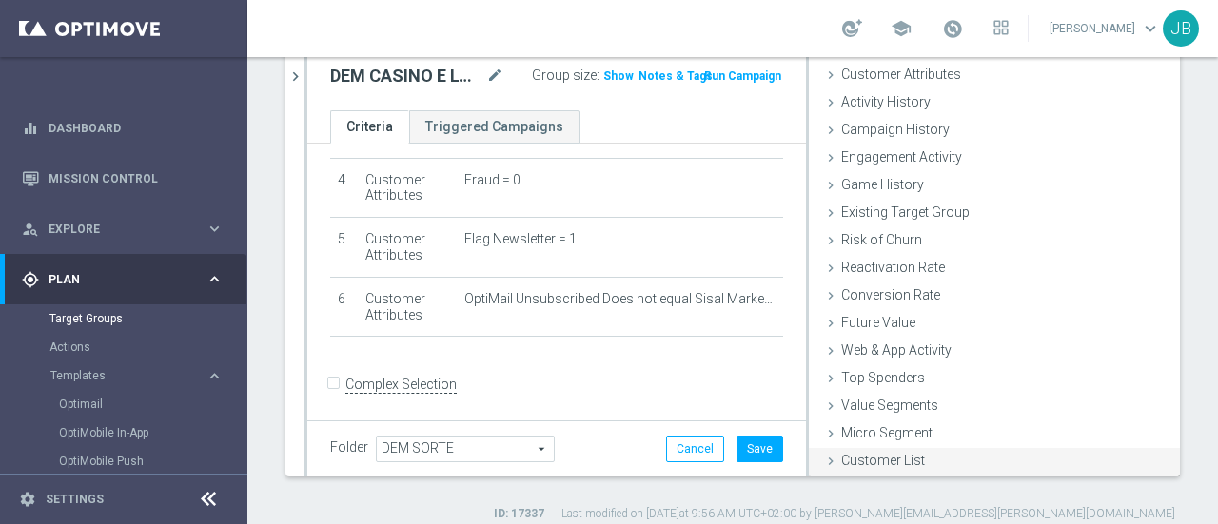
click at [823, 459] on icon at bounding box center [830, 461] width 15 height 15
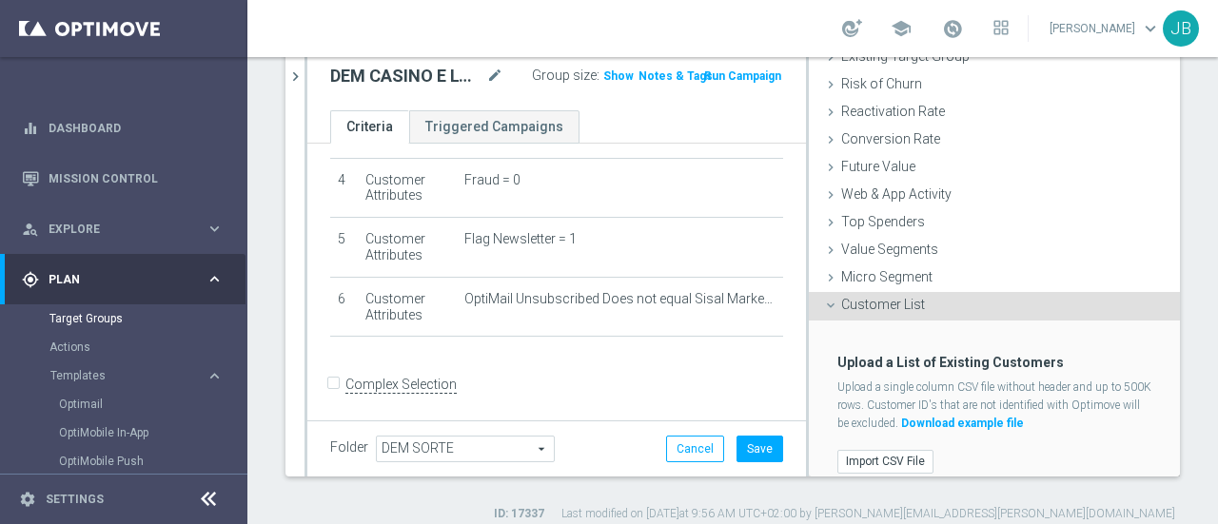
scroll to position [261, 0]
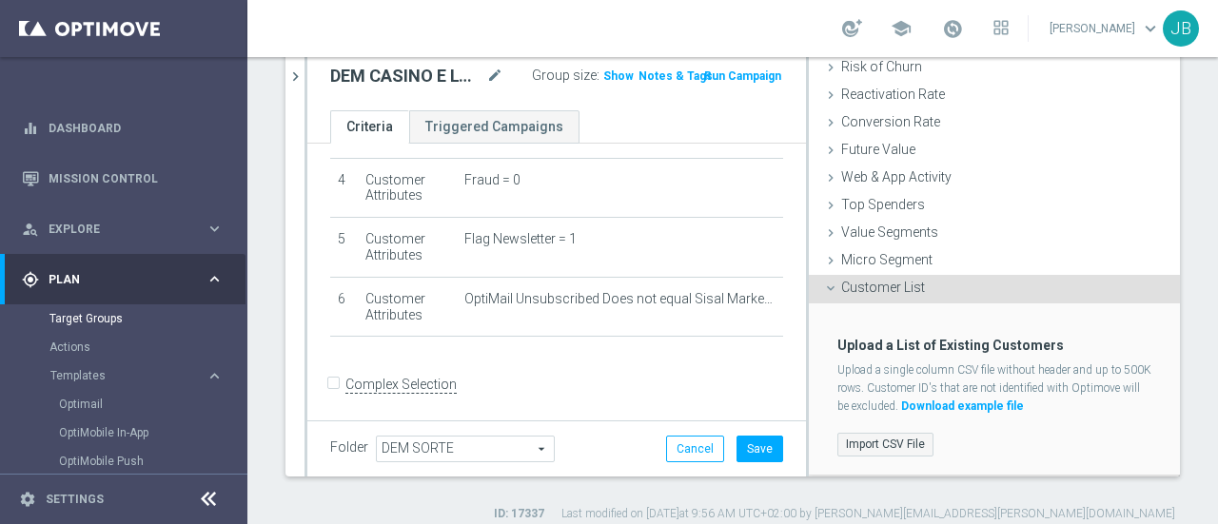
click at [879, 451] on label "Import CSV File" at bounding box center [885, 445] width 96 height 24
click at [0, 0] on input "Import CSV File" at bounding box center [0, 0] width 0 height 0
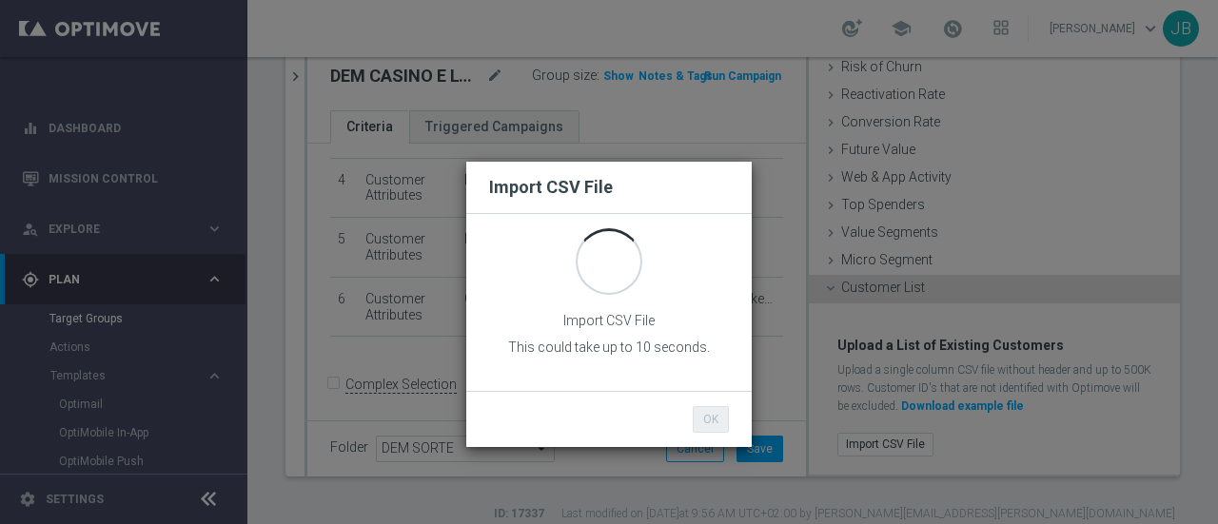
scroll to position [0, 0]
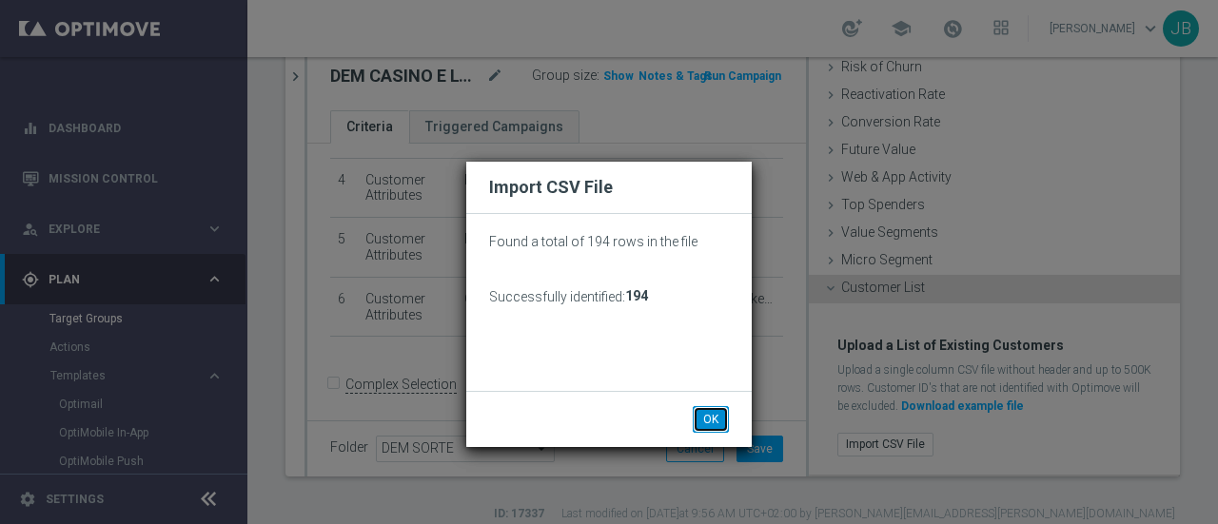
click at [706, 418] on button "OK" at bounding box center [711, 419] width 36 height 27
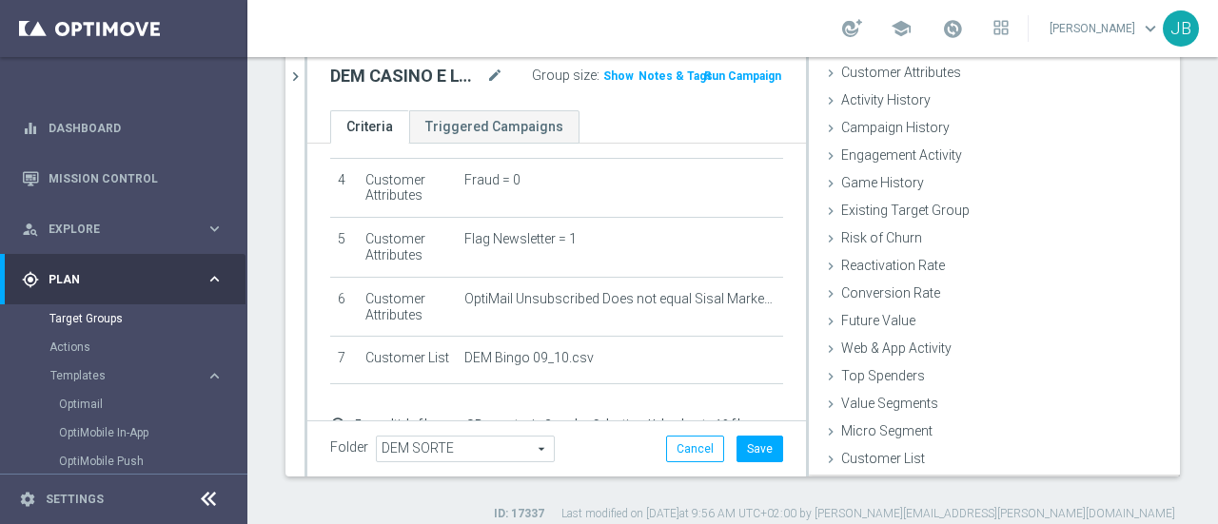
scroll to position [88, 0]
click at [750, 443] on button "Save" at bounding box center [760, 449] width 47 height 27
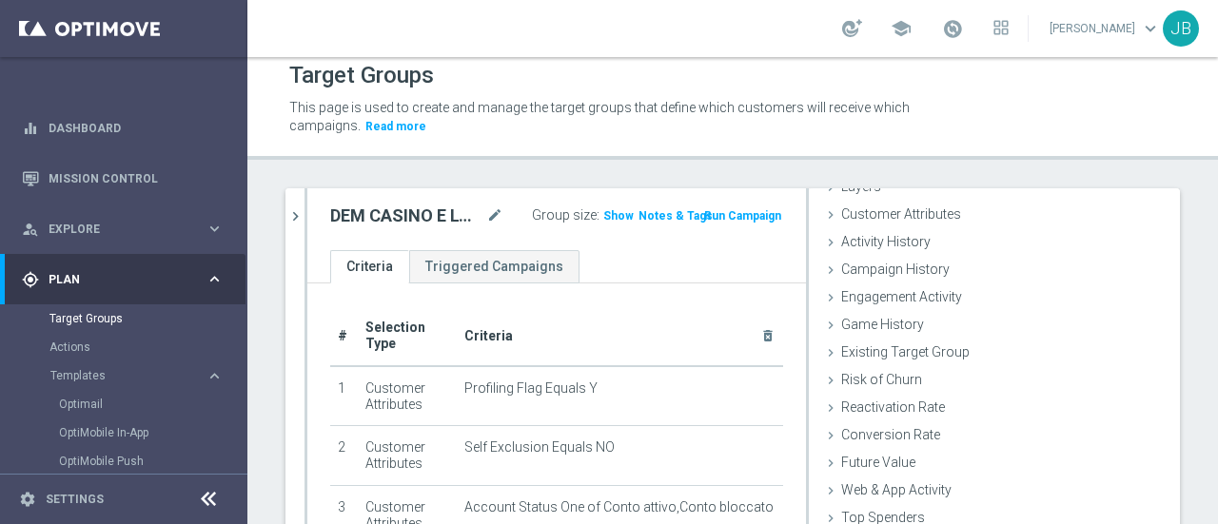
scroll to position [0, 0]
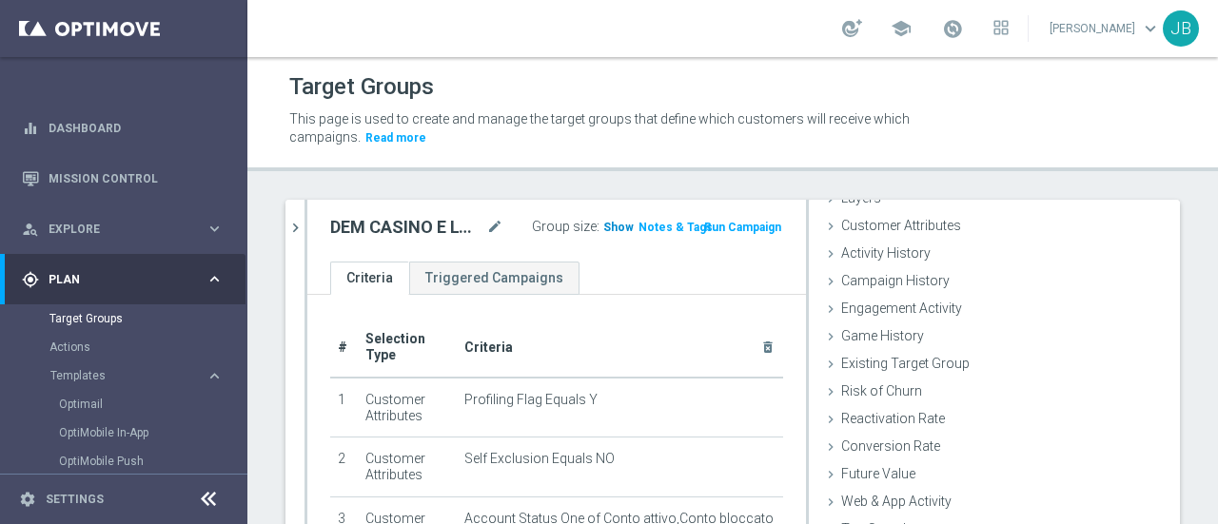
click at [607, 222] on span "Show" at bounding box center [618, 227] width 30 height 13
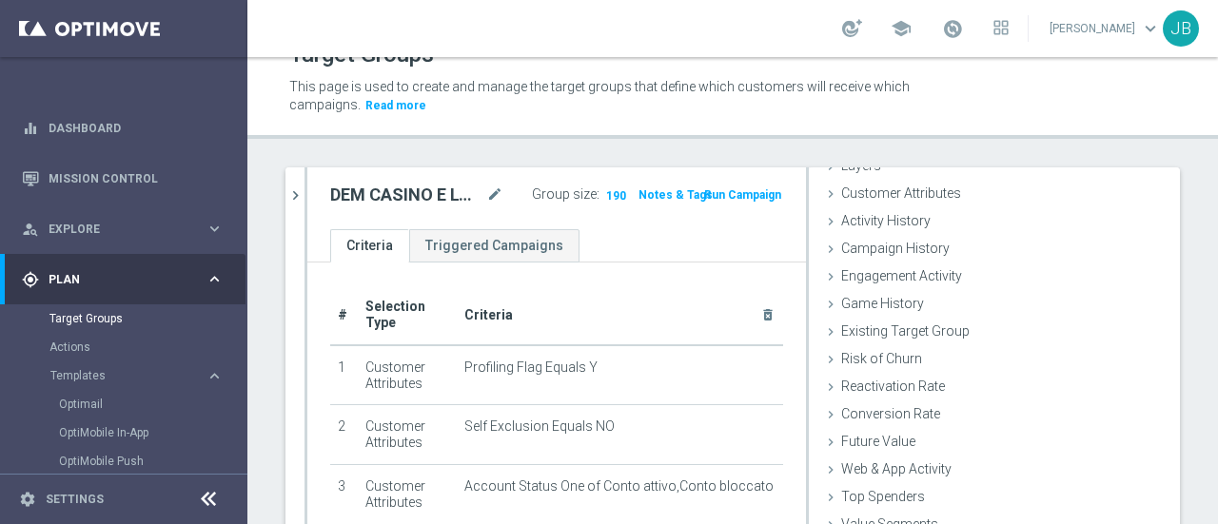
scroll to position [23, 0]
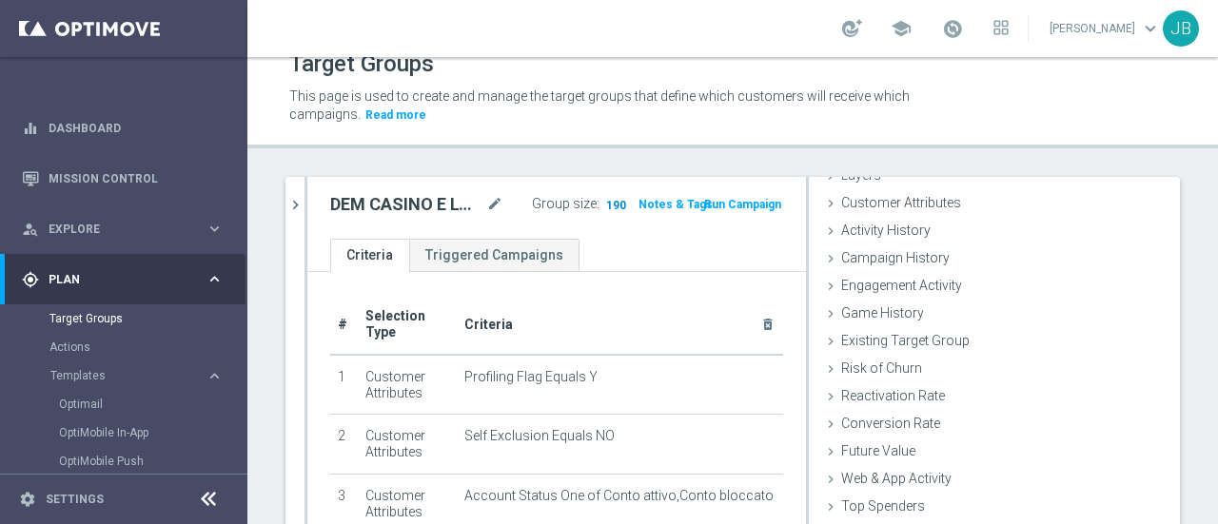
click at [605, 205] on span "190" at bounding box center [616, 207] width 24 height 18
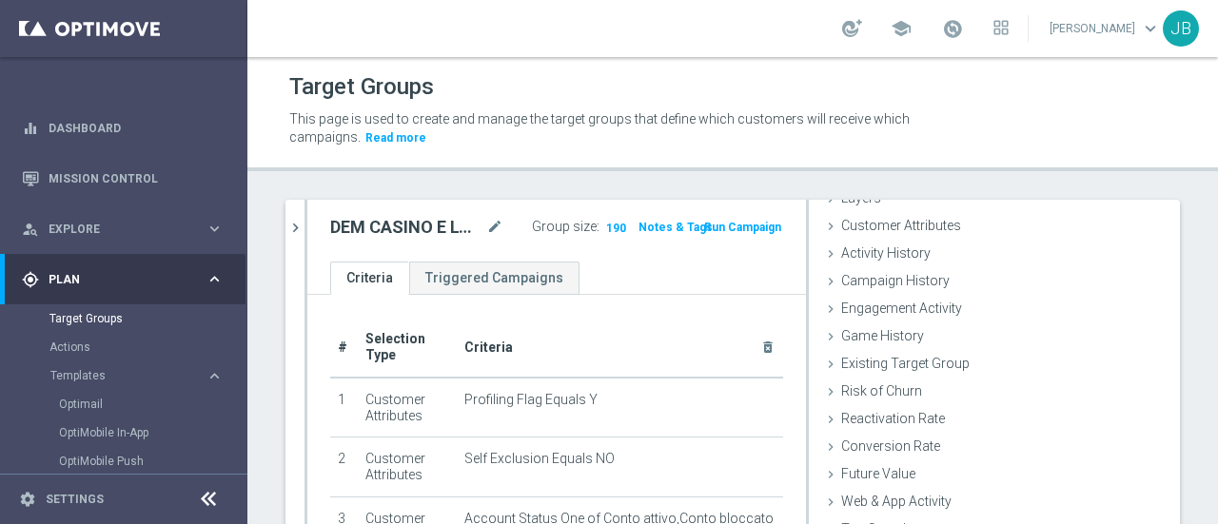
click at [109, 369] on button "Templates keyboard_arrow_right" at bounding box center [136, 375] width 175 height 15
click at [92, 404] on link "Optimail" at bounding box center [128, 404] width 139 height 15
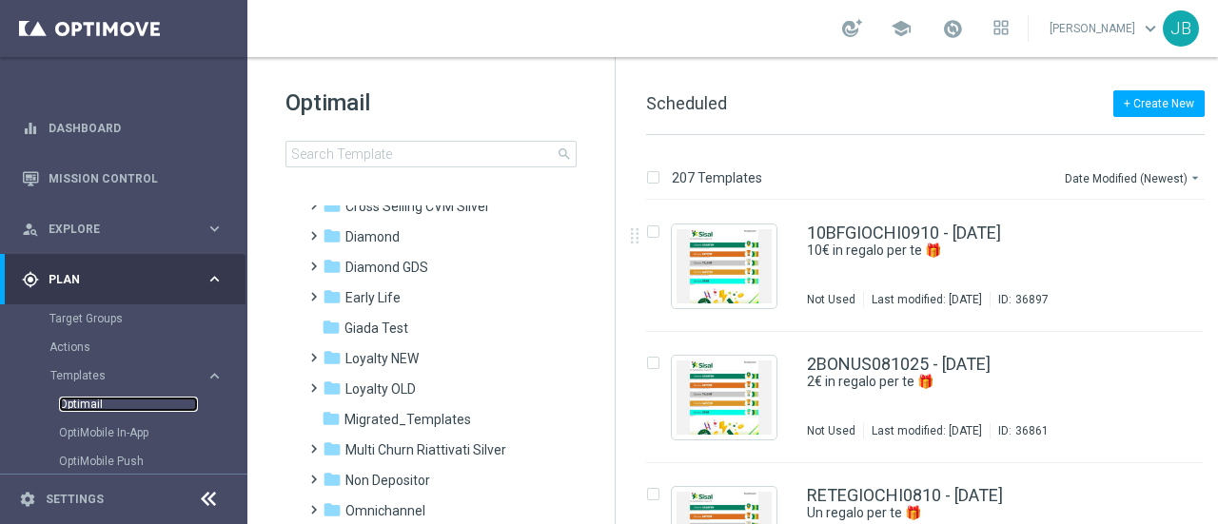
scroll to position [196, 0]
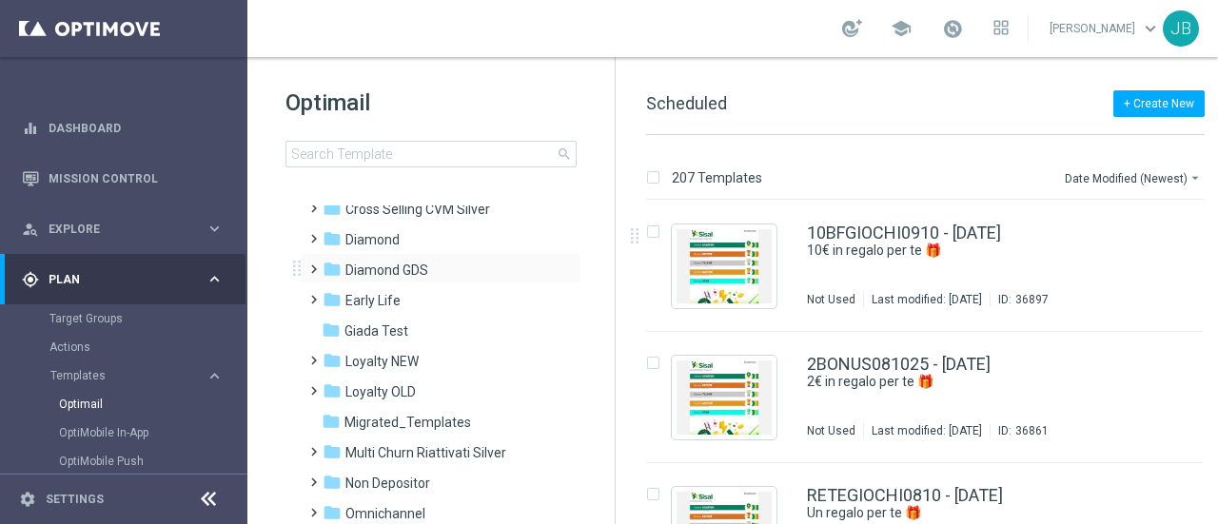
click at [311, 265] on span at bounding box center [309, 261] width 9 height 8
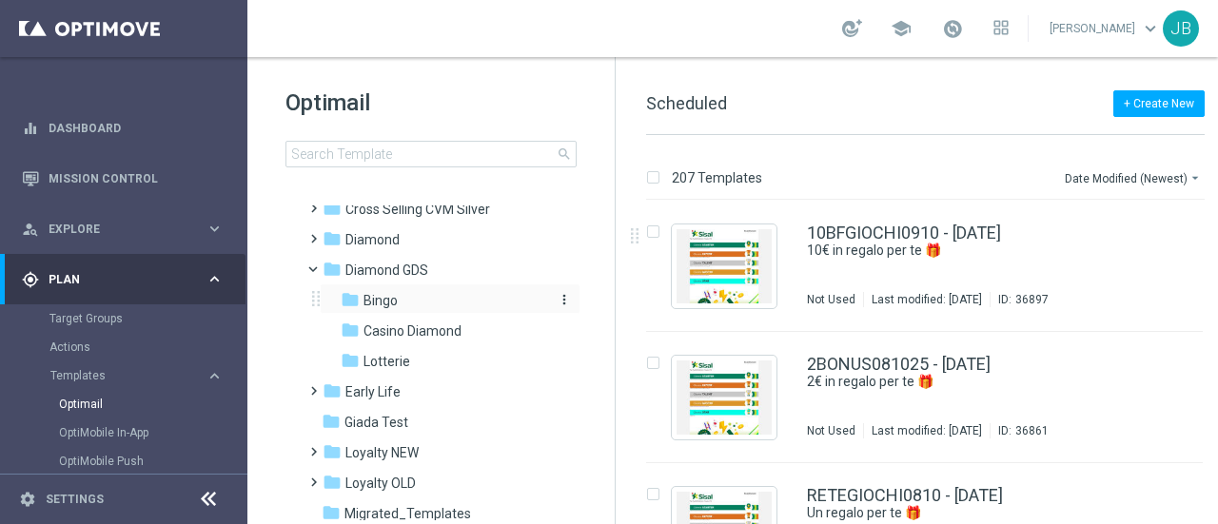
click at [349, 299] on icon "folder" at bounding box center [350, 299] width 19 height 19
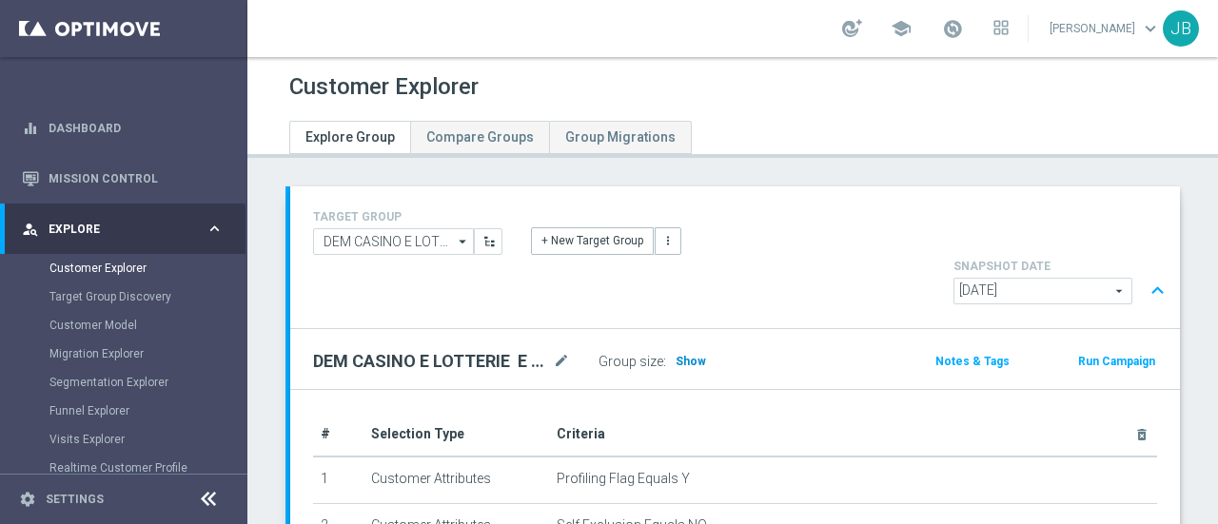
click at [696, 355] on span "Show" at bounding box center [691, 361] width 30 height 13
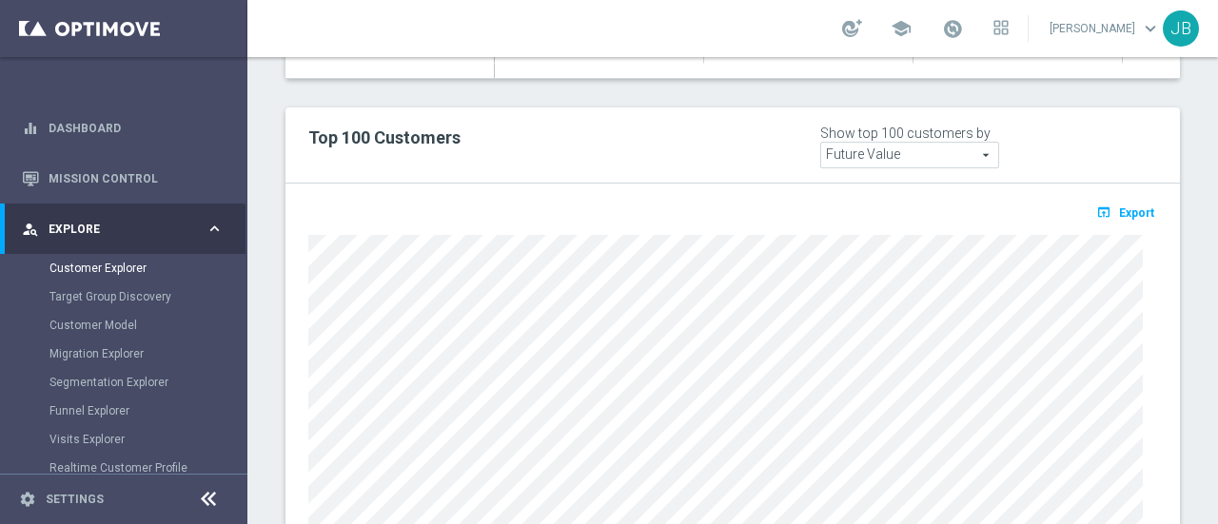
scroll to position [1182, 0]
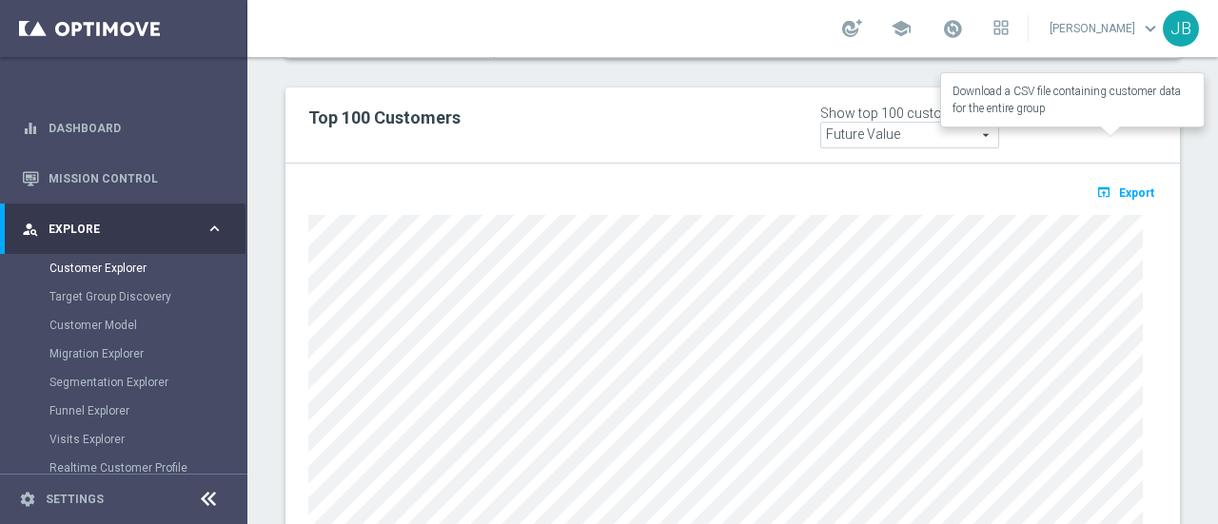
click at [1121, 187] on span "Export" at bounding box center [1136, 193] width 35 height 13
